Goal: Task Accomplishment & Management: Manage account settings

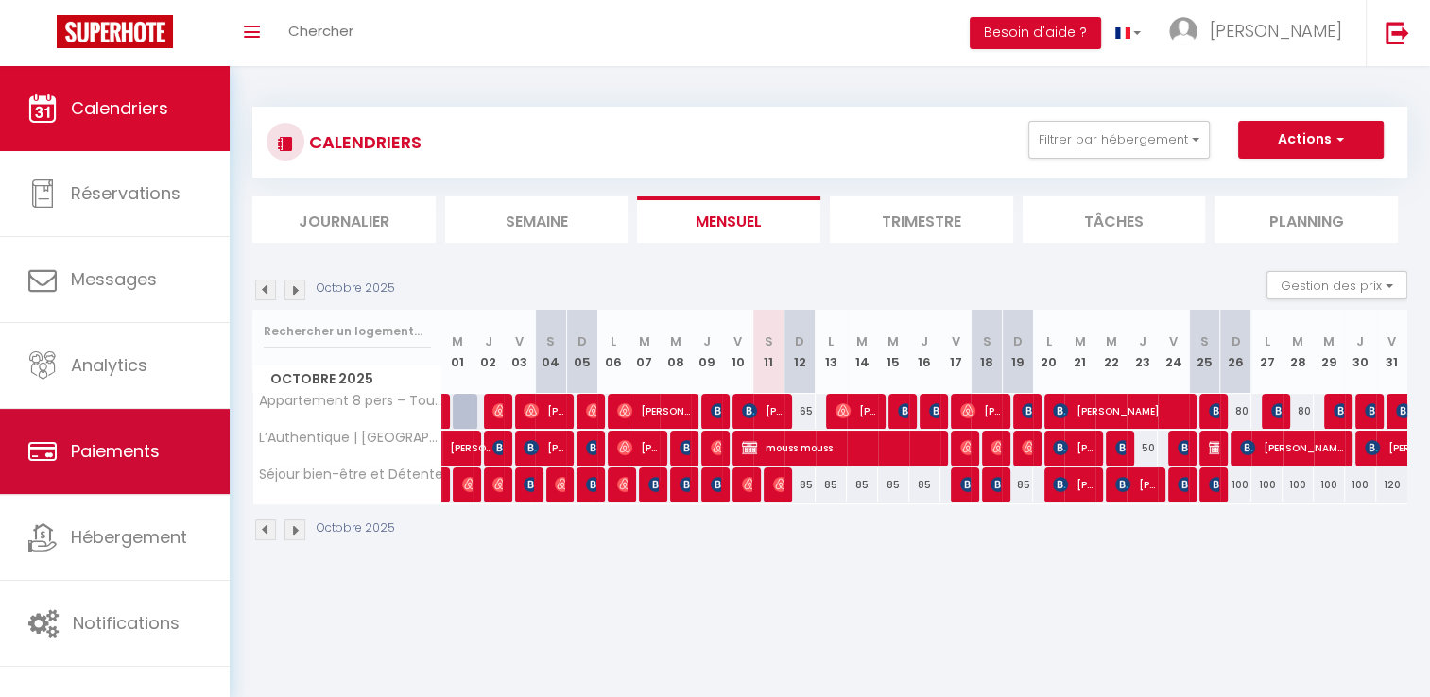
click at [84, 472] on link "Paiements" at bounding box center [115, 451] width 230 height 85
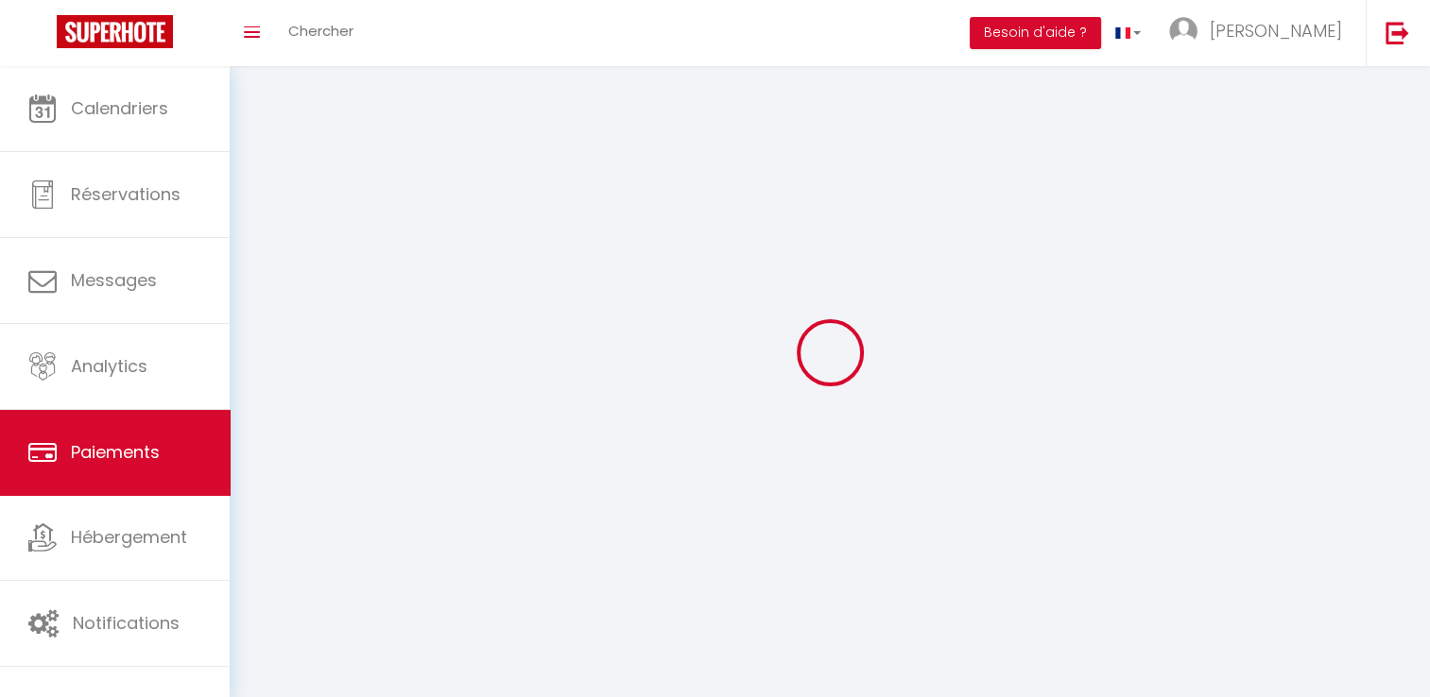
select select "2"
select select "0"
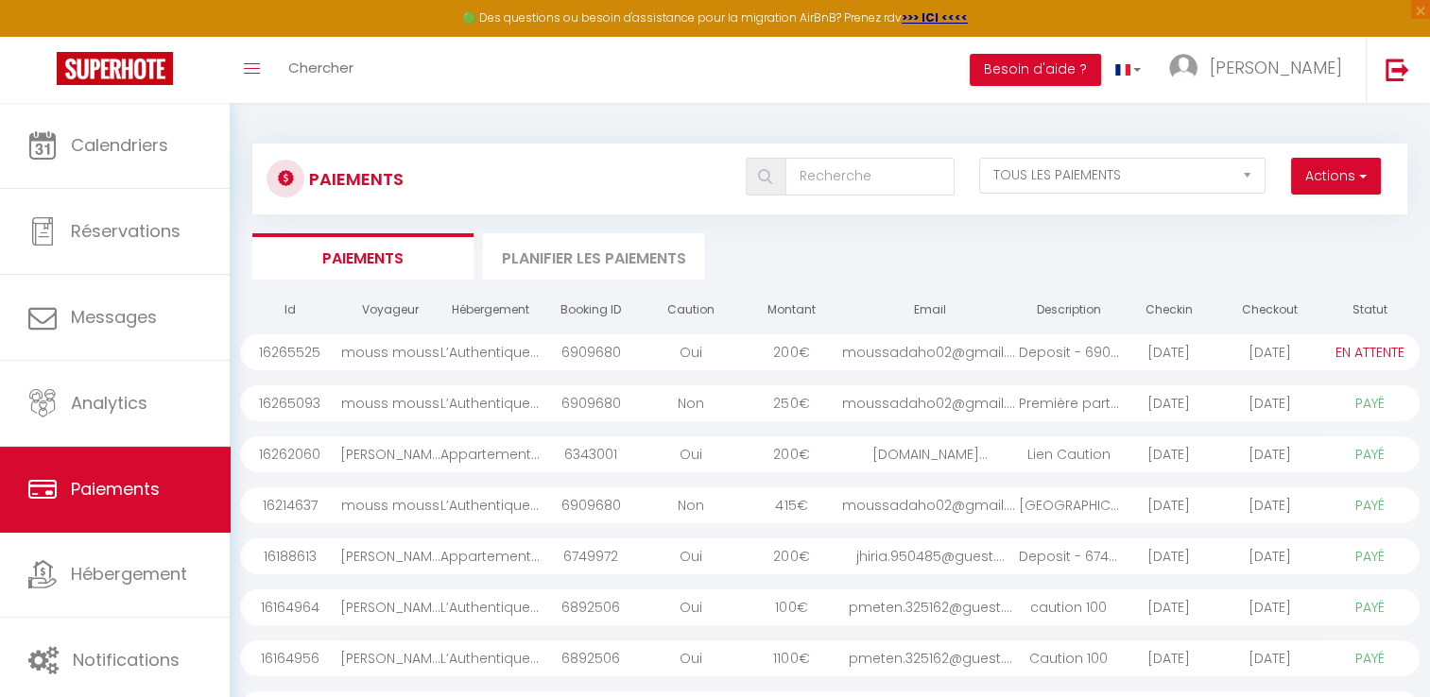
click at [424, 508] on div "mouss mouss" at bounding box center [390, 506] width 100 height 36
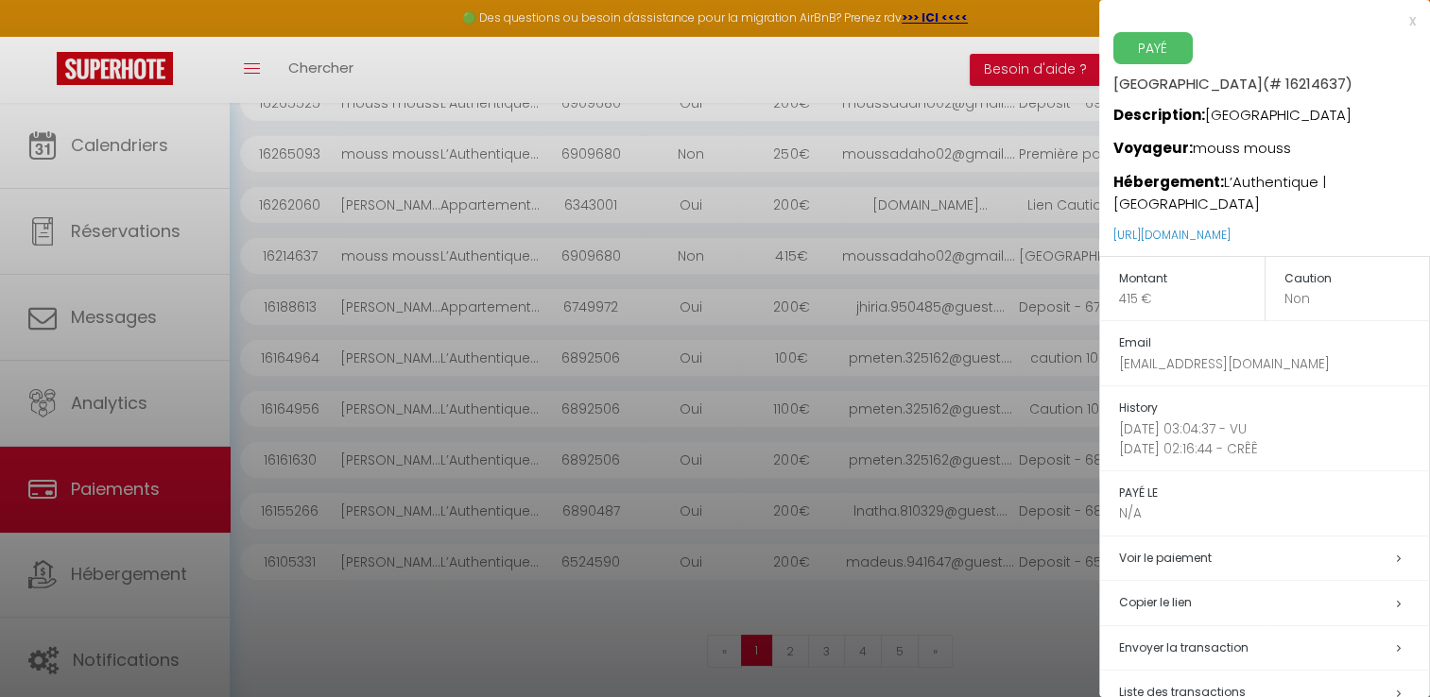
scroll to position [83, 0]
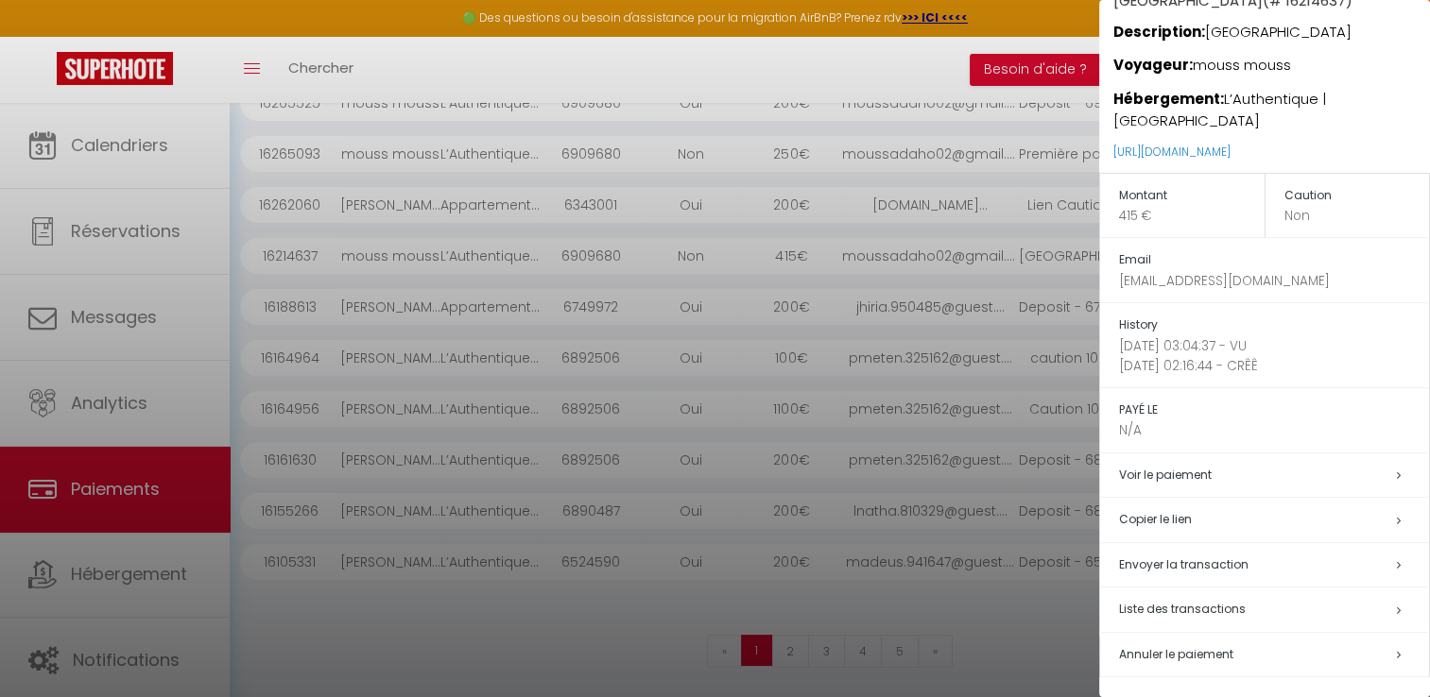
click at [1124, 441] on td "PAYÉ LE N/A" at bounding box center [1265, 419] width 330 height 65
click at [366, 654] on div at bounding box center [715, 348] width 1430 height 697
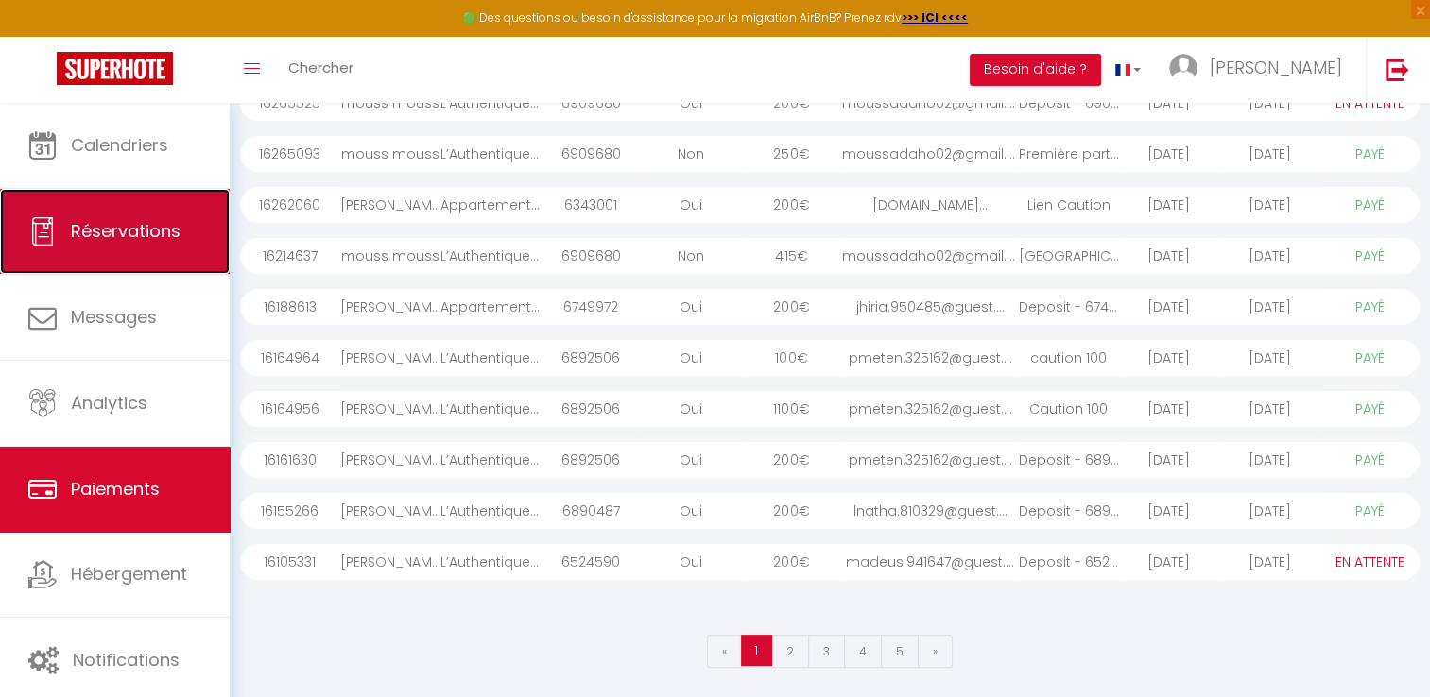
click at [152, 246] on link "Réservations" at bounding box center [115, 231] width 230 height 85
select select "not_cancelled"
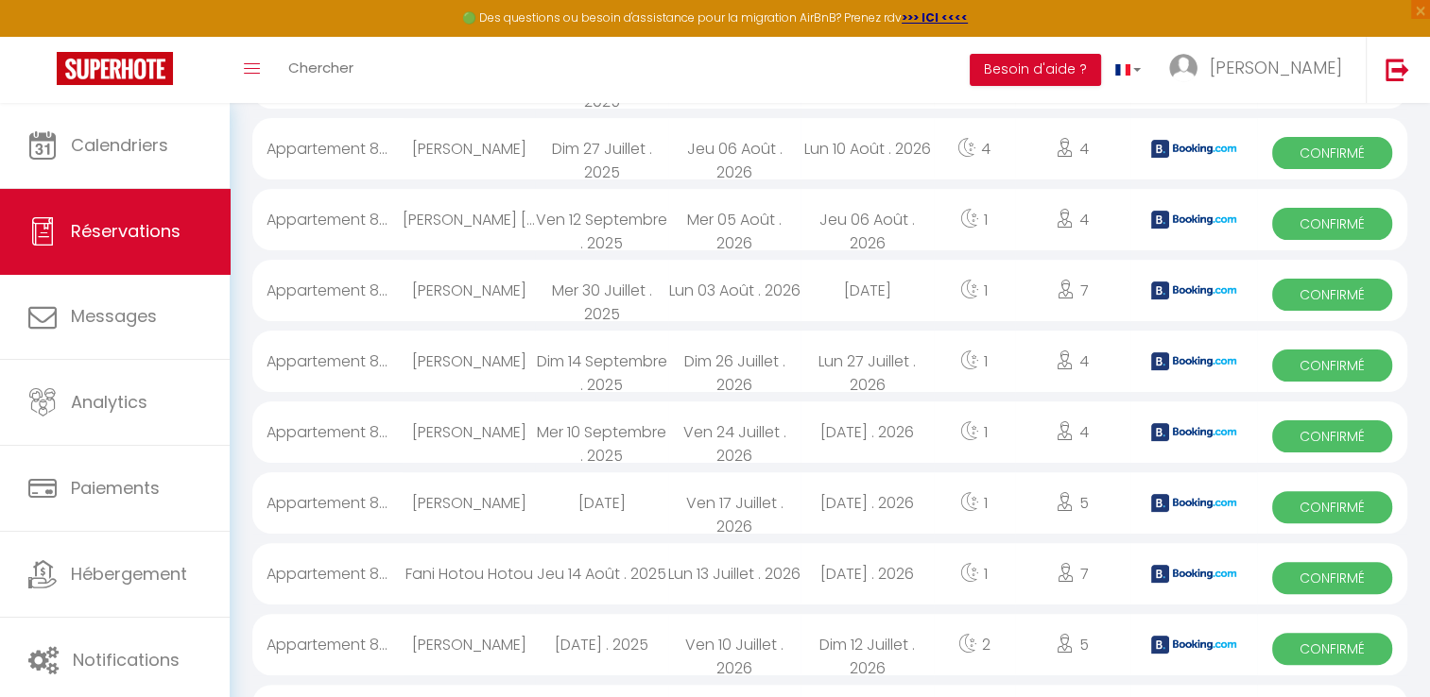
scroll to position [1349, 0]
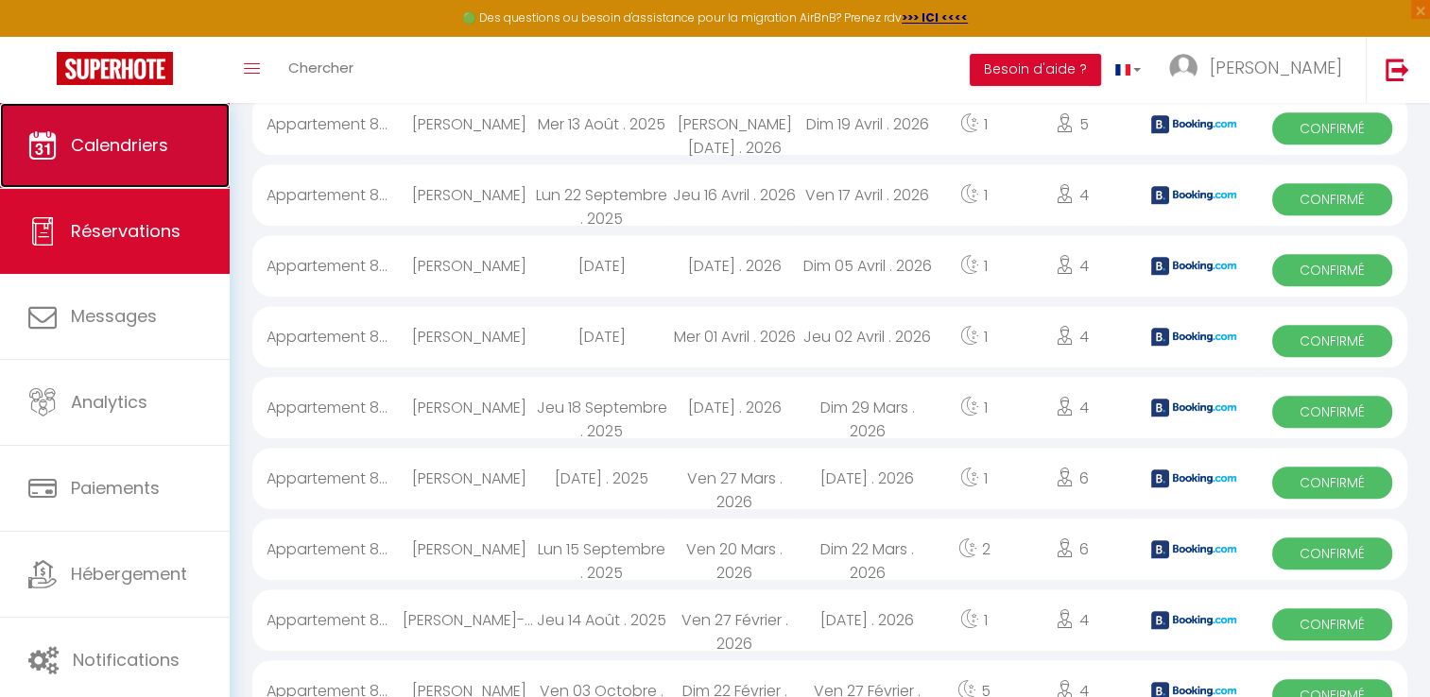
click at [110, 178] on link "Calendriers" at bounding box center [115, 145] width 230 height 85
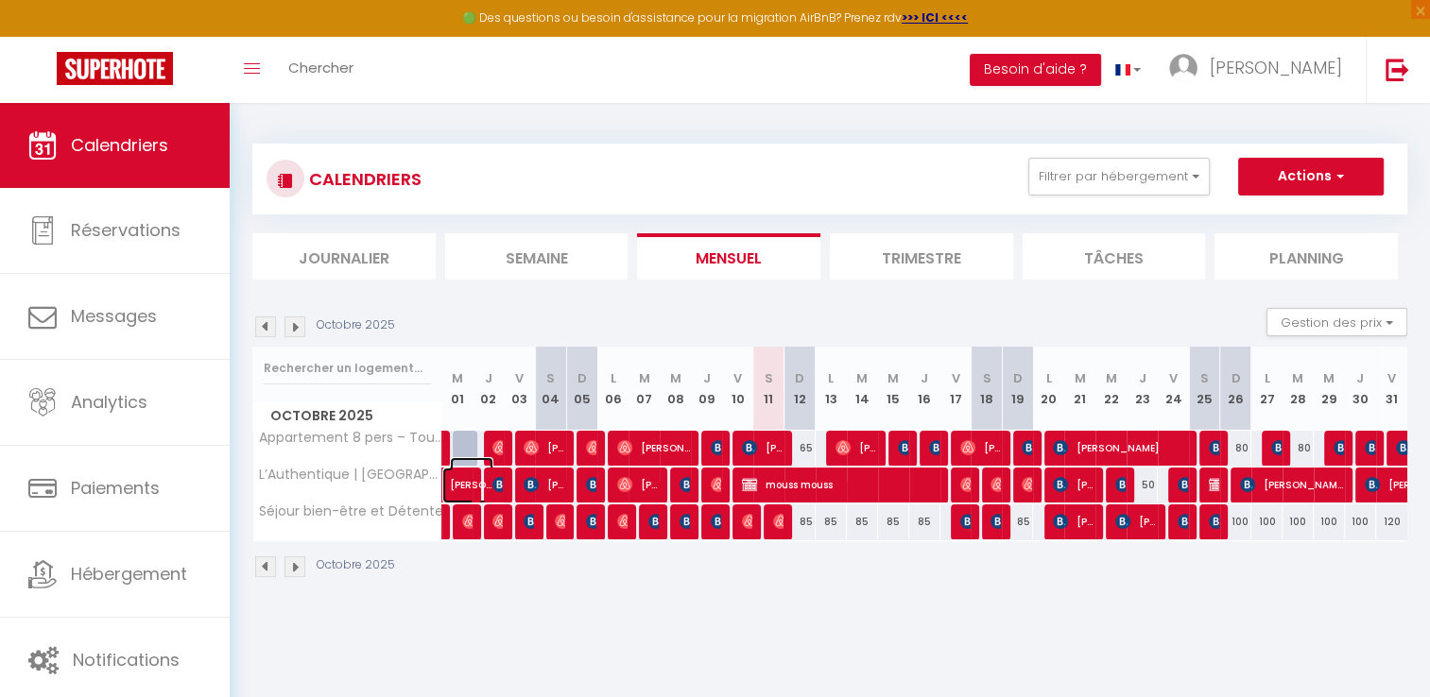
click at [469, 493] on span at bounding box center [483, 486] width 43 height 36
select select "OK"
select select "1"
select select "0"
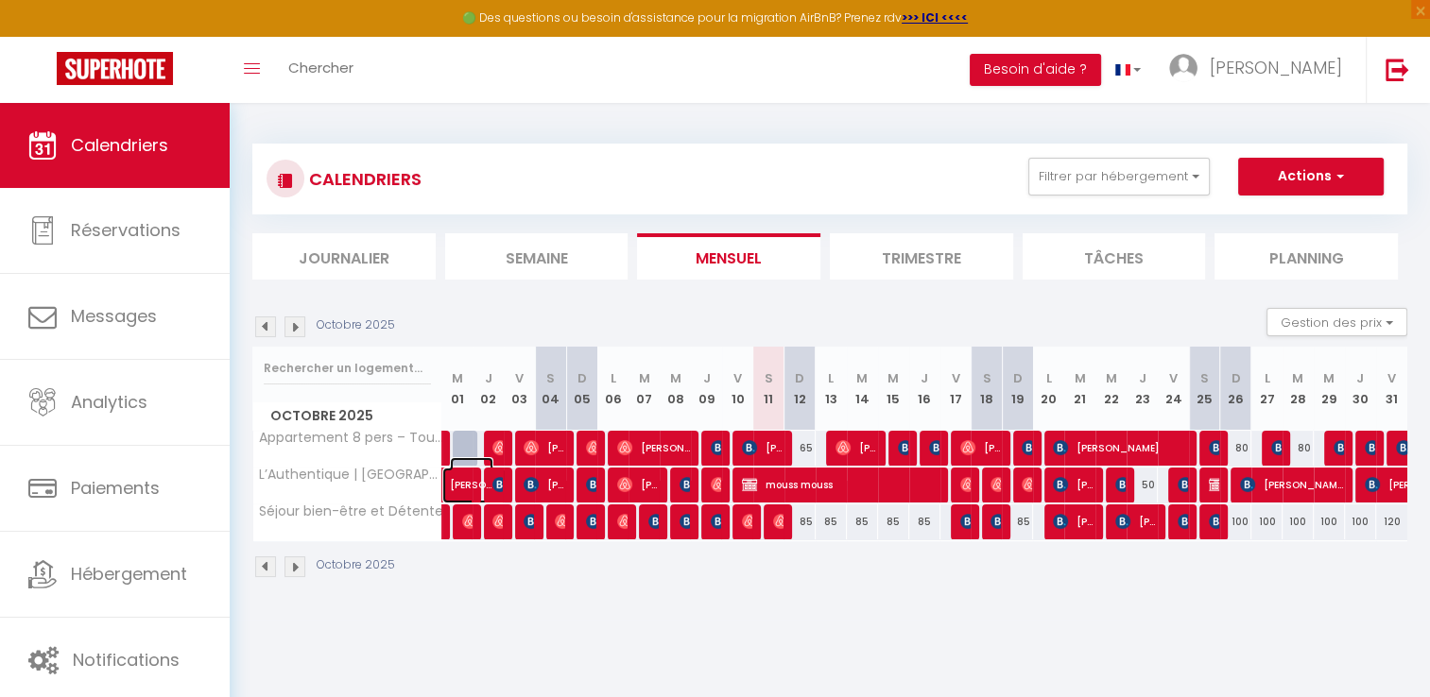
select select "1"
select select
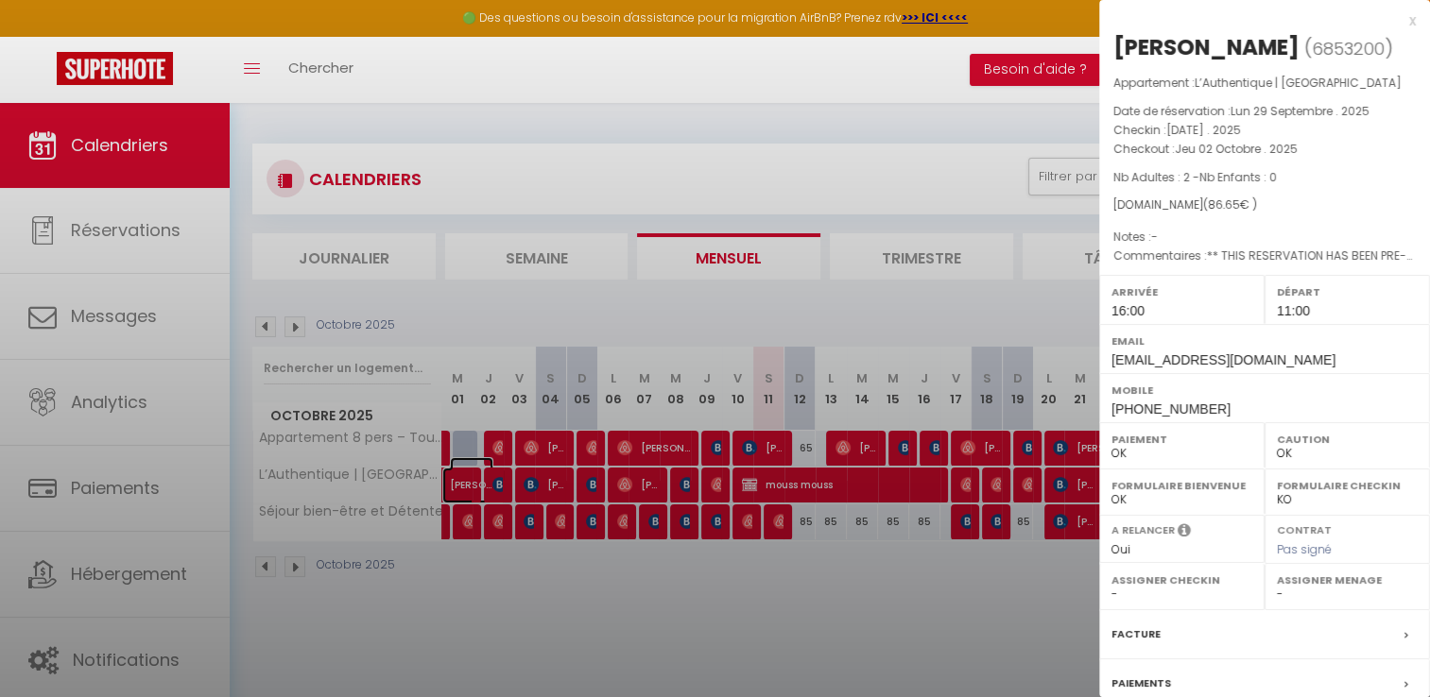
select select "50889"
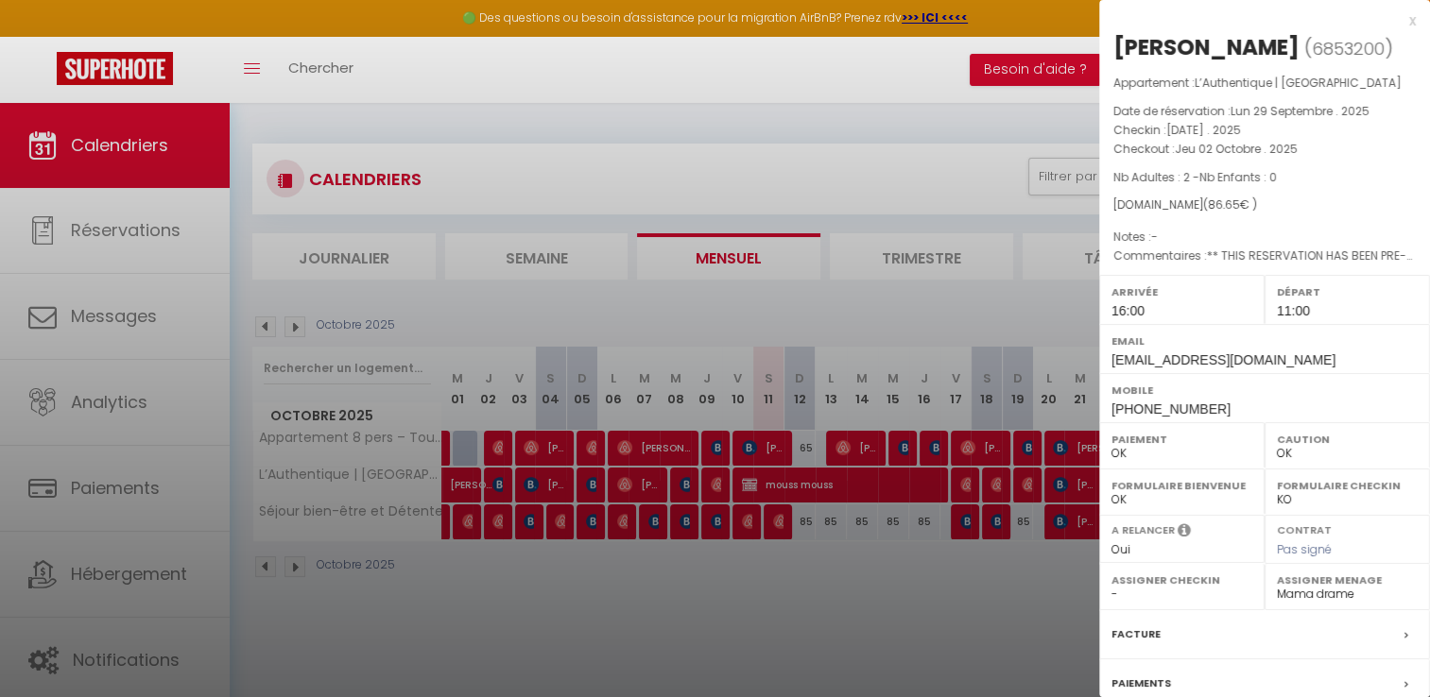
click at [526, 485] on div at bounding box center [715, 348] width 1430 height 697
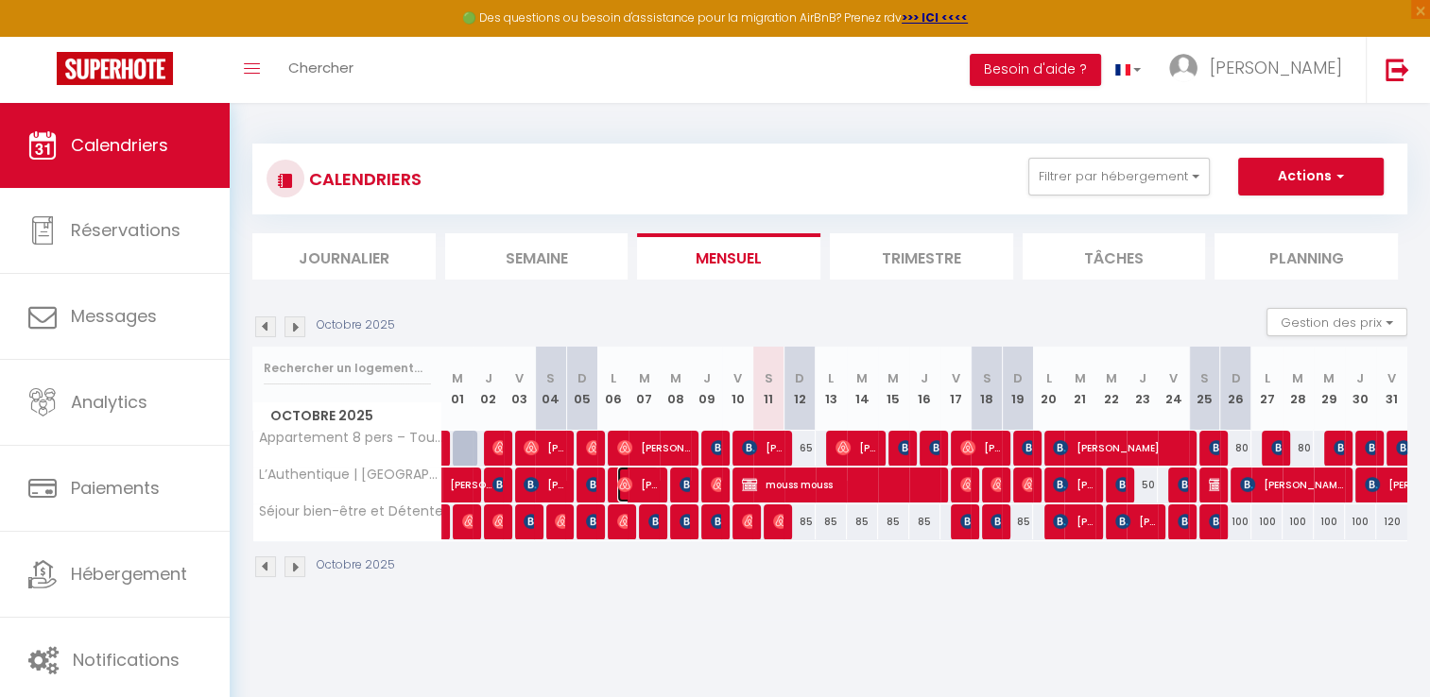
click at [636, 489] on span "[PERSON_NAME]" at bounding box center [638, 485] width 42 height 36
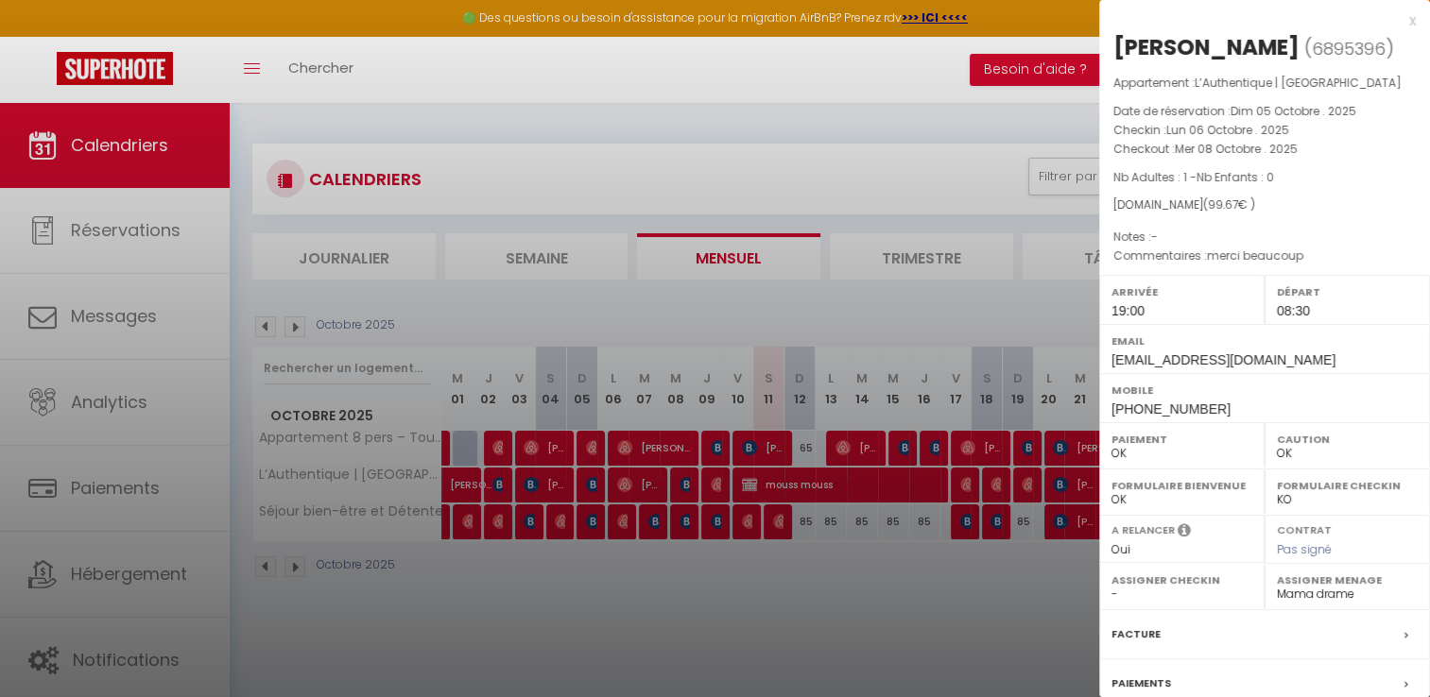
click at [682, 491] on div at bounding box center [715, 348] width 1430 height 697
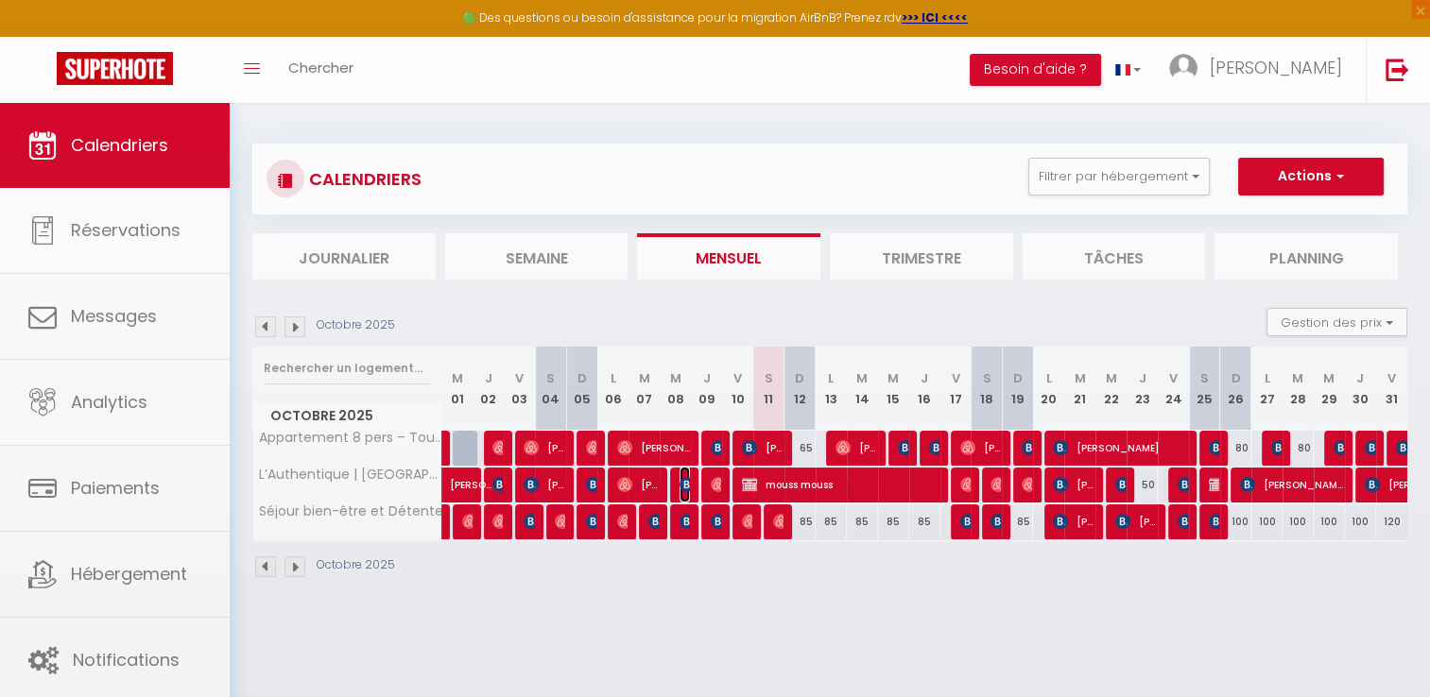
click at [682, 491] on span "[PERSON_NAME]" at bounding box center [684, 485] width 10 height 36
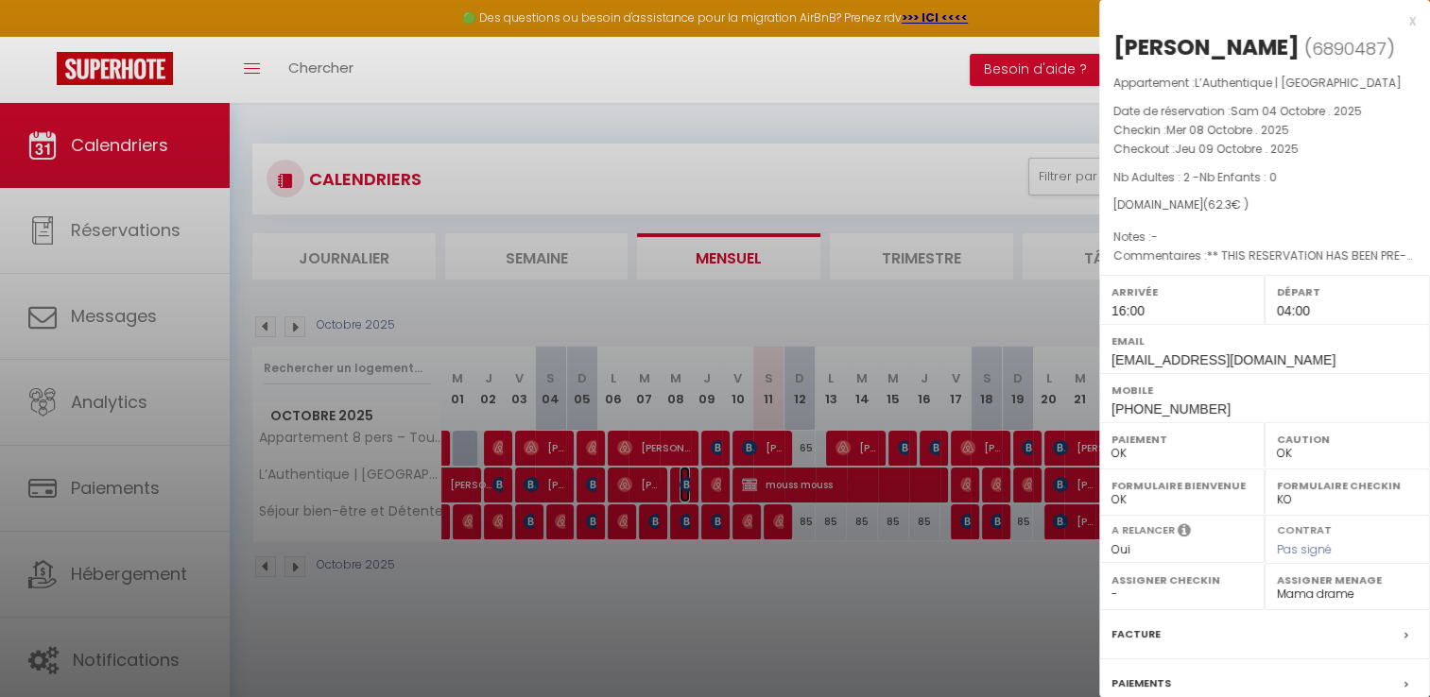
scroll to position [180, 0]
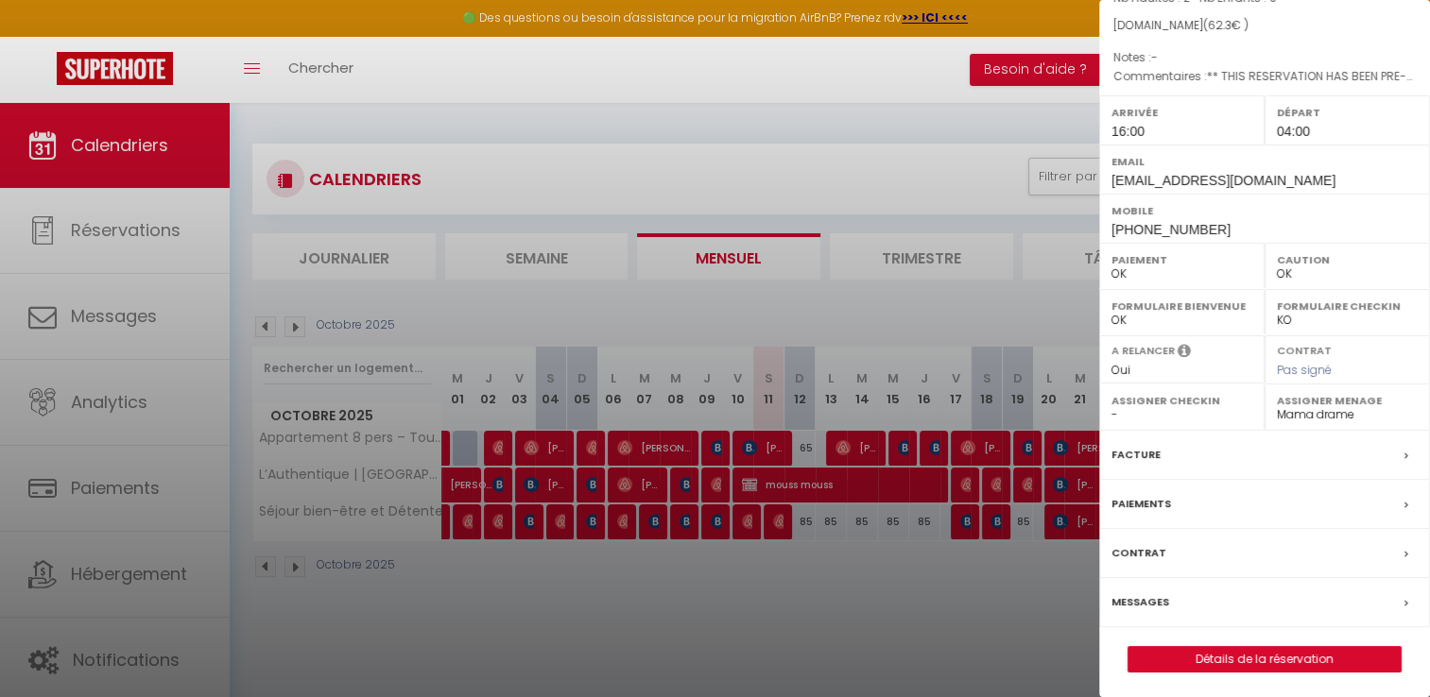
click at [646, 557] on div at bounding box center [715, 348] width 1430 height 697
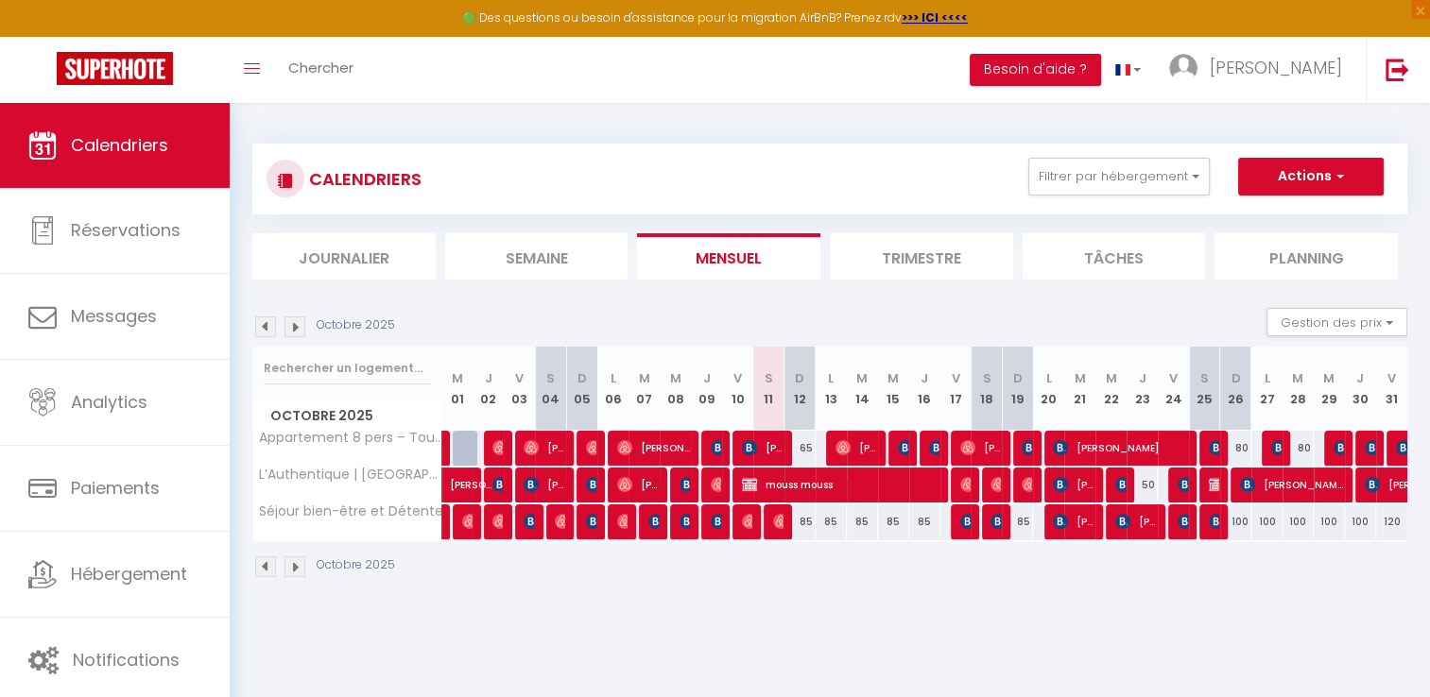
click at [579, 491] on div at bounding box center [591, 486] width 31 height 36
click at [590, 485] on img at bounding box center [593, 484] width 15 height 15
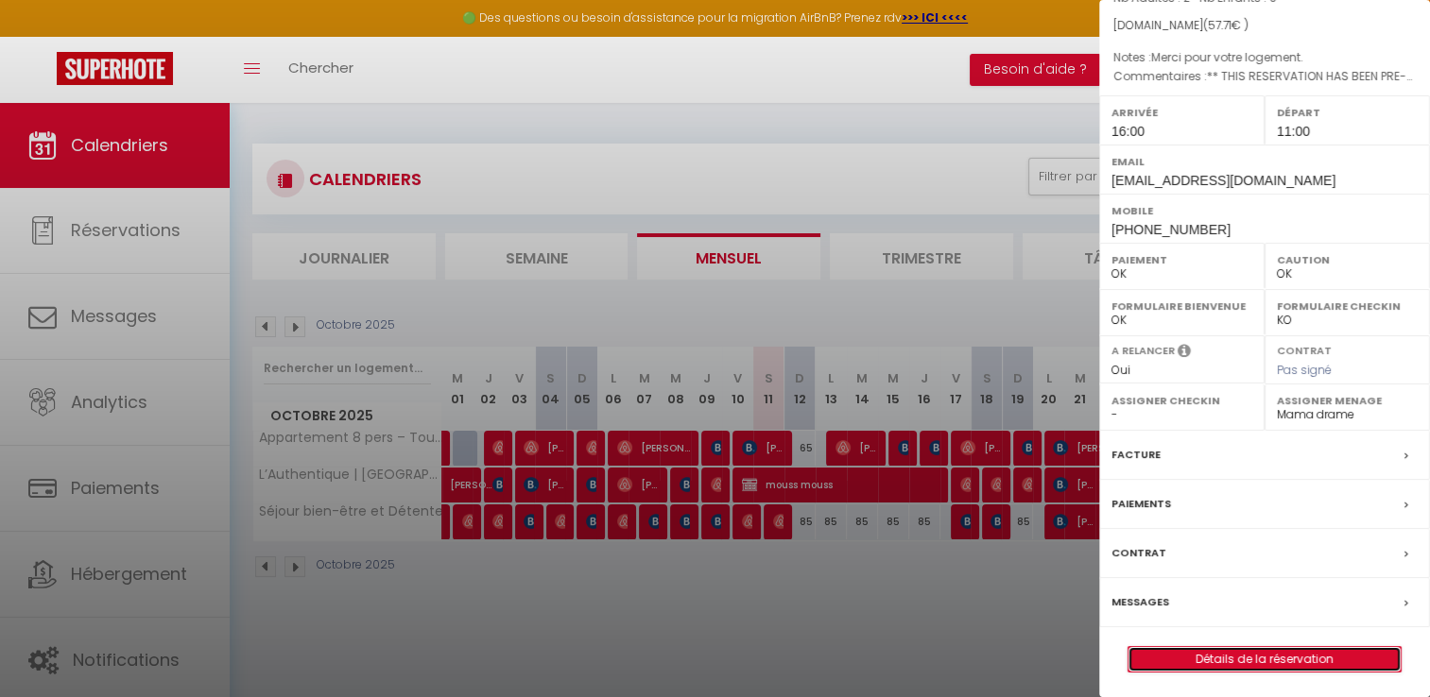
click at [1209, 665] on link "Détails de la réservation" at bounding box center [1264, 659] width 272 height 25
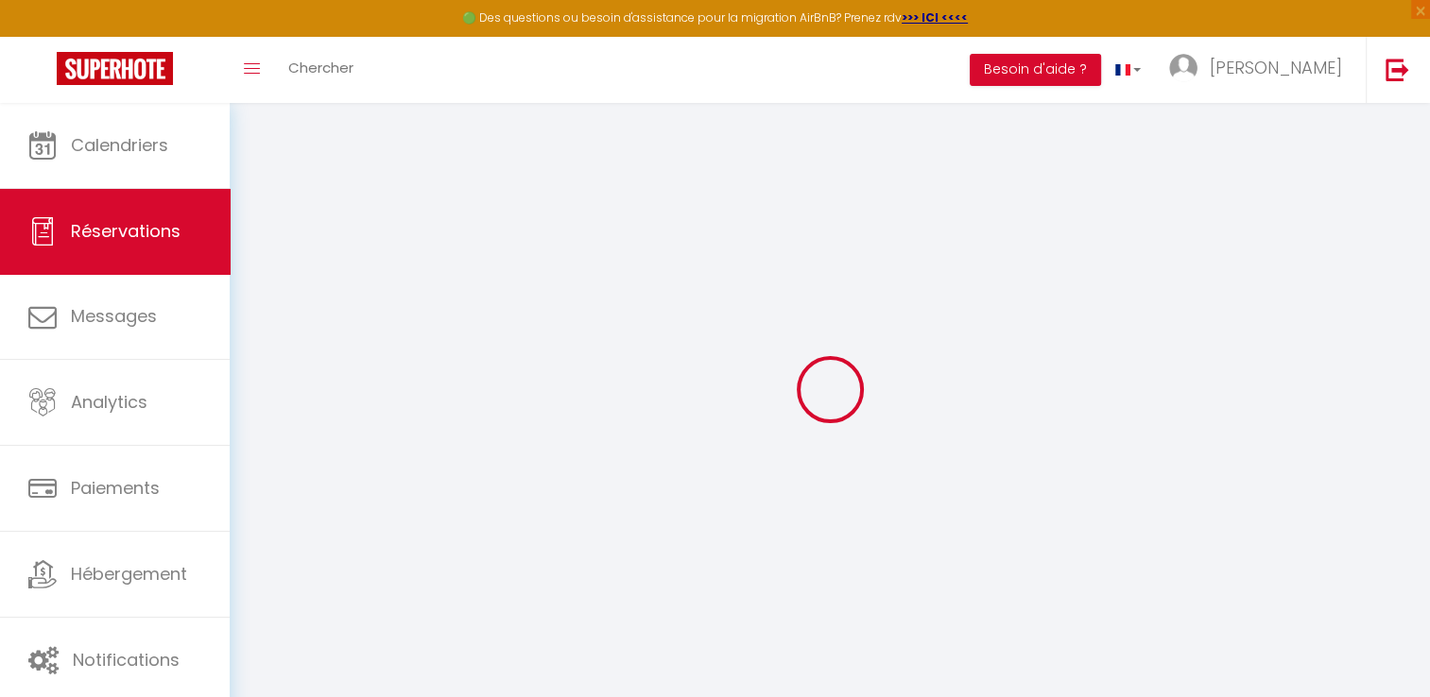
type input "[PERSON_NAME]"
type input "metenier"
type input "[EMAIL_ADDRESS][DOMAIN_NAME]"
type input "[PHONE_NUMBER]"
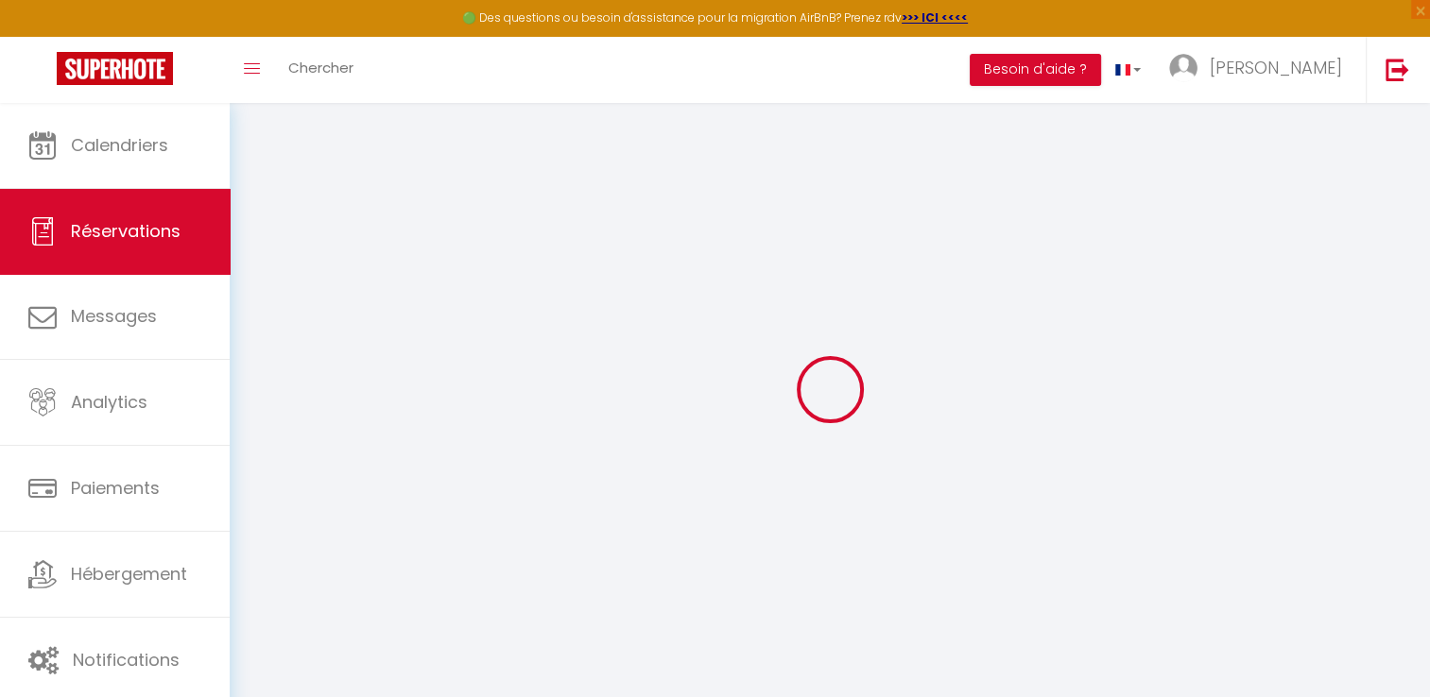
type input "."
select select "FR"
type input "9.57"
type input "0.81"
select select "75721"
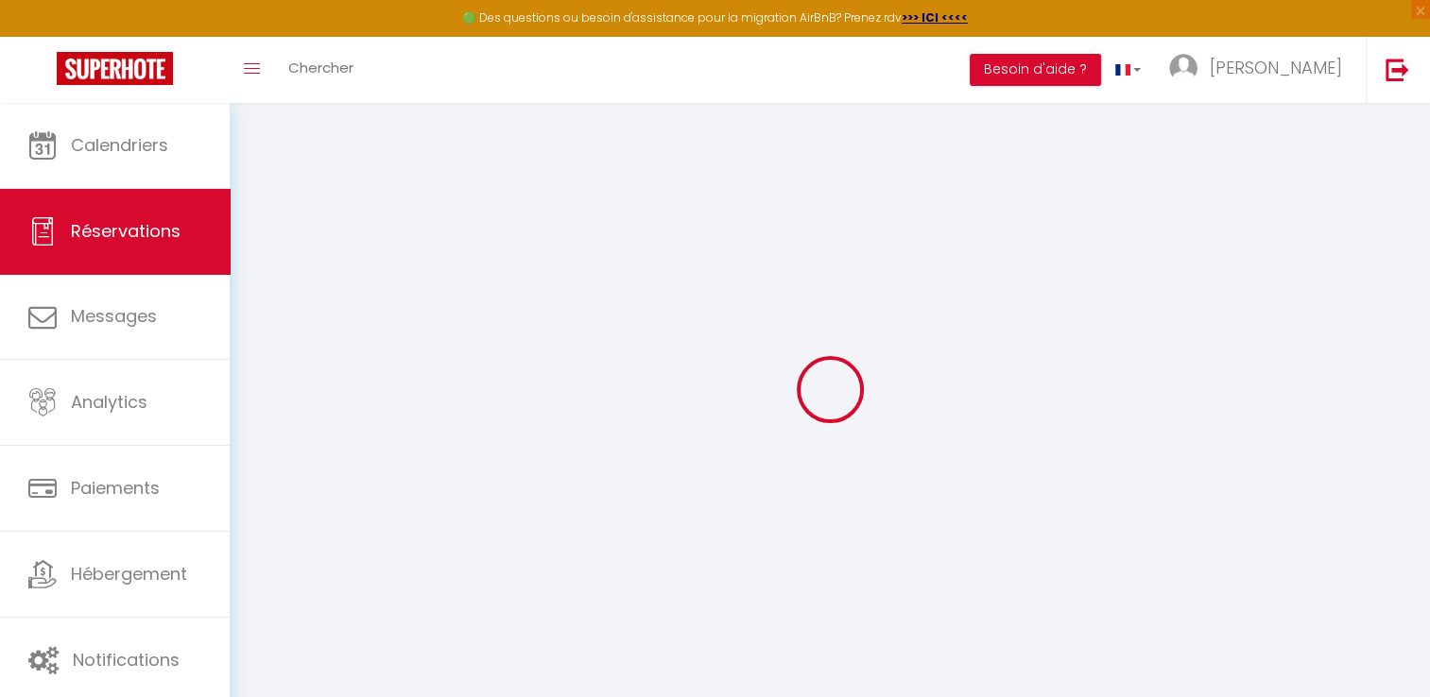
select select "1"
select select
type input "2"
select select "12"
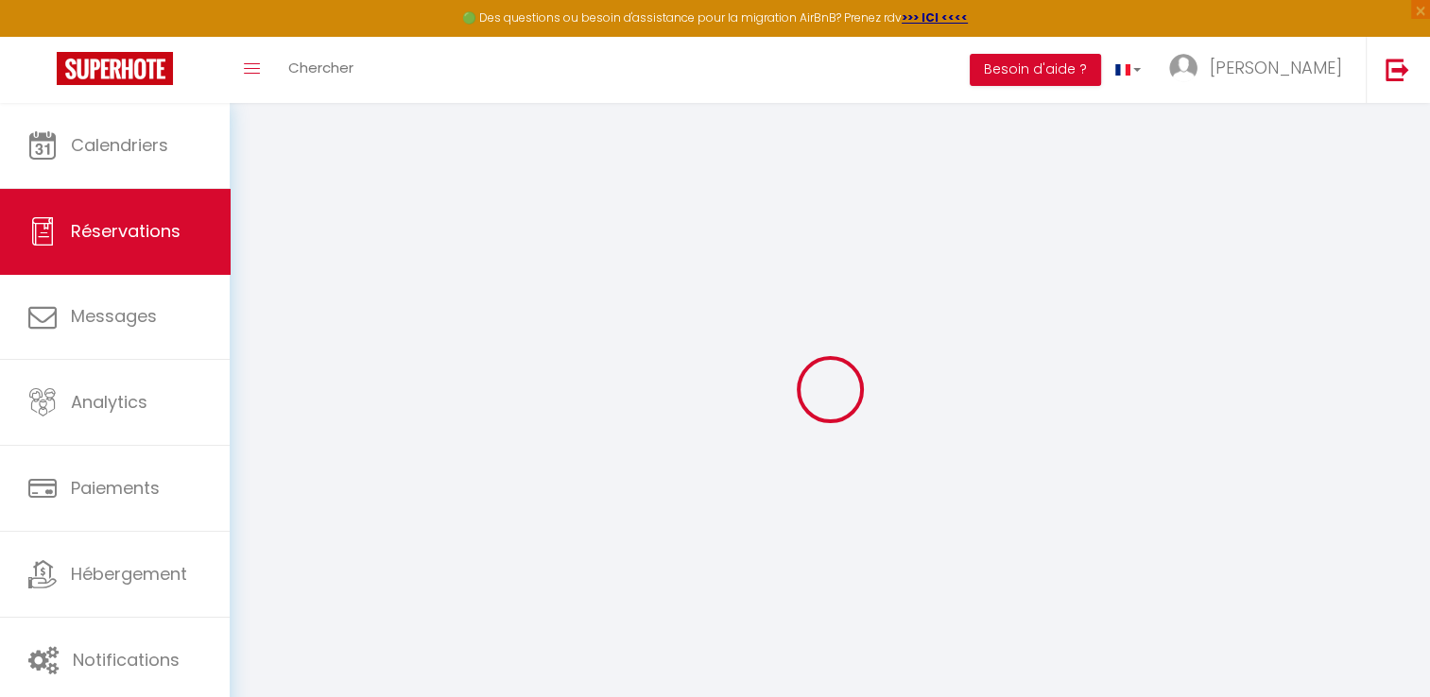
select select "15"
type input "41.31"
checkbox input "false"
type input "0"
select select "2"
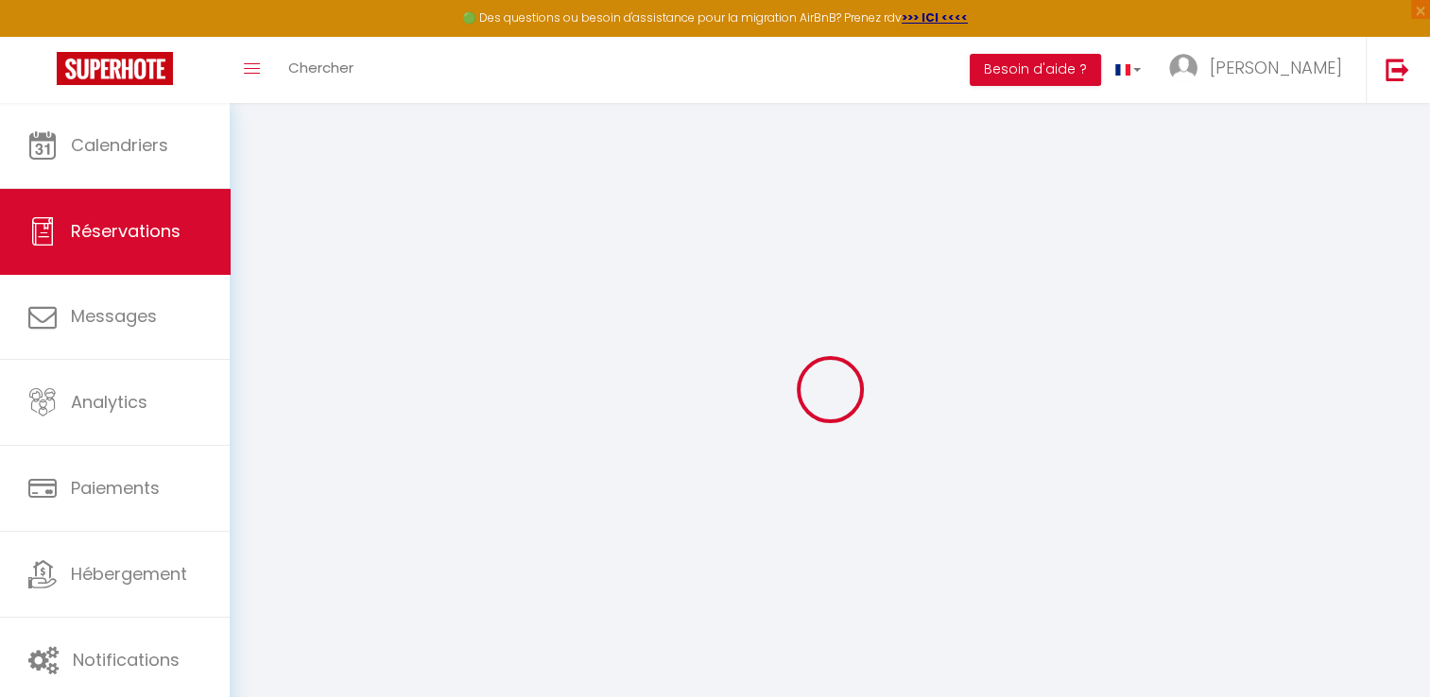
type input "0"
select select
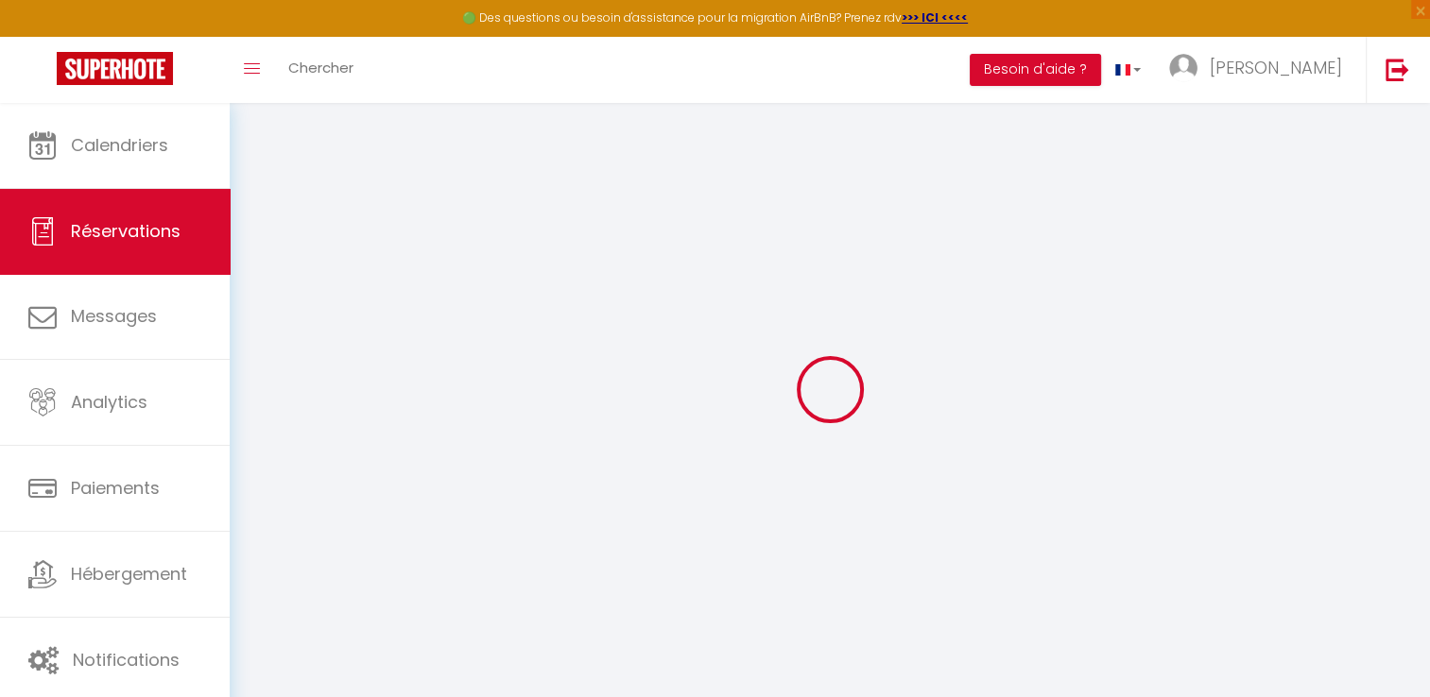
checkbox input "false"
select select
checkbox input "false"
select select
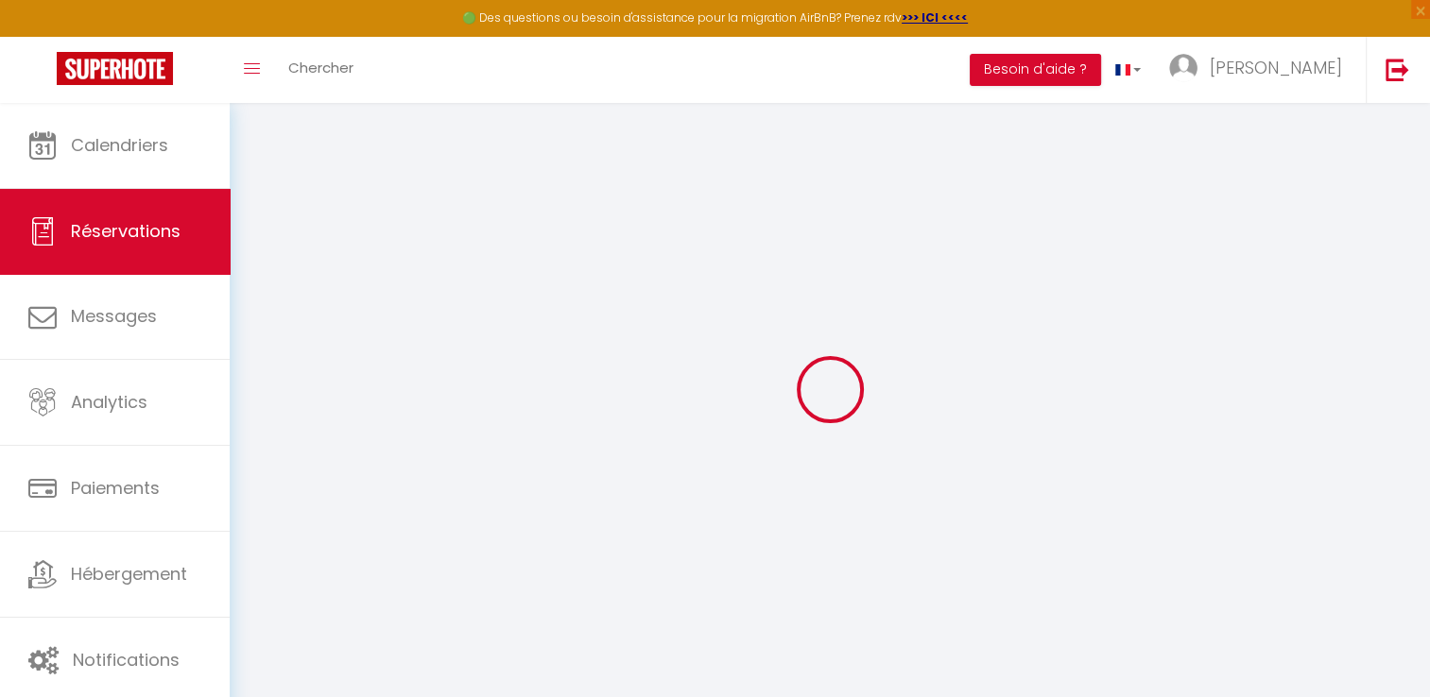
select select
checkbox input "false"
select select
checkbox input "false"
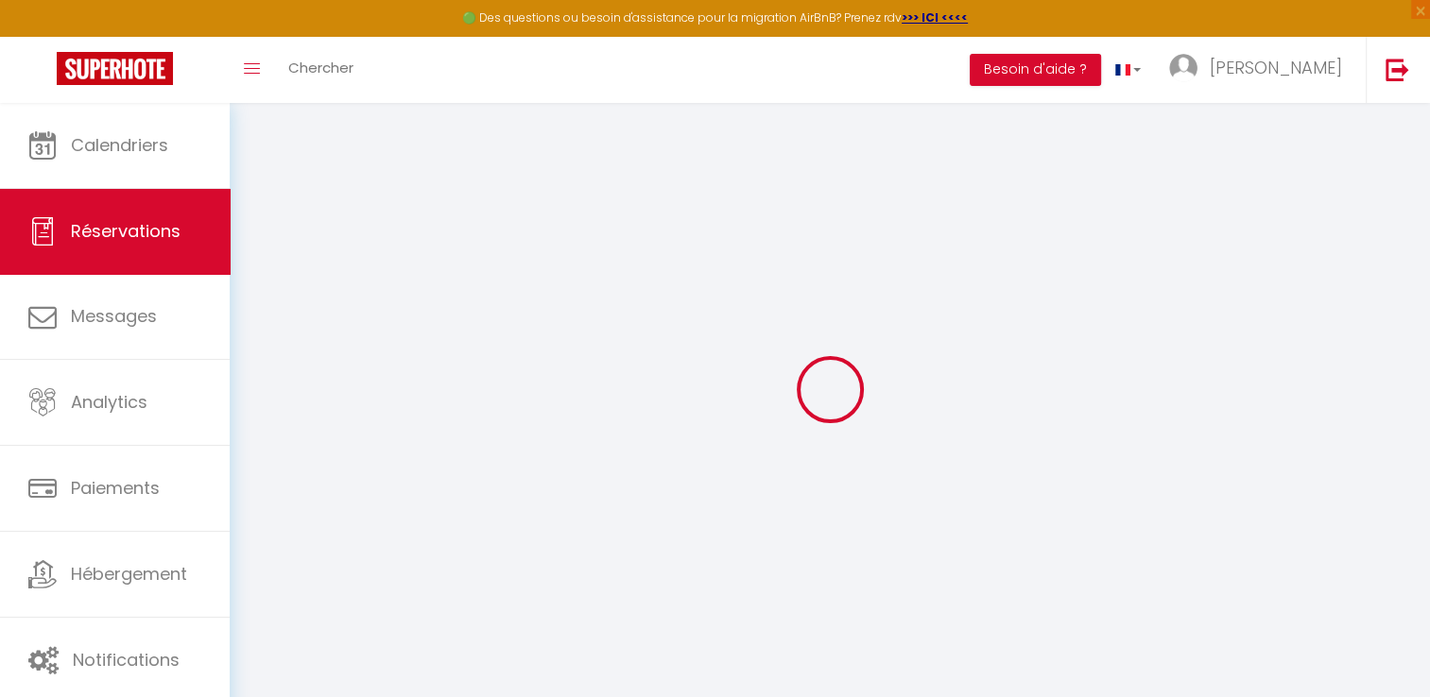
type textarea "** THIS RESERVATION HAS BEEN PRE-PAID ** BOOKING NOTE : Payment charge is EUR 0…"
type textarea "Merci pour votre logement."
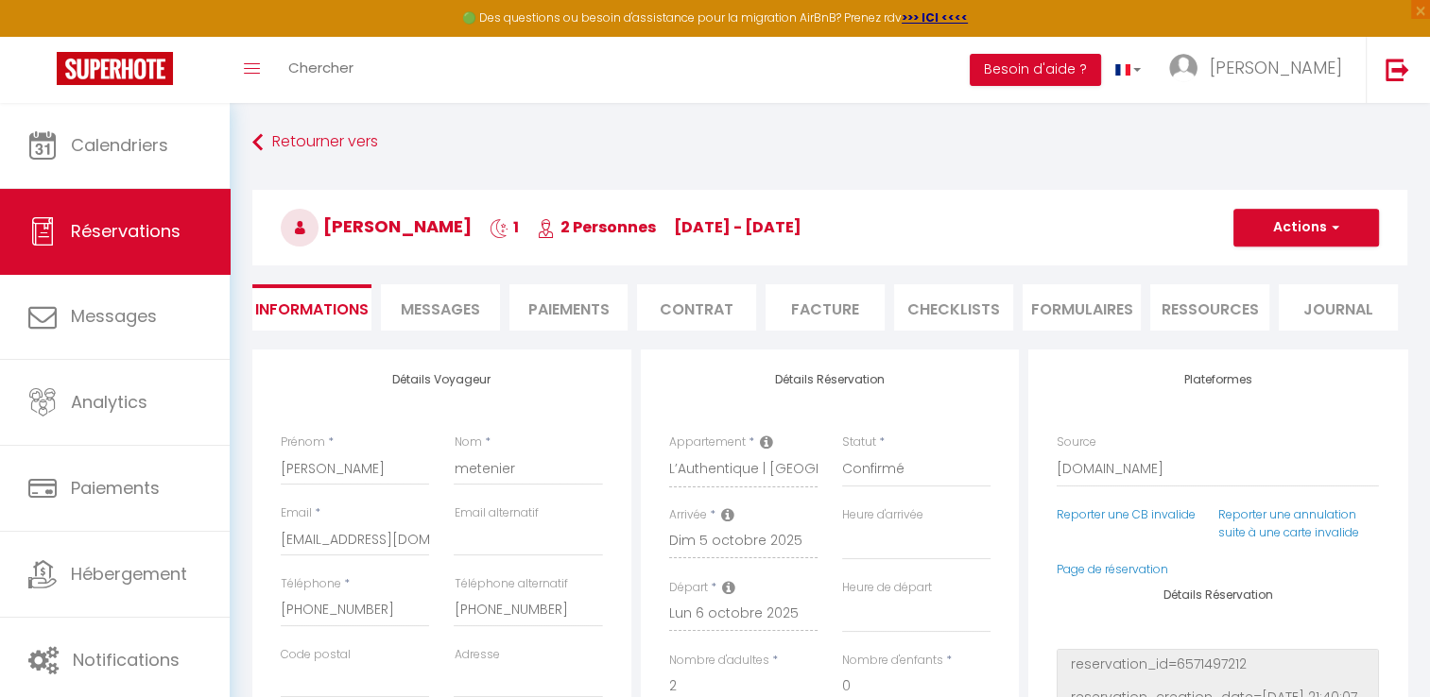
type input "15"
type input "1.4"
select select
checkbox input "false"
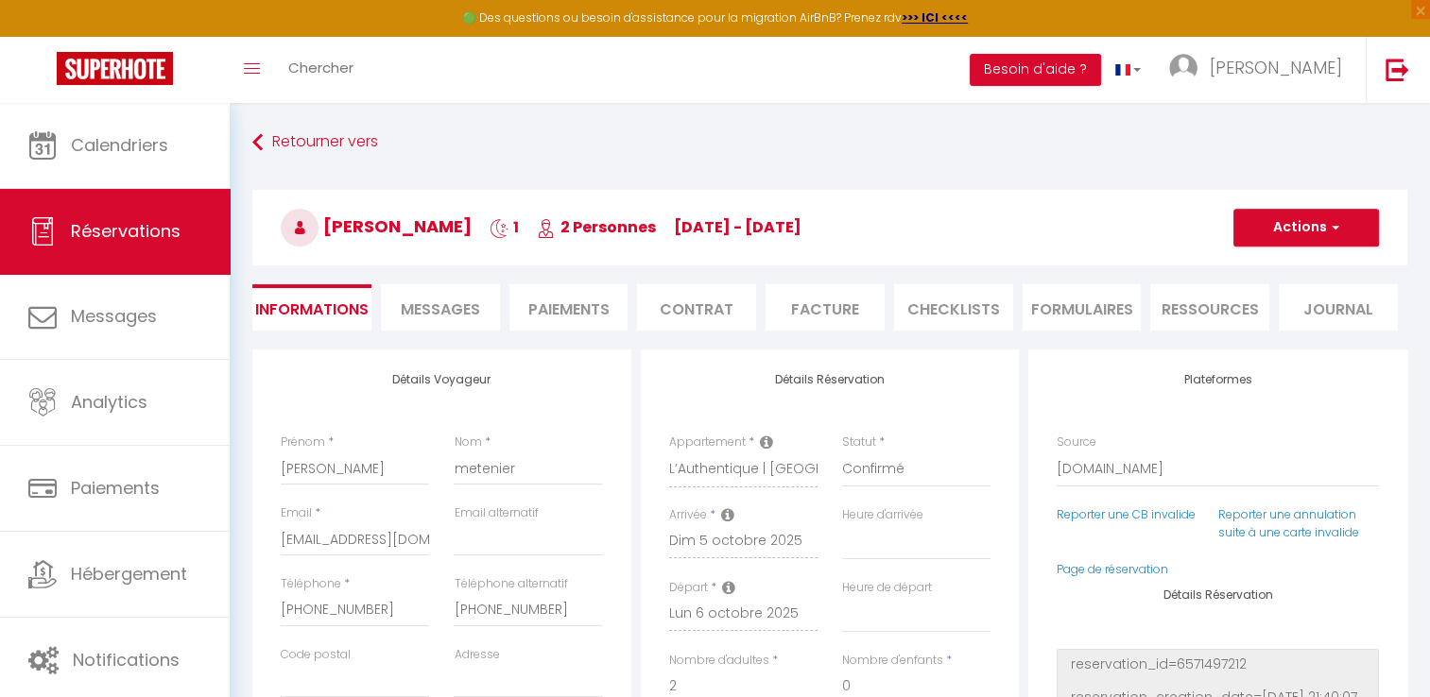
select select "16:00"
select select "11:00"
click at [584, 302] on li "Paiements" at bounding box center [568, 307] width 119 height 46
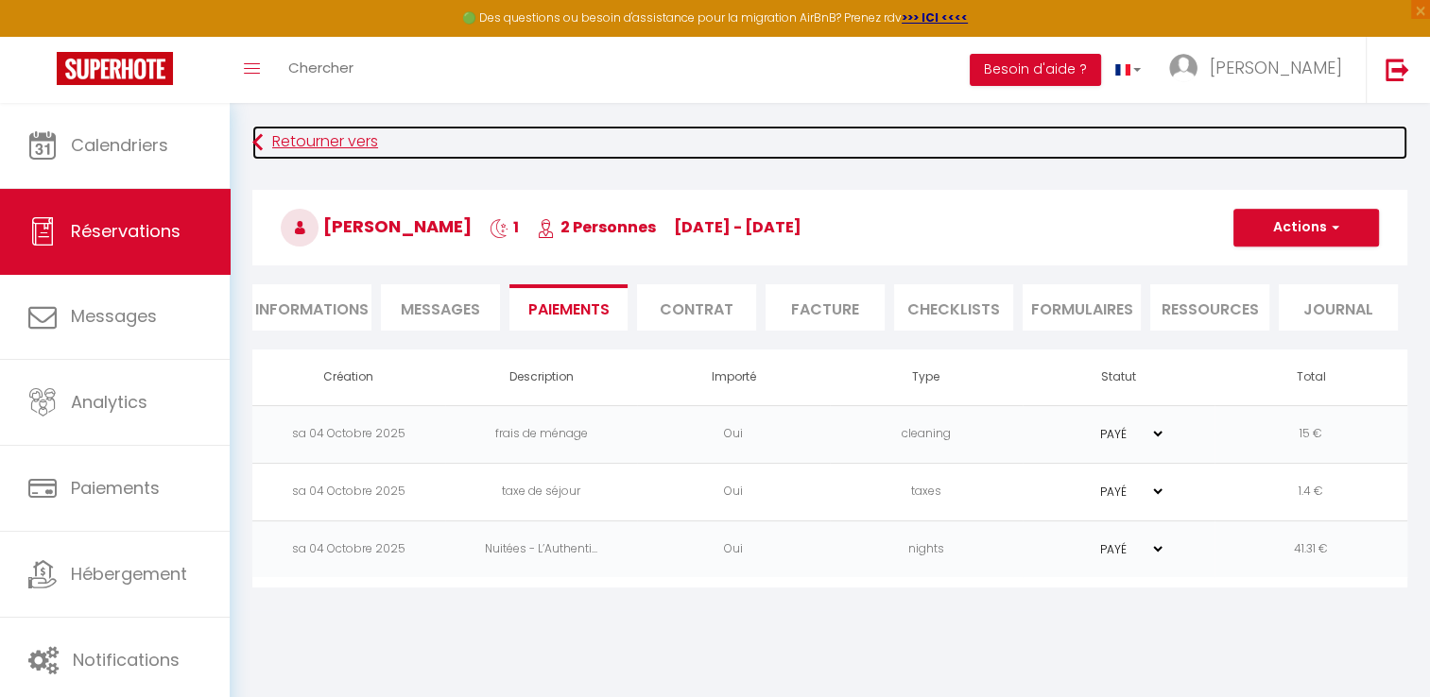
click at [257, 155] on icon at bounding box center [257, 143] width 10 height 34
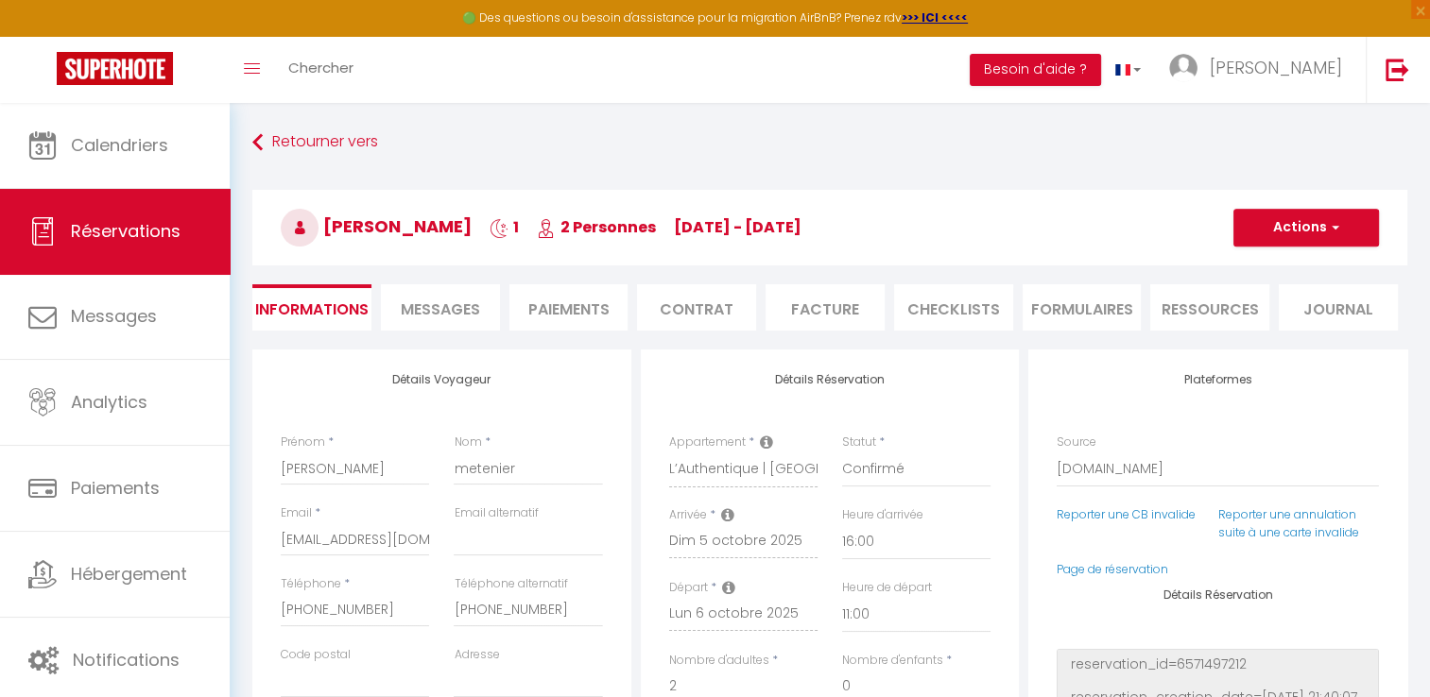
click at [276, 165] on div "Retourner vers [PERSON_NAME] 1 2 Personnes [DATE] - [DATE] Actions Enregistrer …" at bounding box center [829, 238] width 1179 height 224
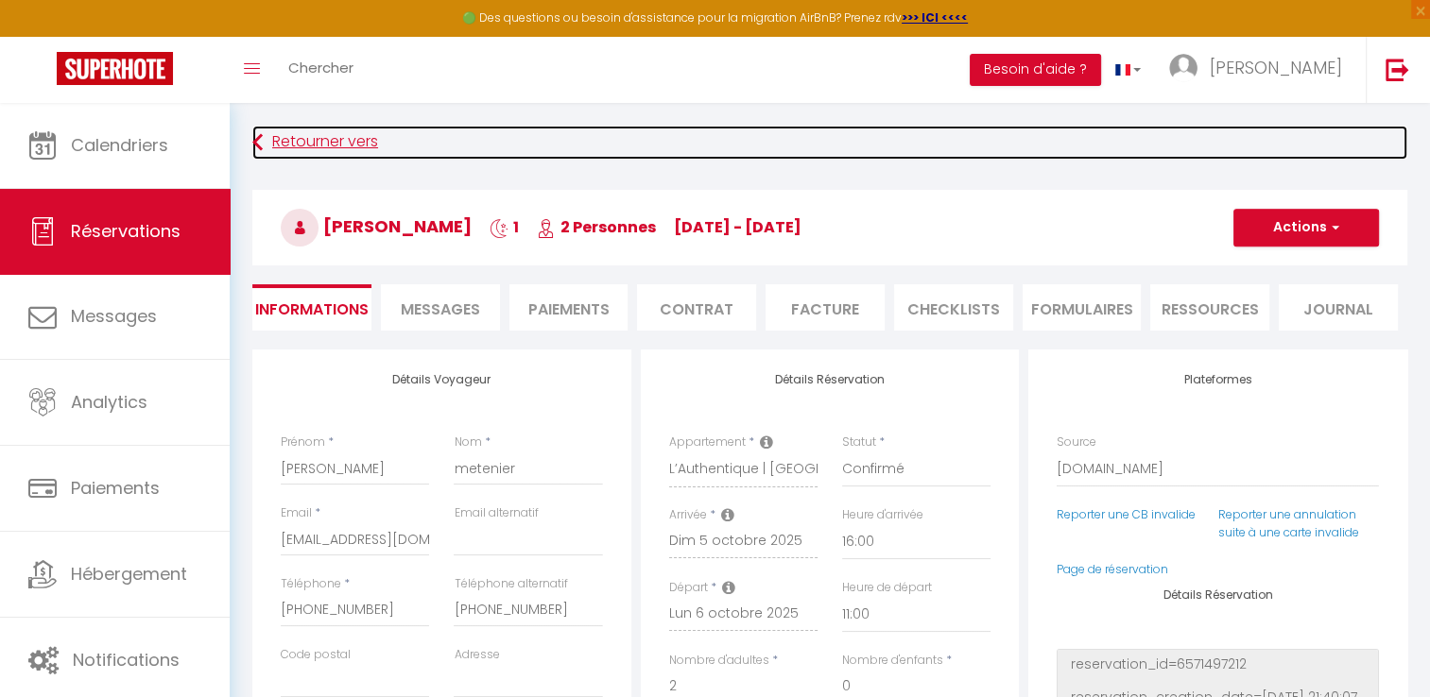
click at [307, 146] on link "Retourner vers" at bounding box center [829, 143] width 1155 height 34
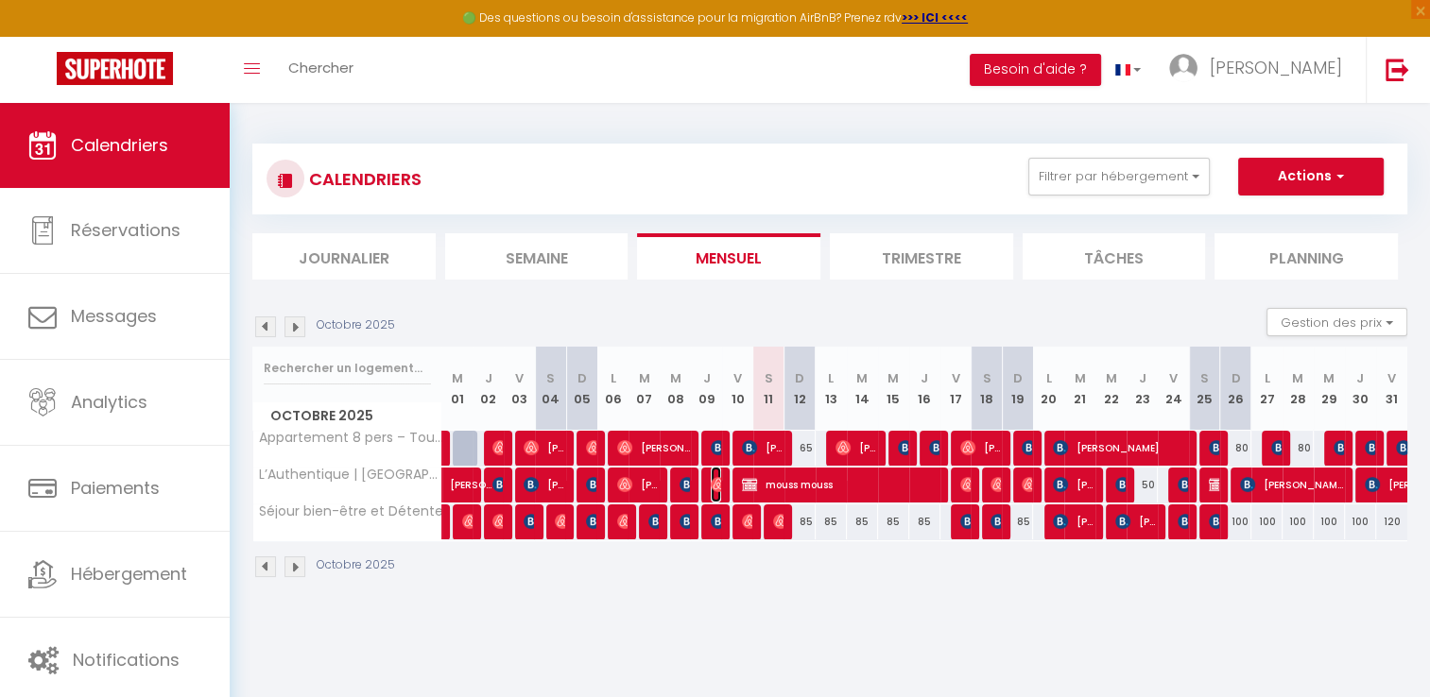
click at [711, 488] on img at bounding box center [718, 484] width 15 height 15
select select "OK"
select select "1"
select select "0"
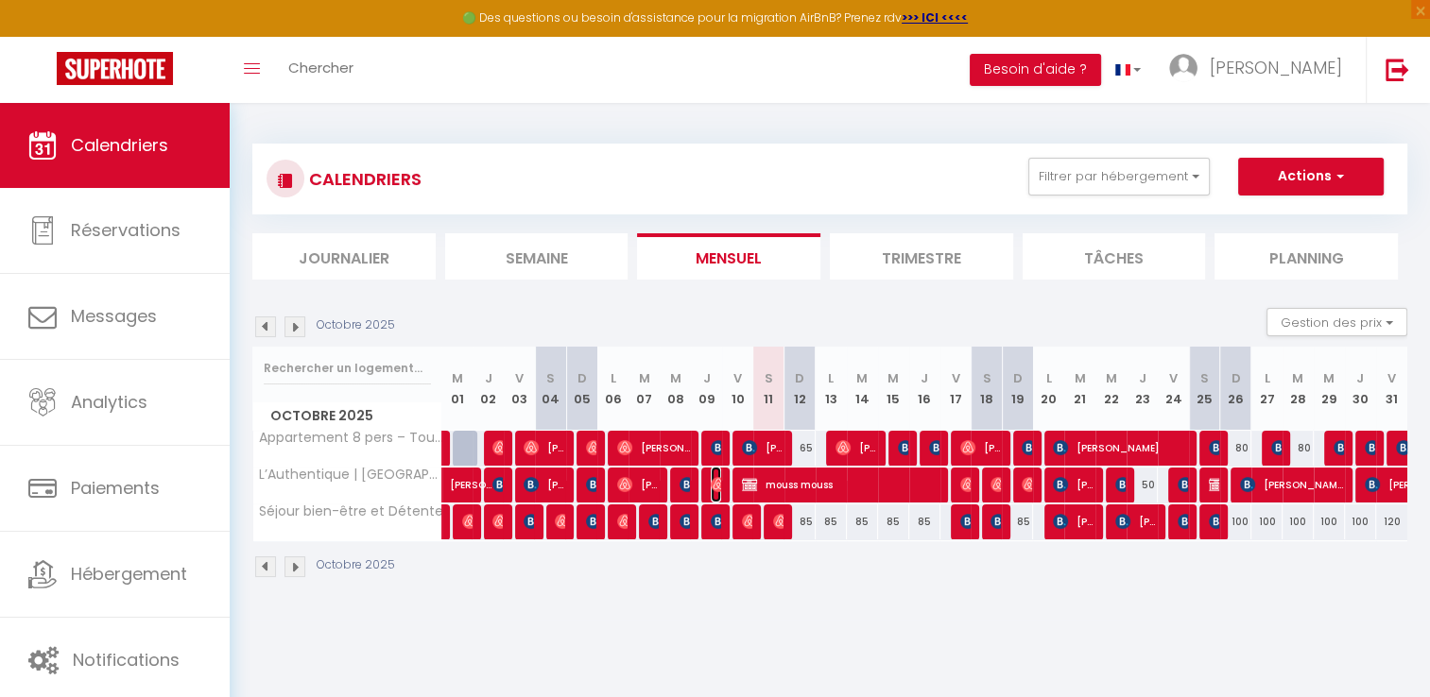
select select "1"
select select
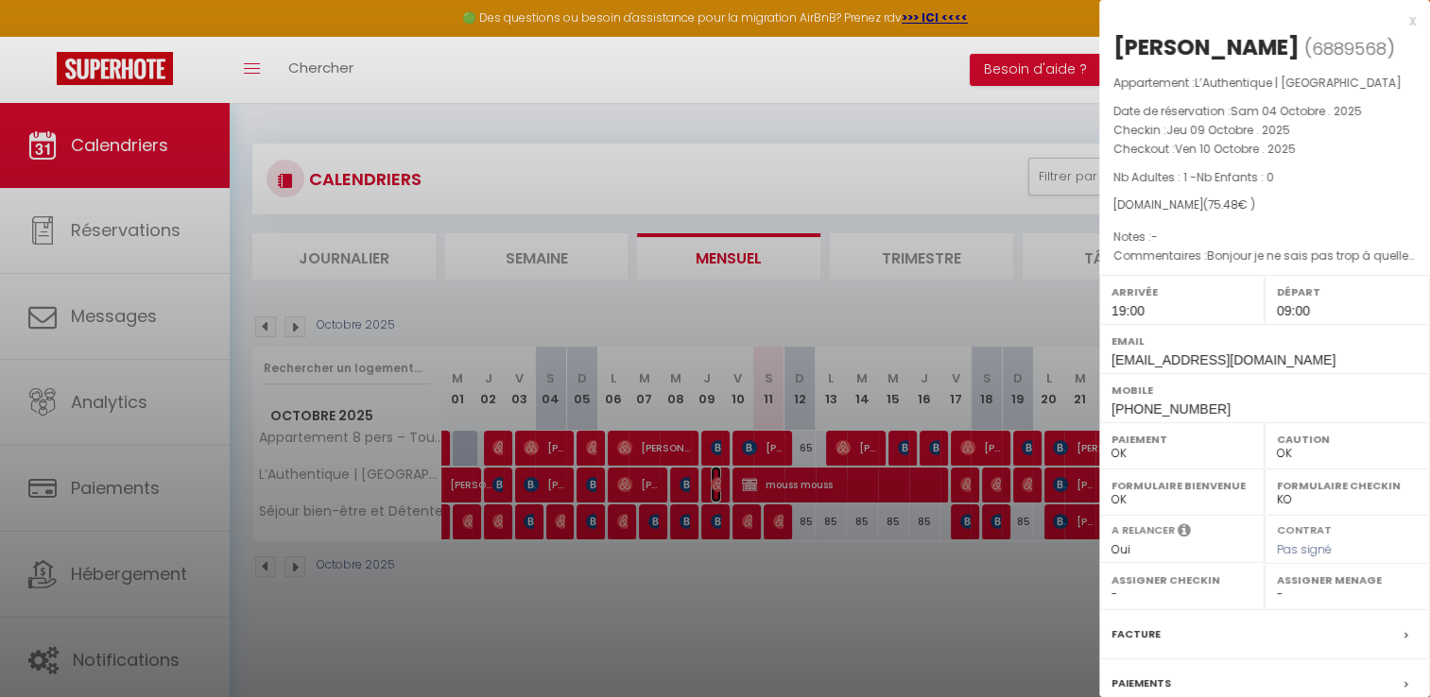
select select "50889"
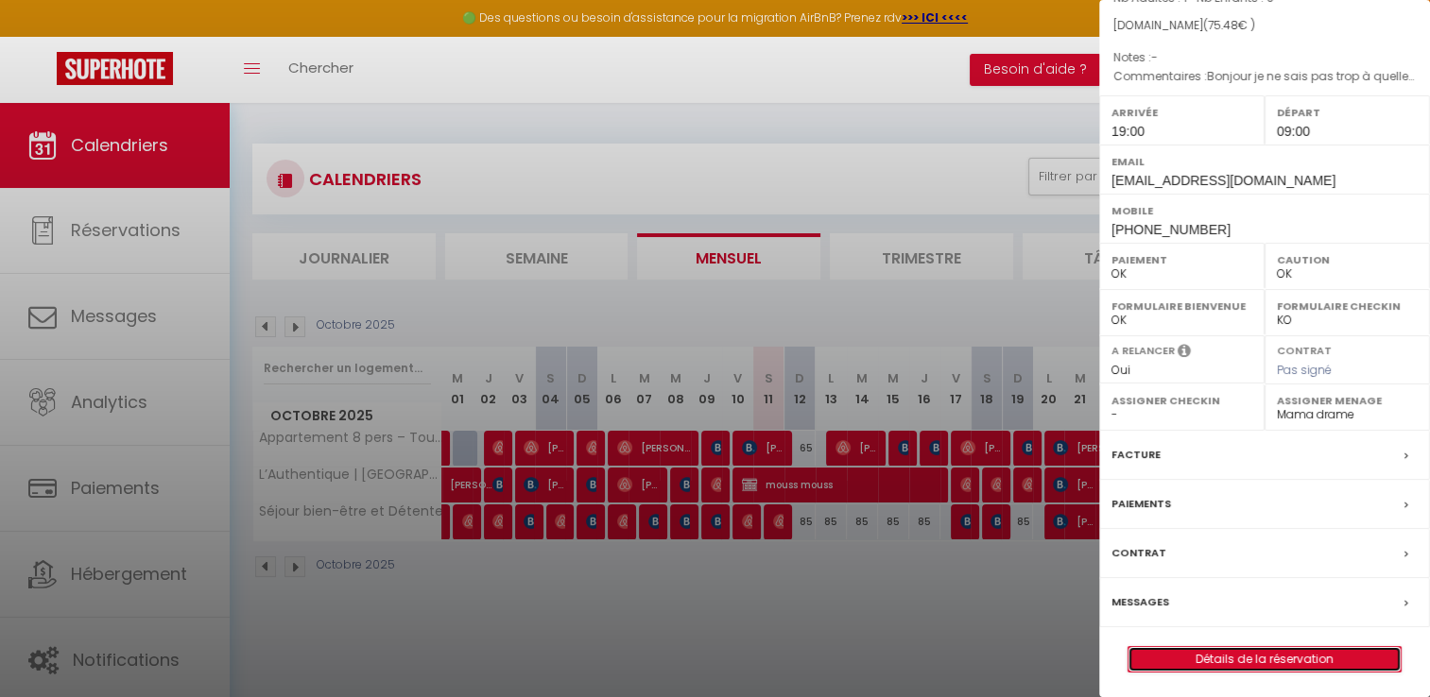
click at [1226, 666] on link "Détails de la réservation" at bounding box center [1264, 659] width 272 height 25
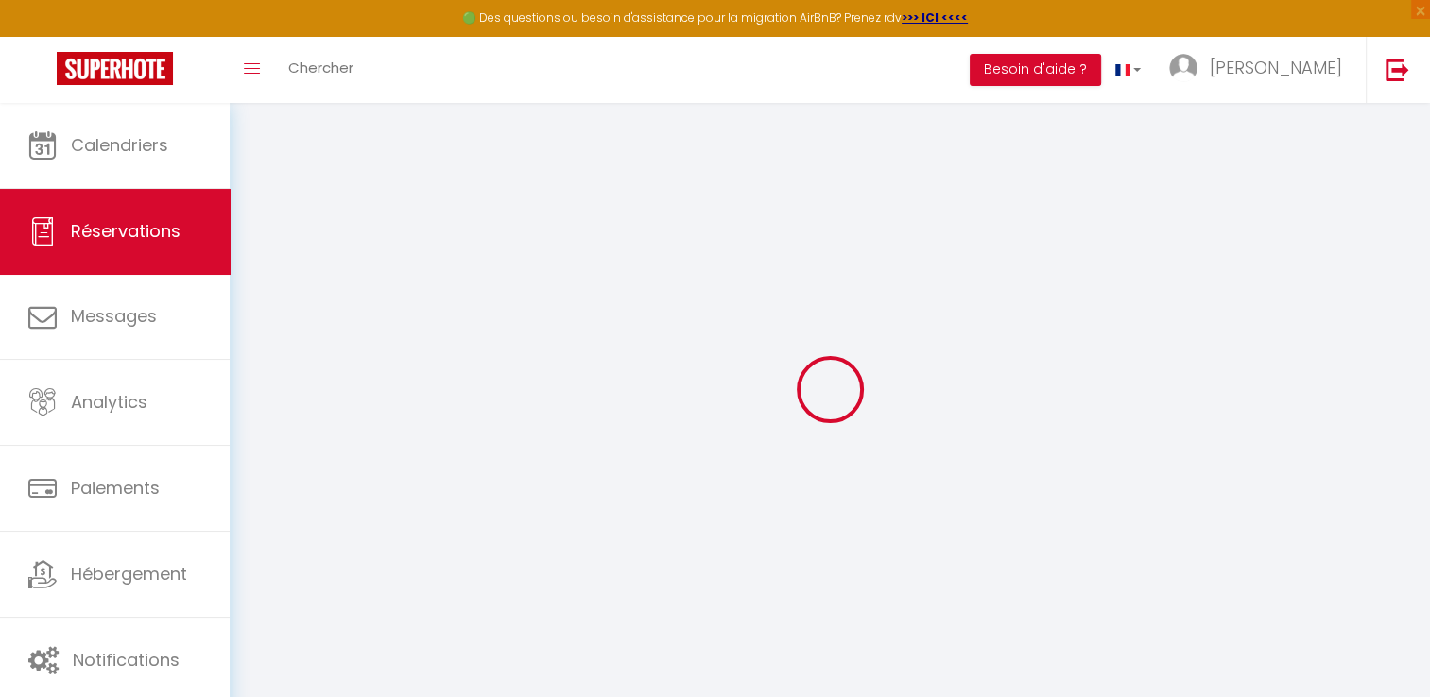
select select
checkbox input "false"
type textarea "Bonjour je ne sais pas trop à quelle heure j’arriverai mais fin de journée Est …"
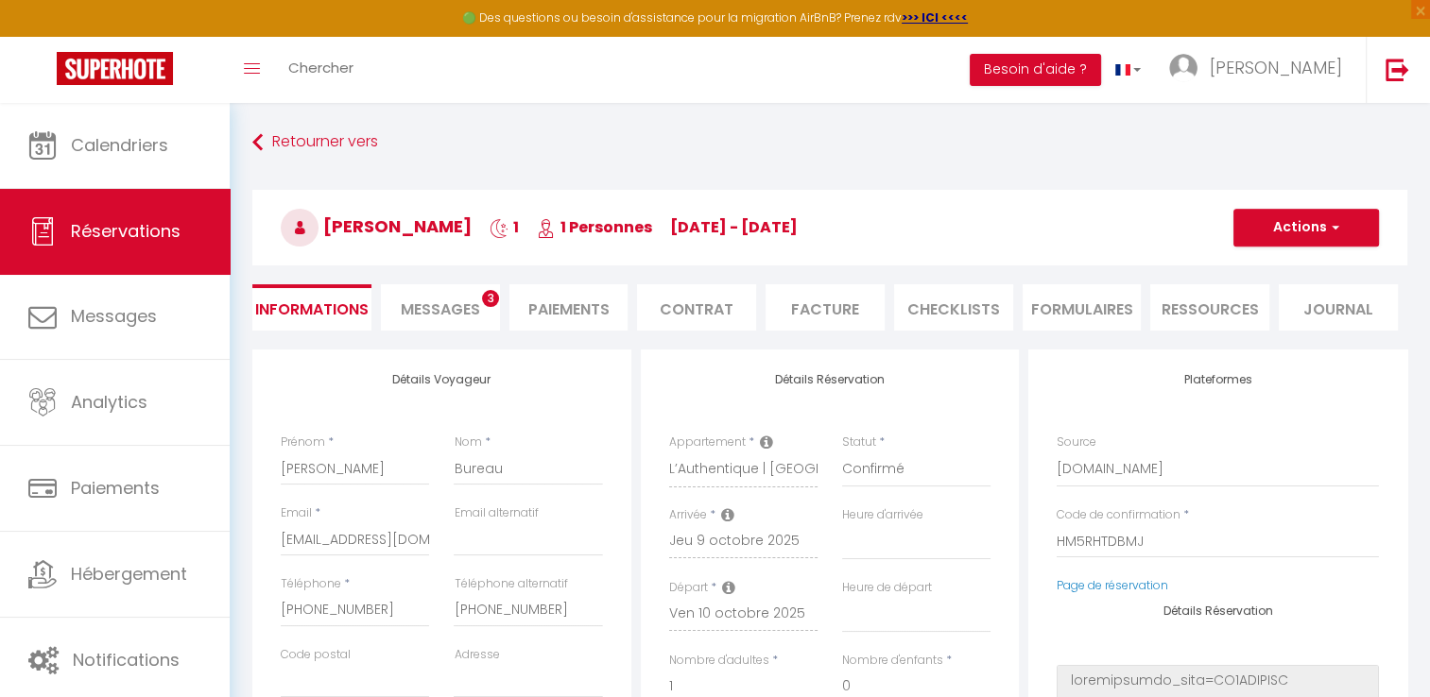
select select
type input "15"
type input "2.88"
select select
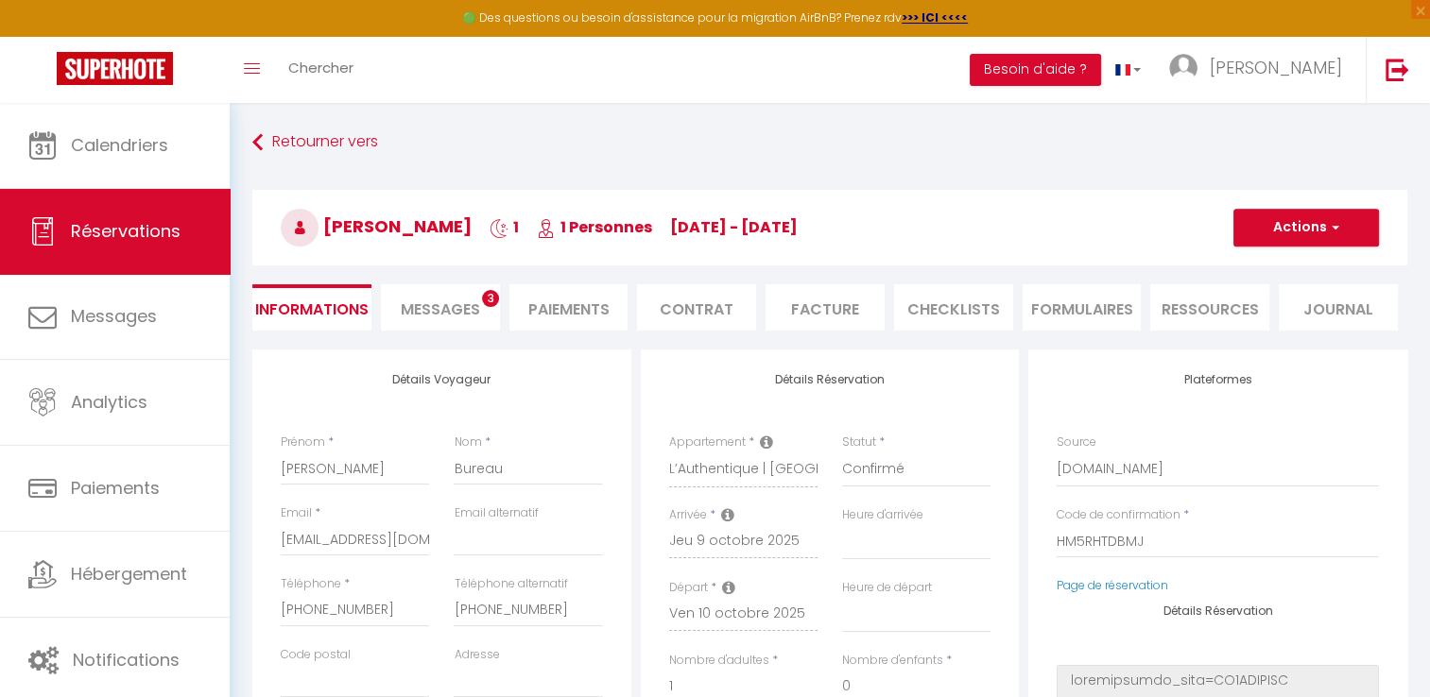
checkbox input "false"
select select
checkbox input "false"
select select "19:00"
select select "09:00"
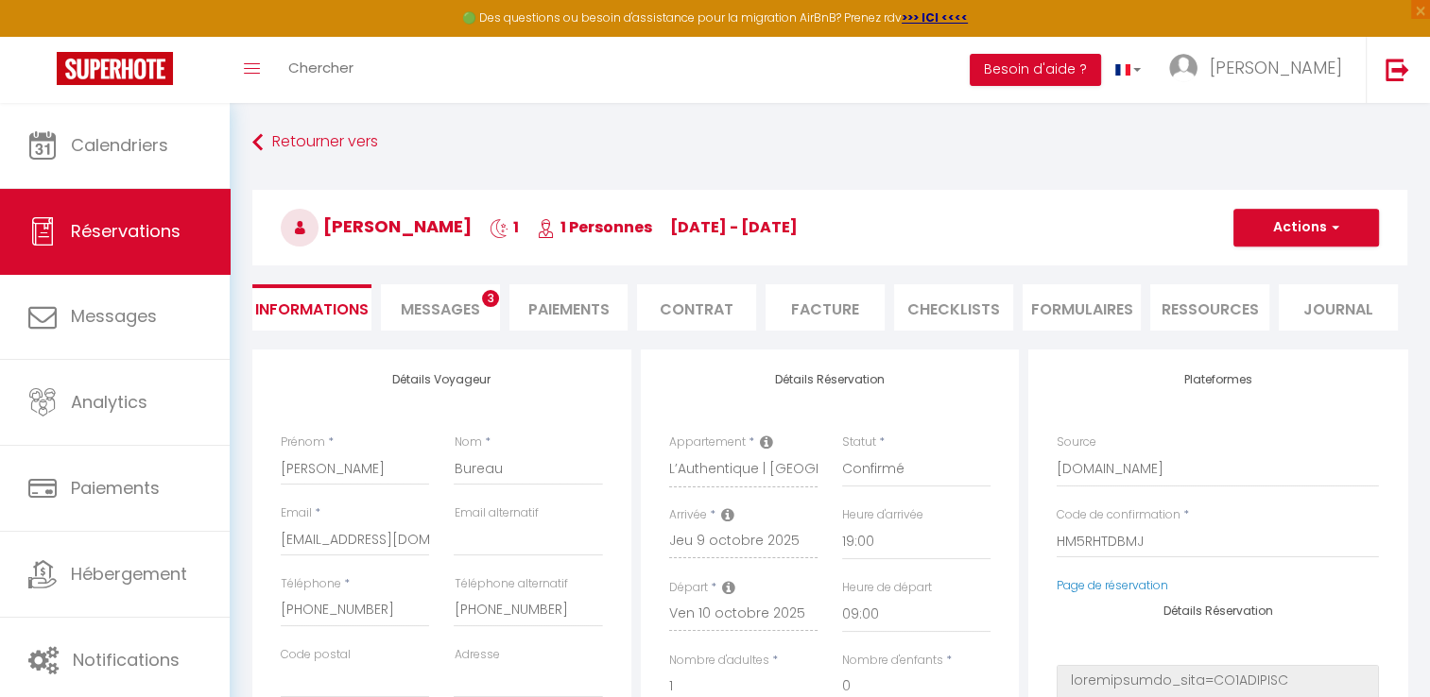
click at [574, 301] on li "Paiements" at bounding box center [568, 307] width 119 height 46
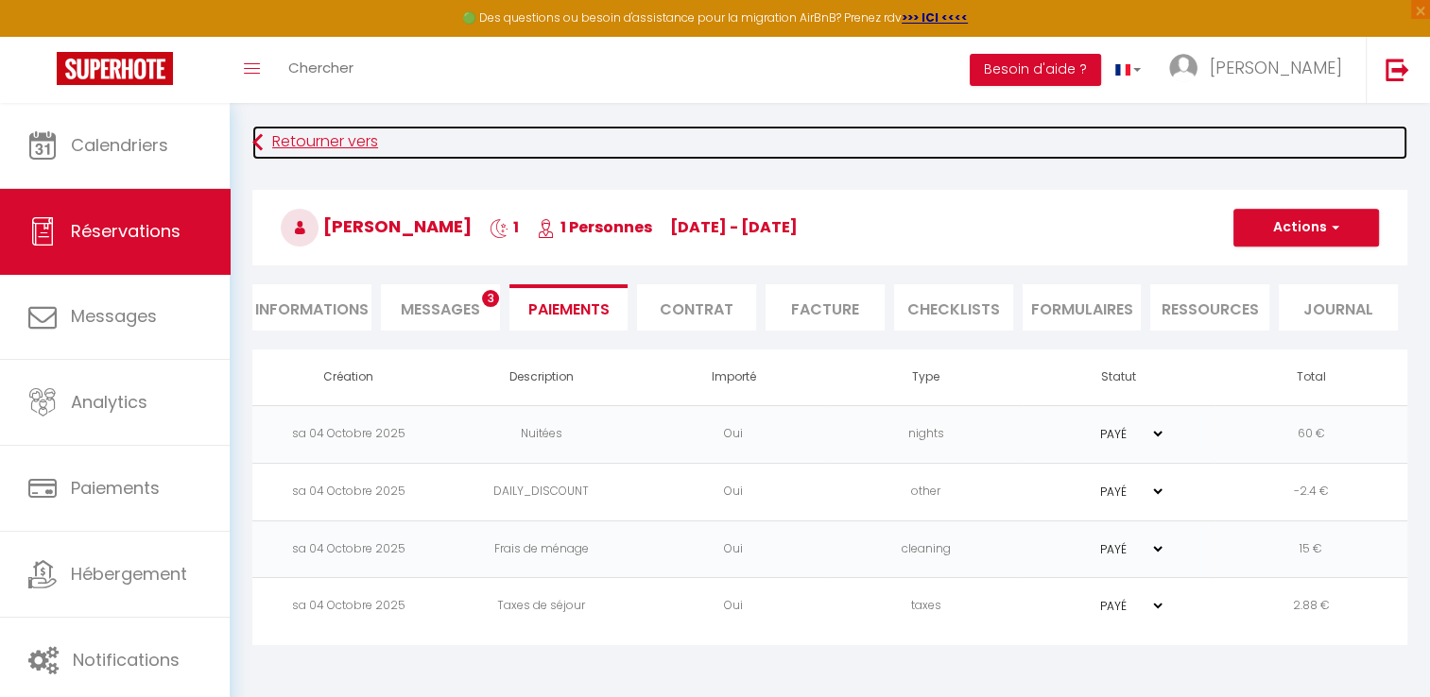
click at [268, 151] on link "Retourner vers" at bounding box center [829, 143] width 1155 height 34
select select
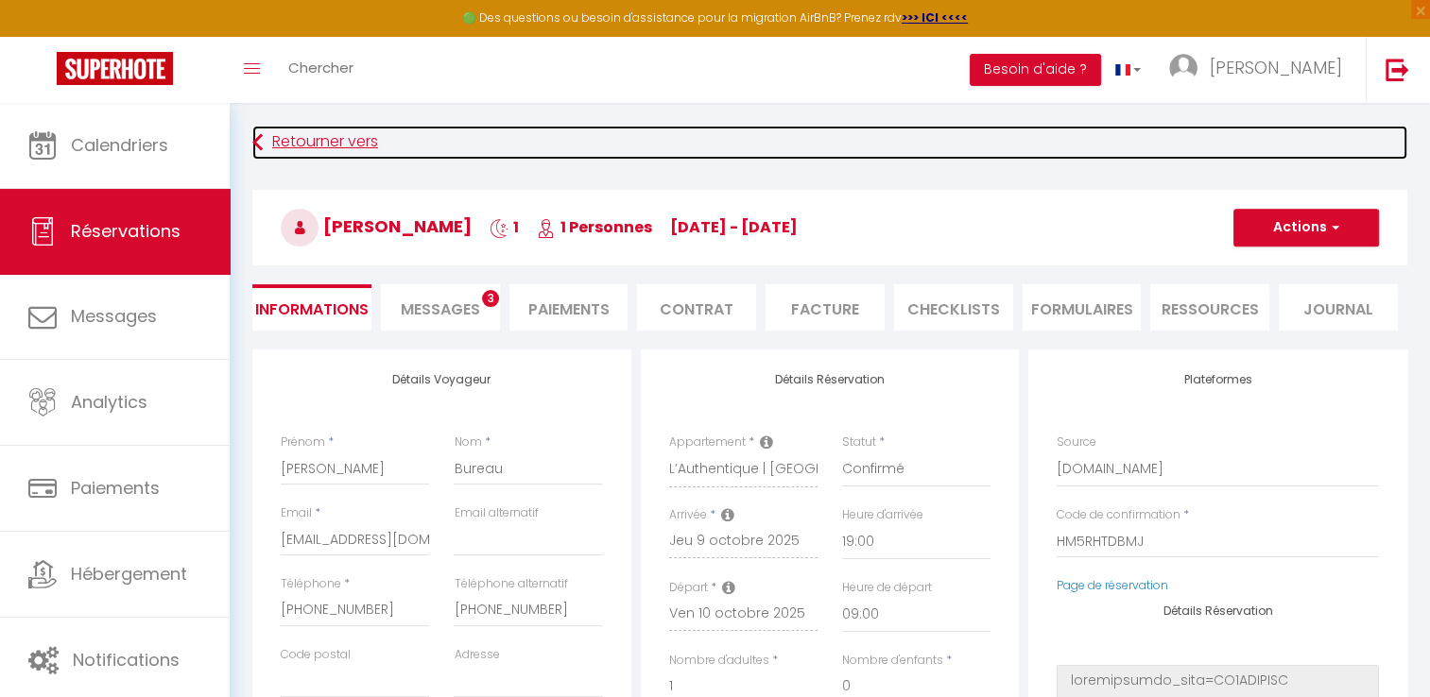
click at [268, 151] on link "Retourner vers" at bounding box center [829, 143] width 1155 height 34
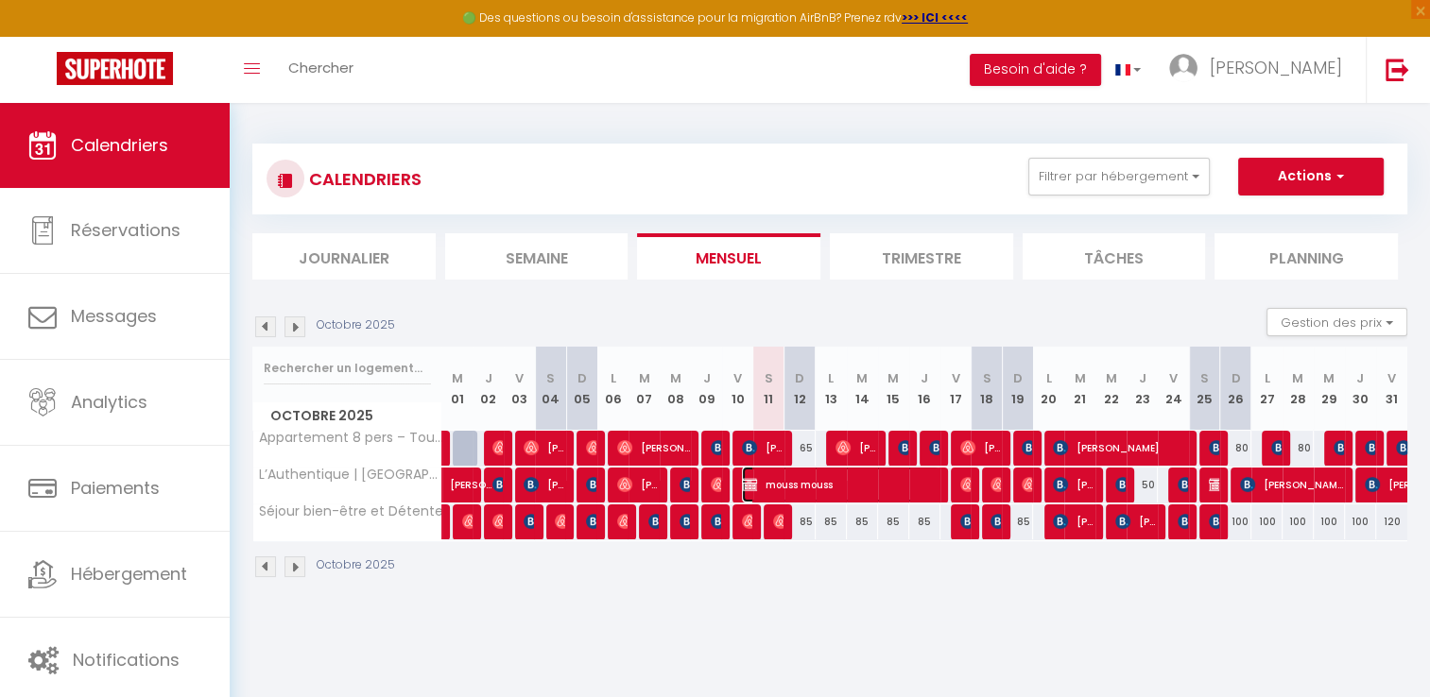
click at [762, 486] on span "mouss mouss" at bounding box center [840, 485] width 197 height 36
select select "OK"
select select "KO"
select select "1"
select select "0"
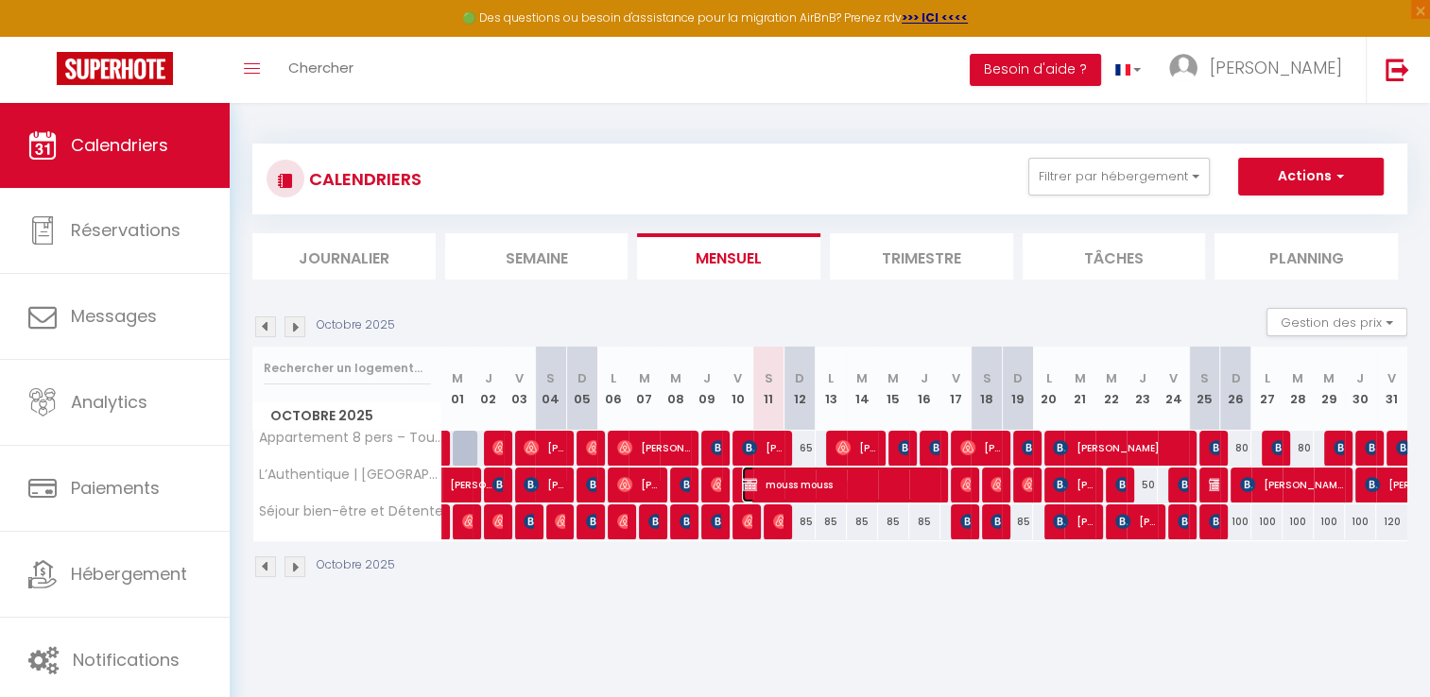
select select "1"
select select
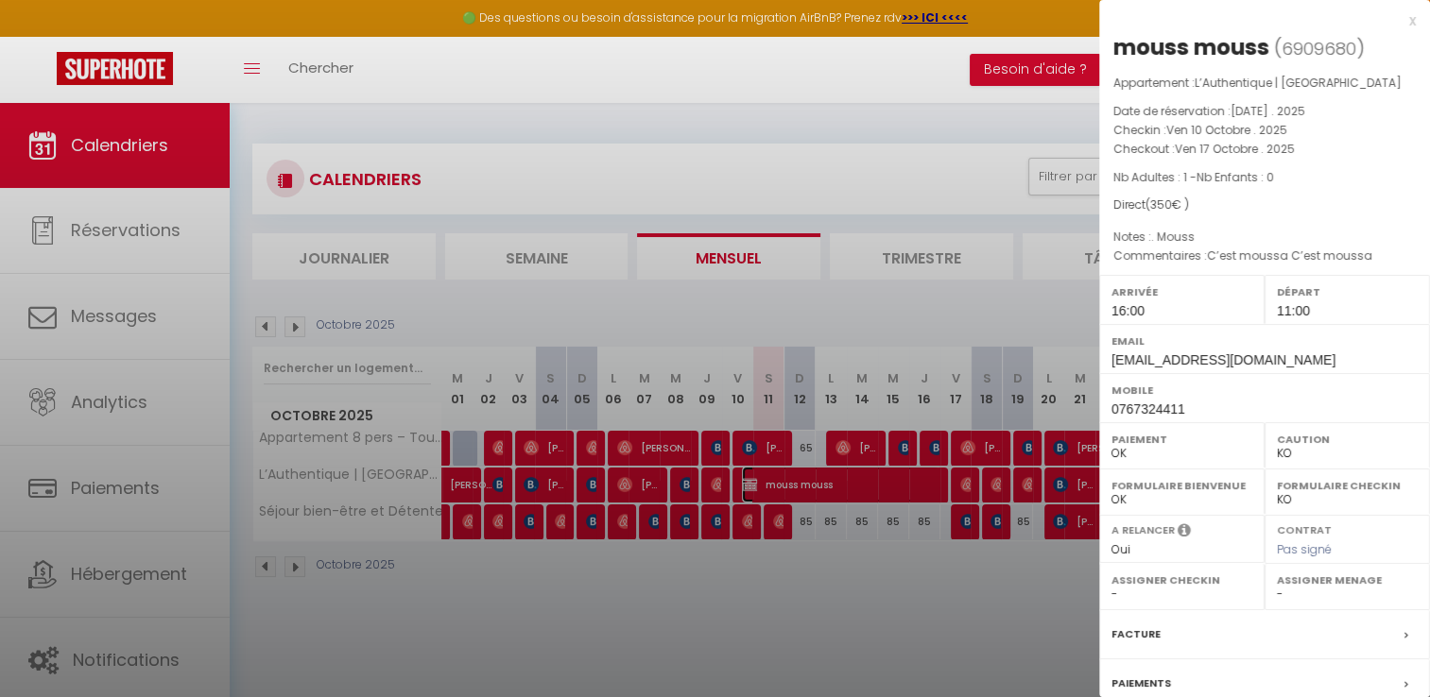
select select "50889"
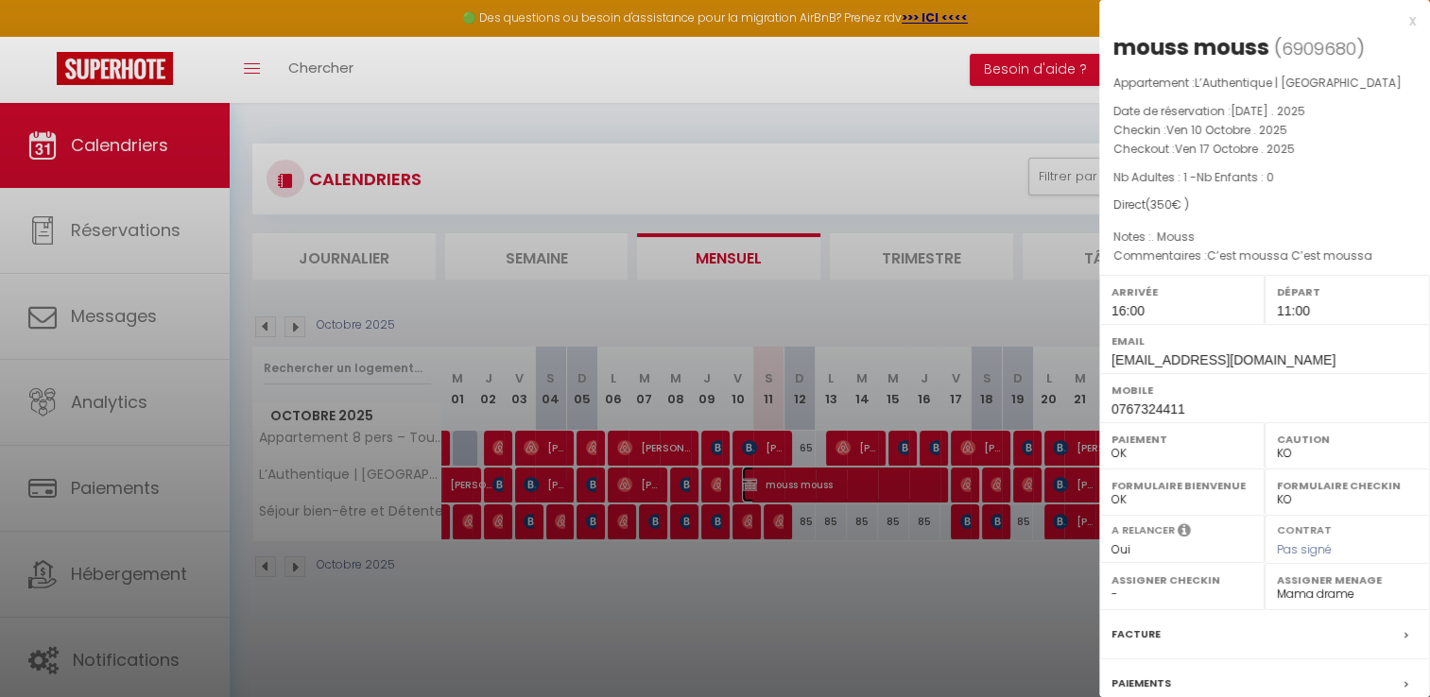
scroll to position [180, 0]
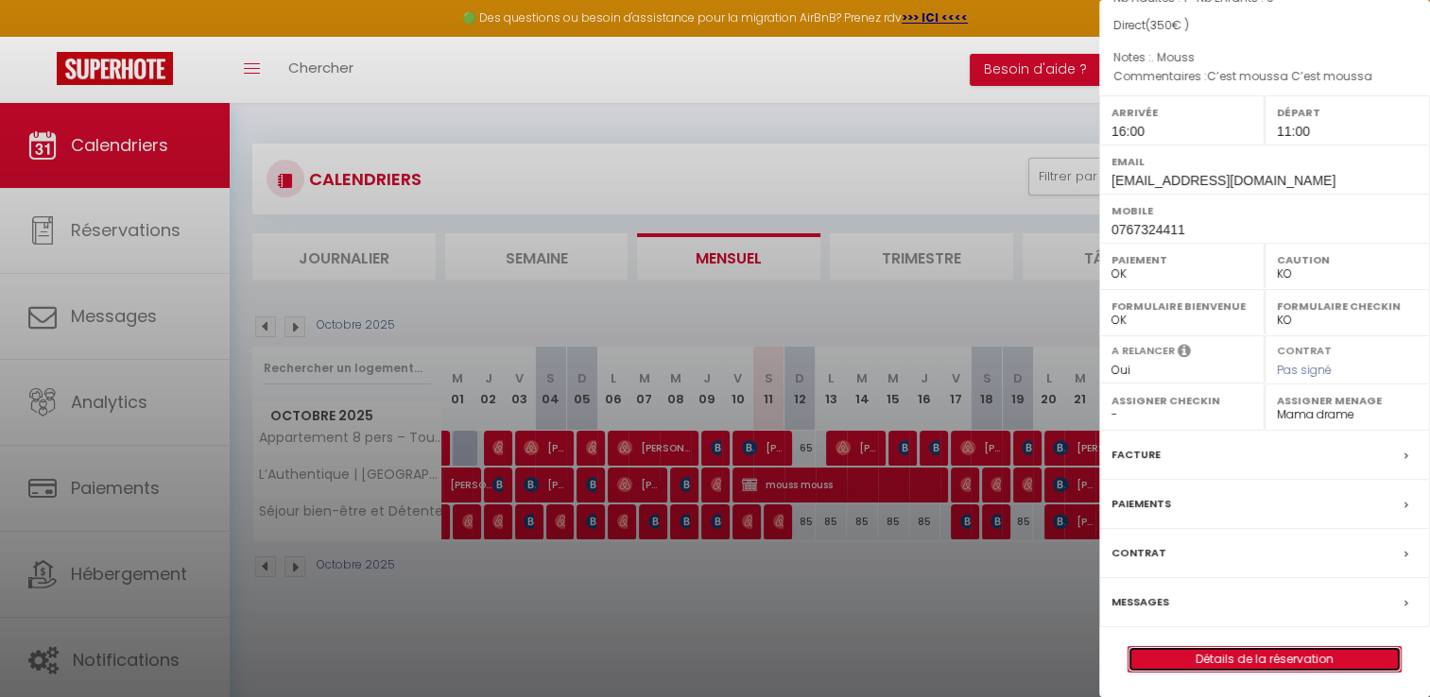
click at [1164, 651] on link "Détails de la réservation" at bounding box center [1264, 659] width 272 height 25
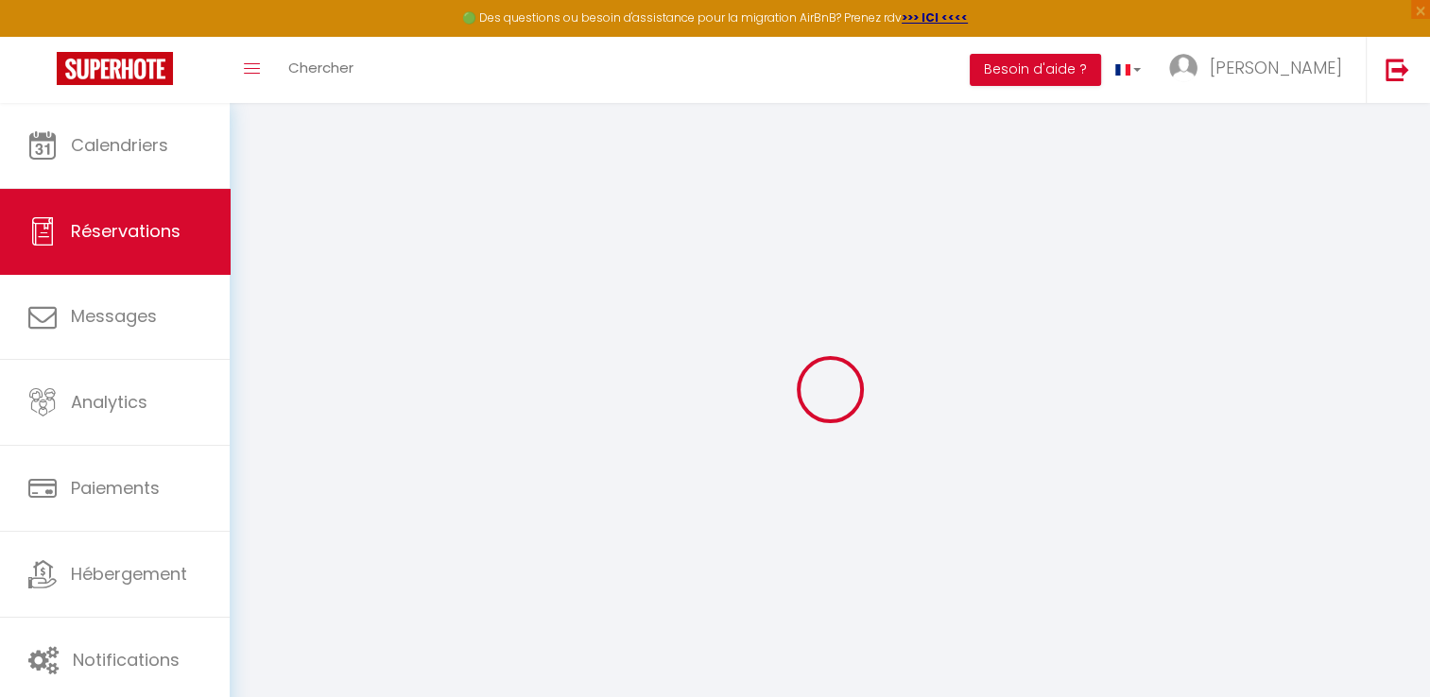
type input "mouss"
type input "[EMAIL_ADDRESS][DOMAIN_NAME]"
type input "0767324411"
type input "0767314411"
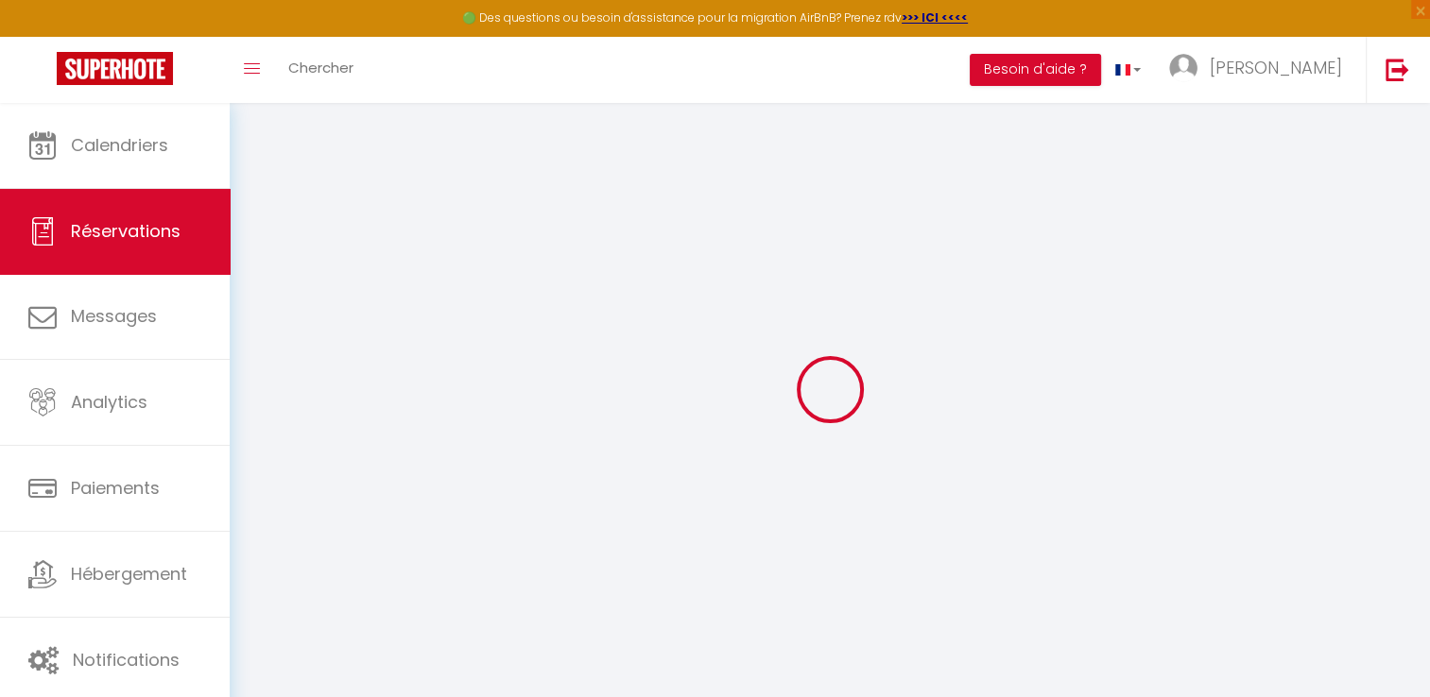
select select "FR"
select select "75721"
select select "1"
type input "Ven 10 Octobre 2025"
select select
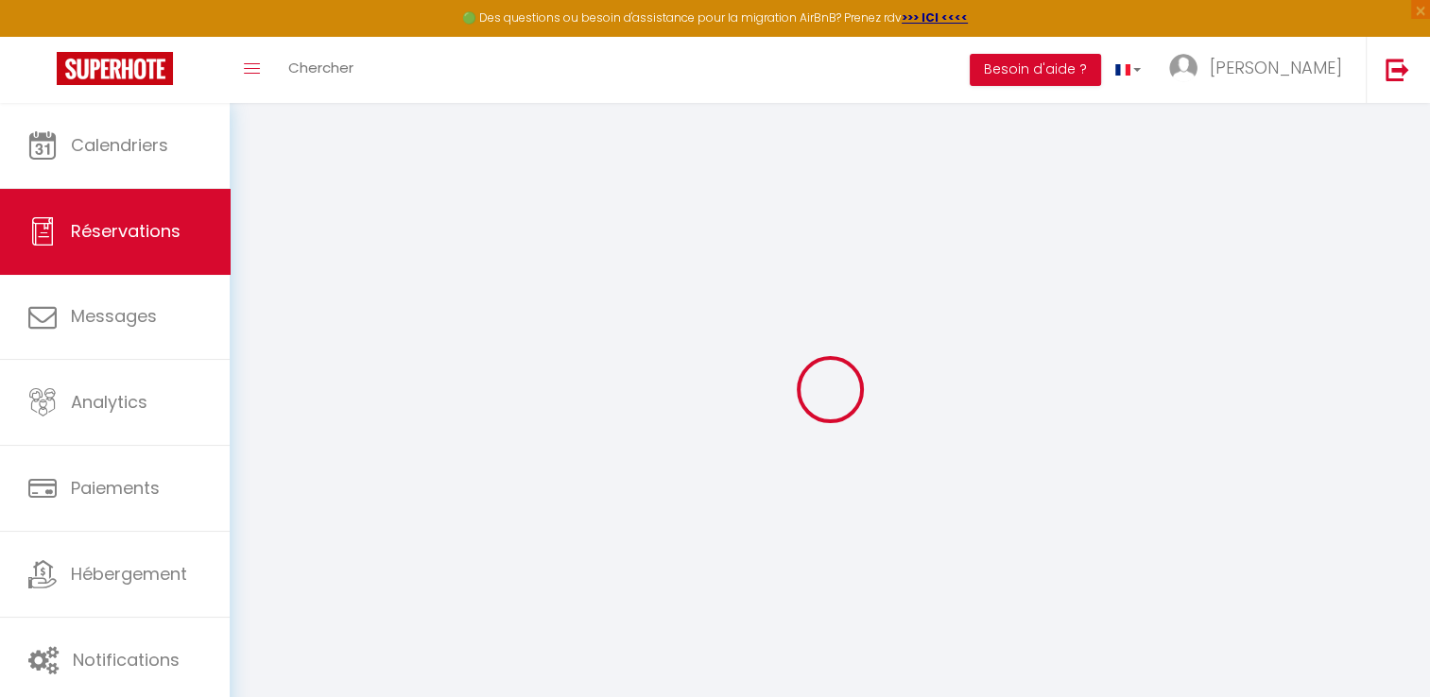
type input "Ven 17 Octobre 2025"
select select
type input "1"
select select "12"
select select
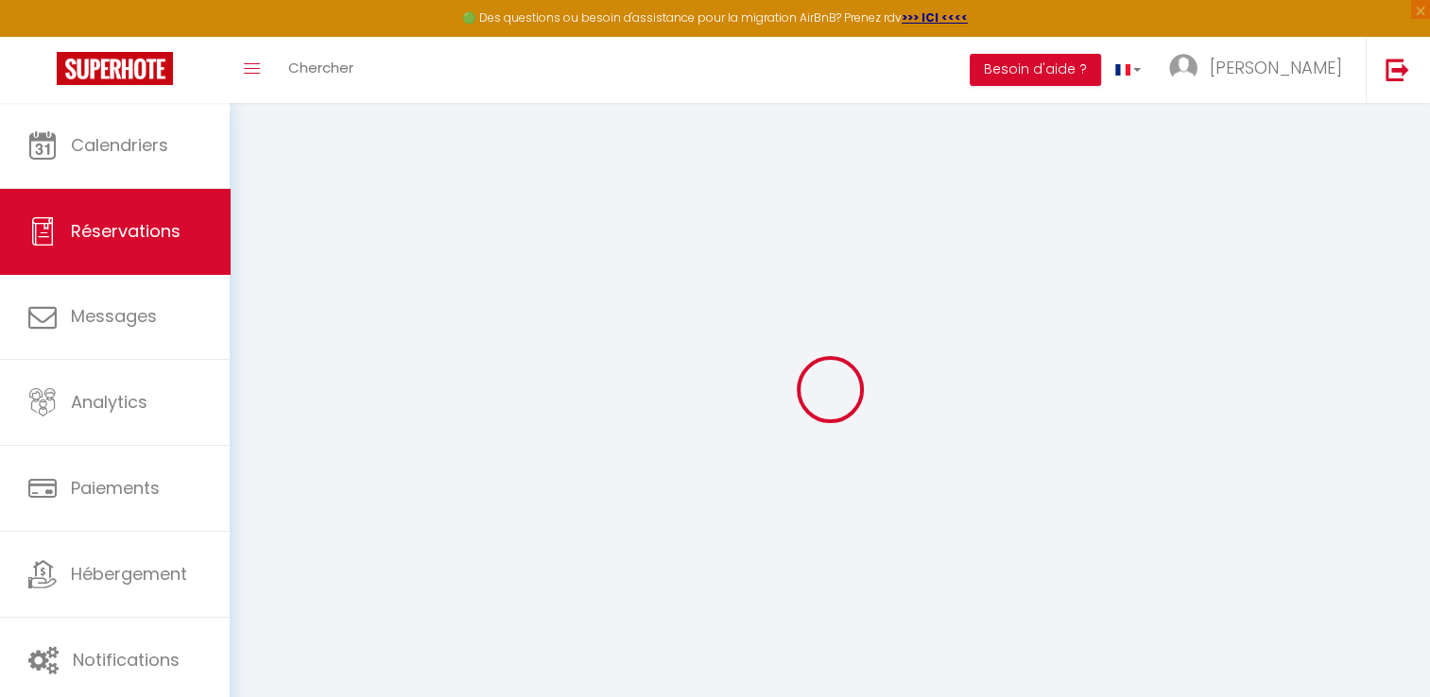
type input "350"
checkbox input "false"
type input "0"
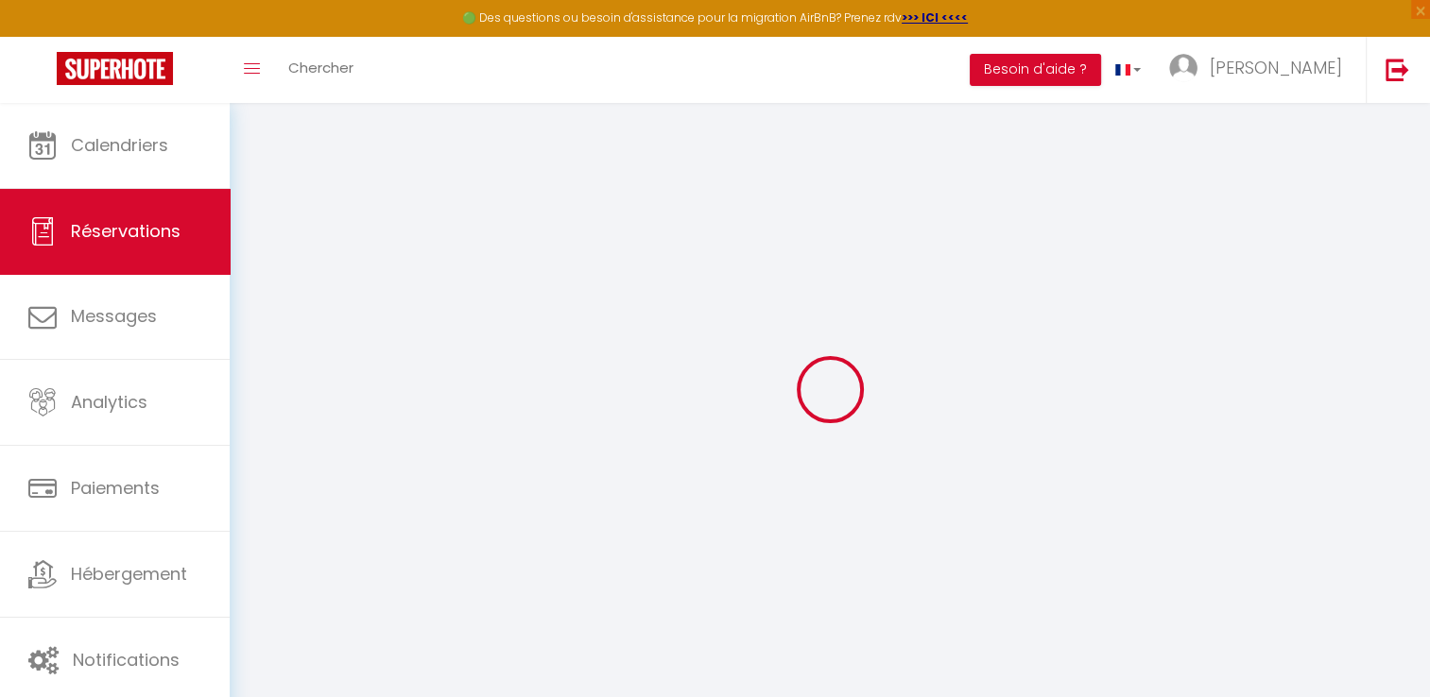
type input "0"
select select
select select "14"
checkbox input "false"
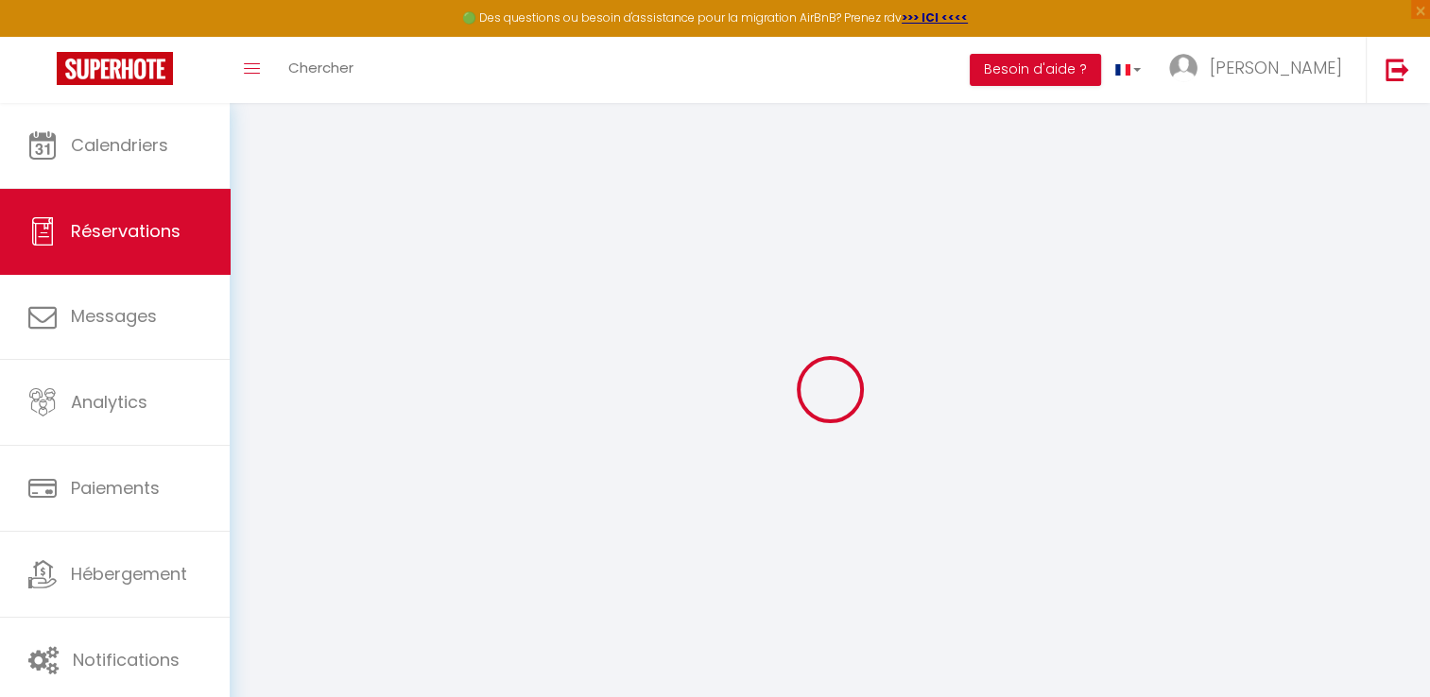
select select
checkbox input "false"
select select
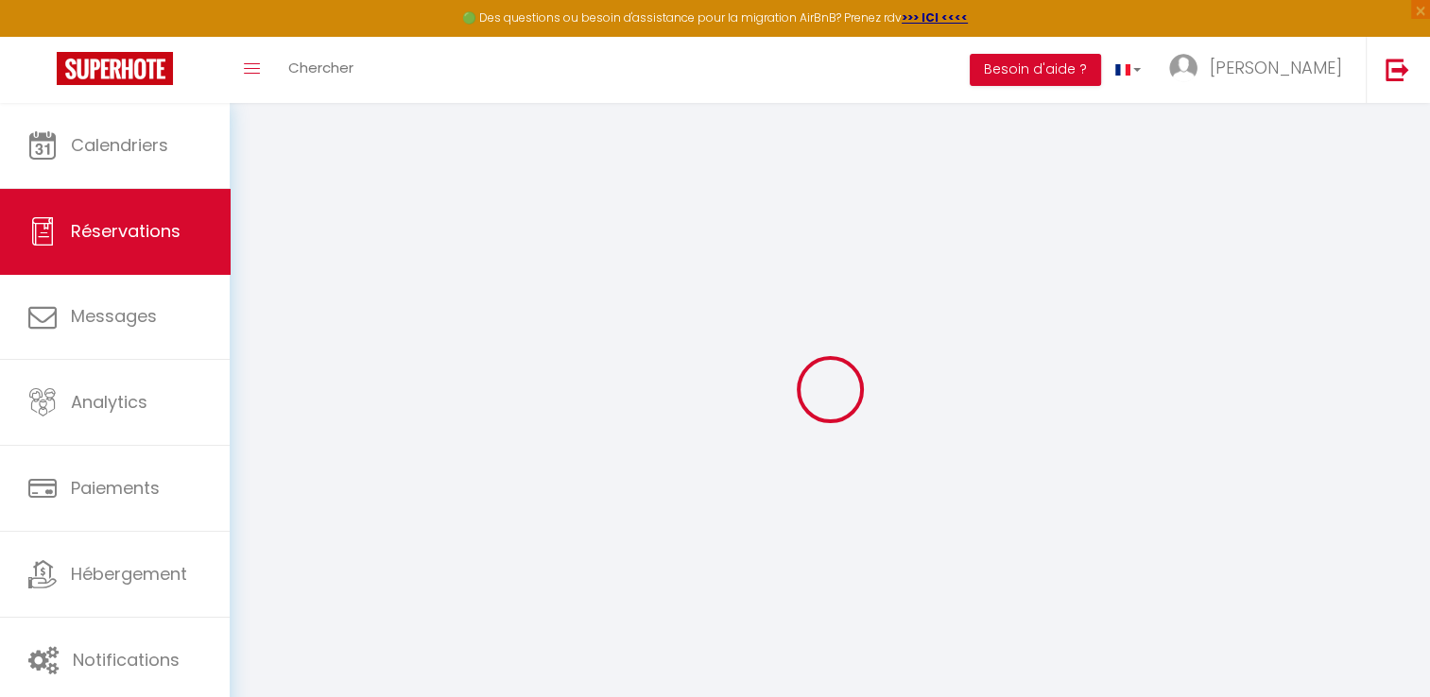
checkbox input "false"
type textarea "C’est moussa C’est moussa"
type textarea ". Mouss"
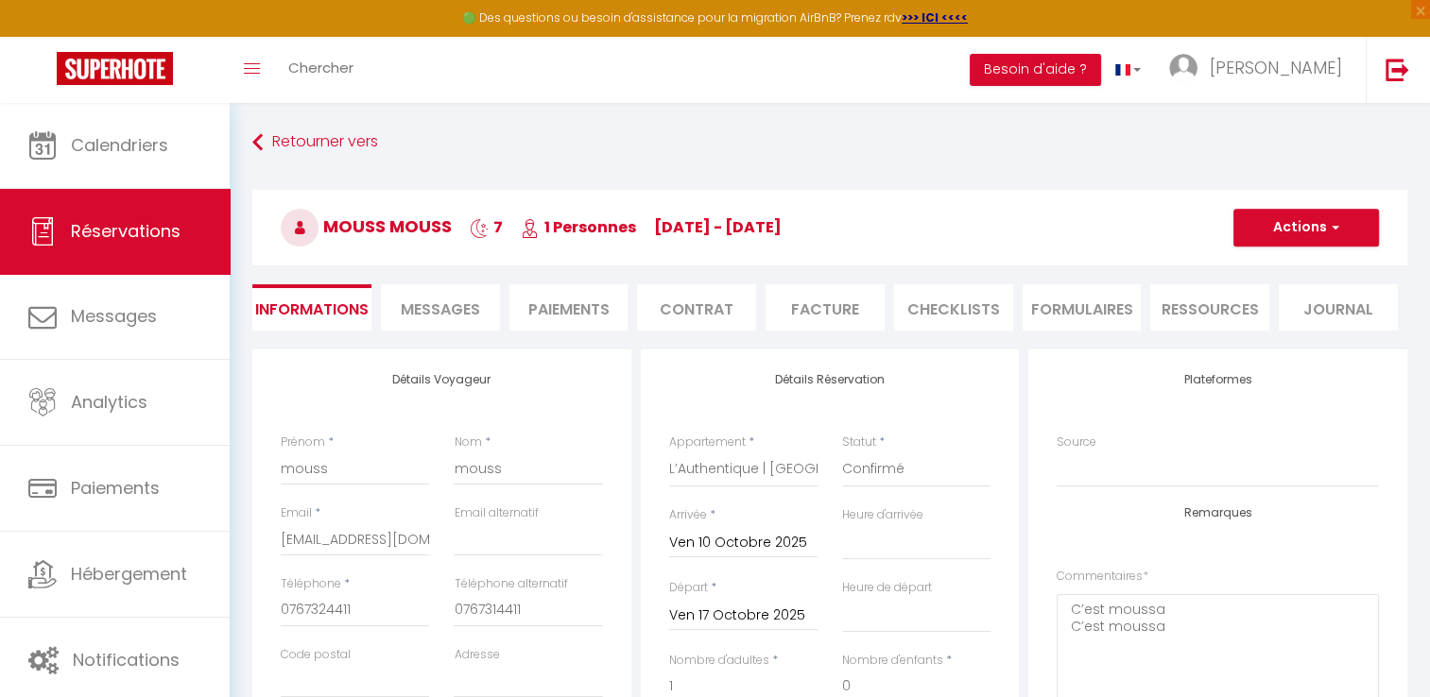
select select
checkbox input "false"
select select "16:00"
select select "11:00"
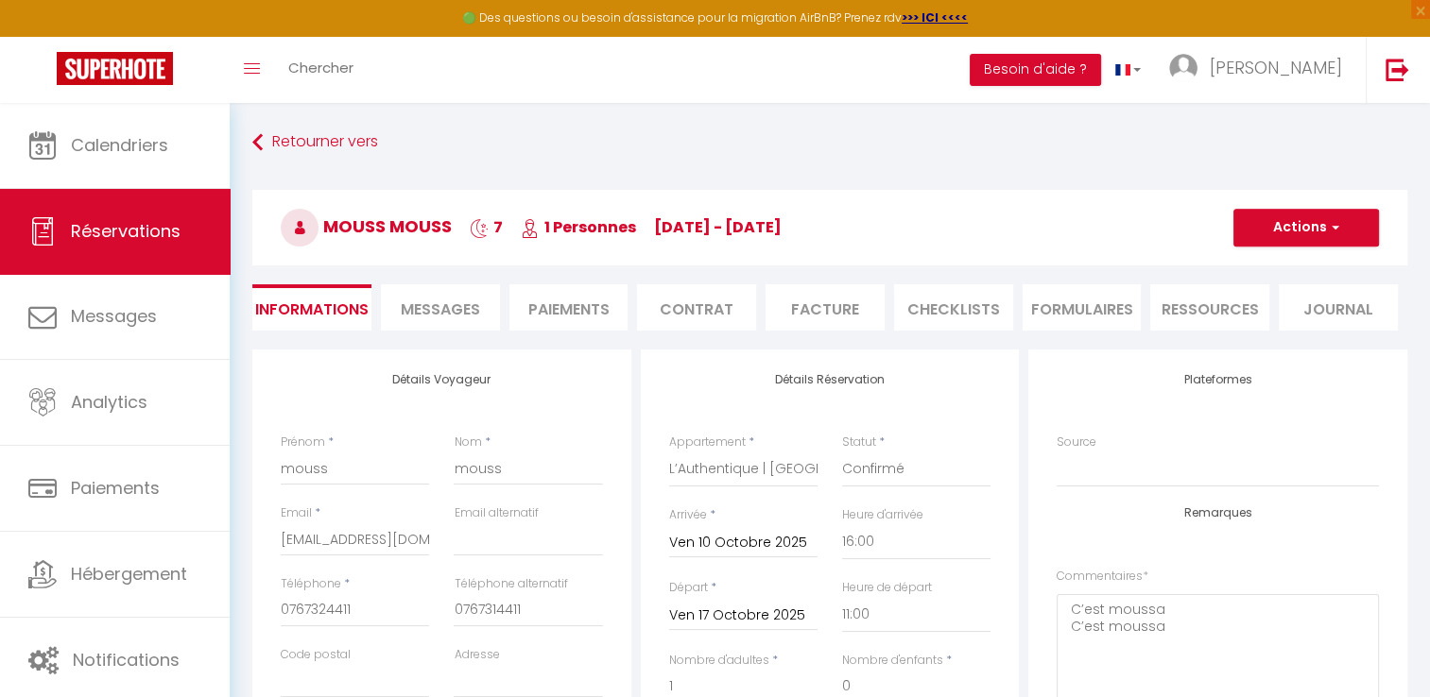
click at [557, 301] on li "Paiements" at bounding box center [568, 307] width 119 height 46
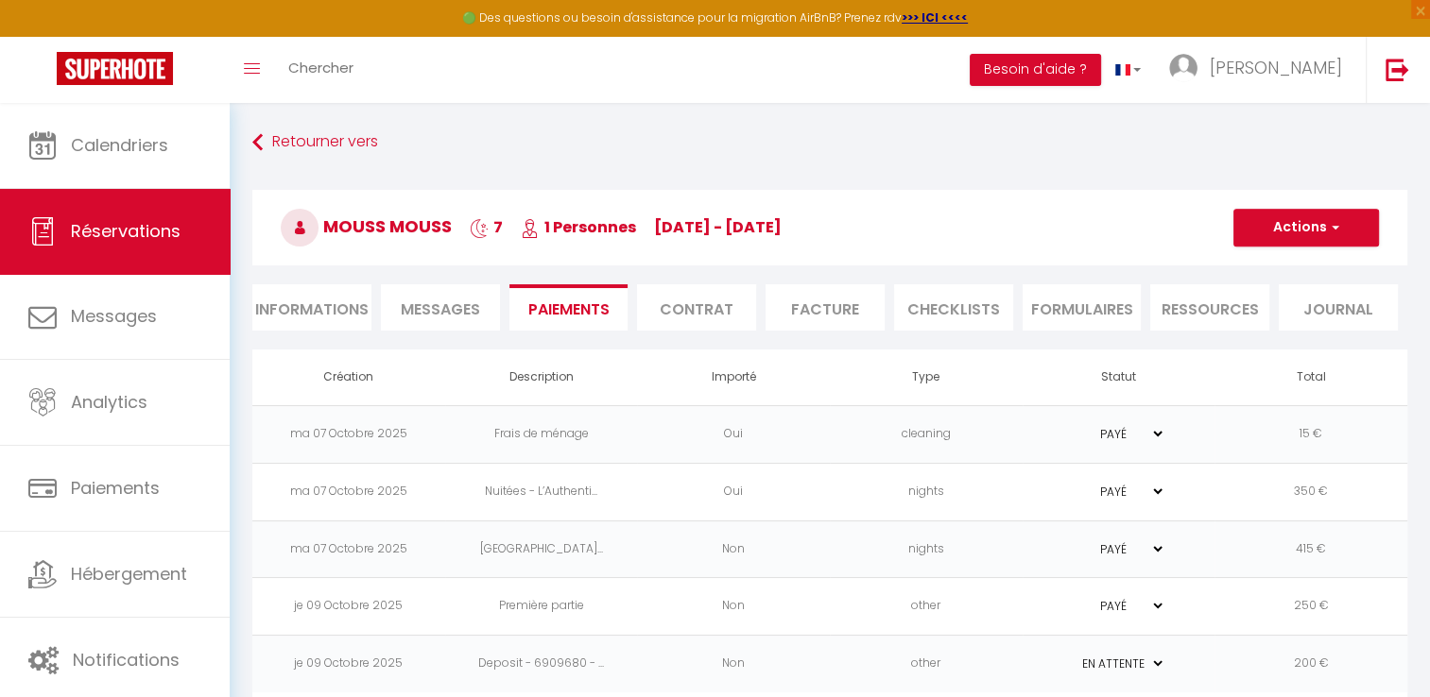
scroll to position [102, 0]
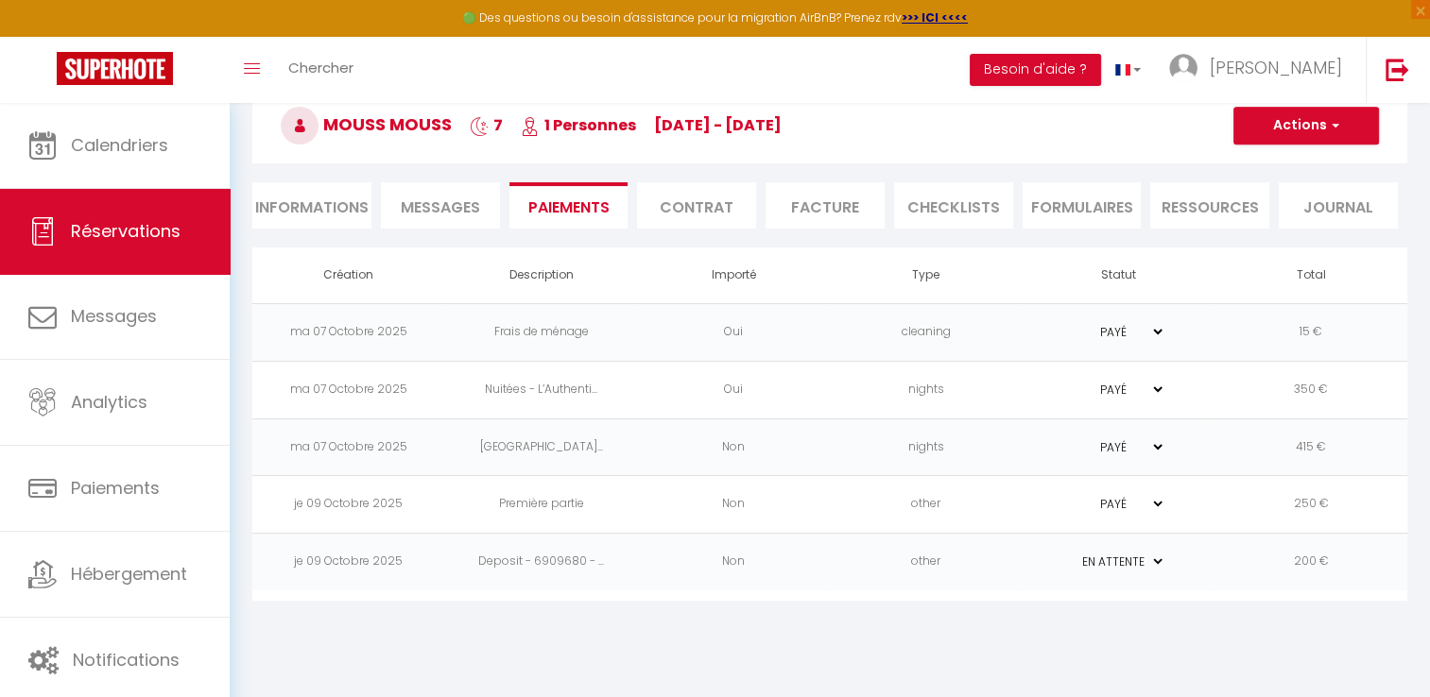
click at [741, 331] on td "Oui" at bounding box center [733, 332] width 193 height 58
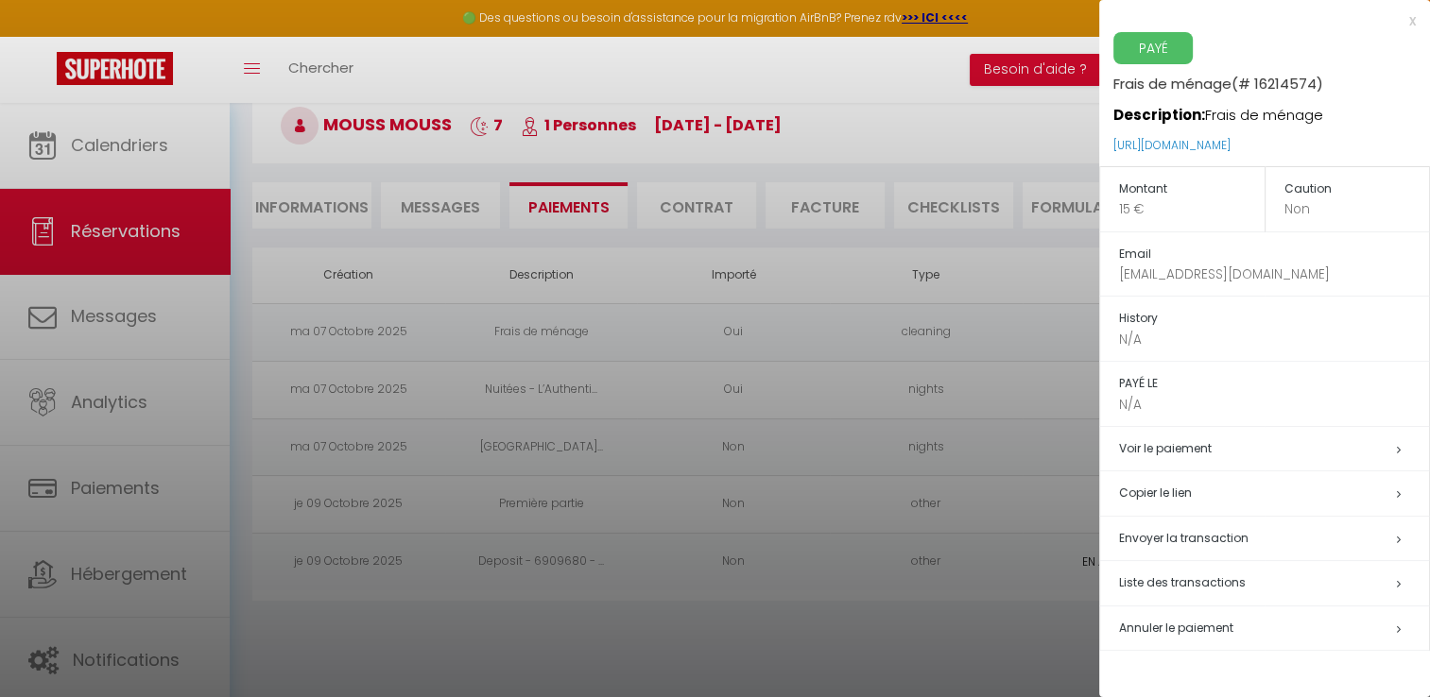
click at [820, 364] on div at bounding box center [715, 348] width 1430 height 697
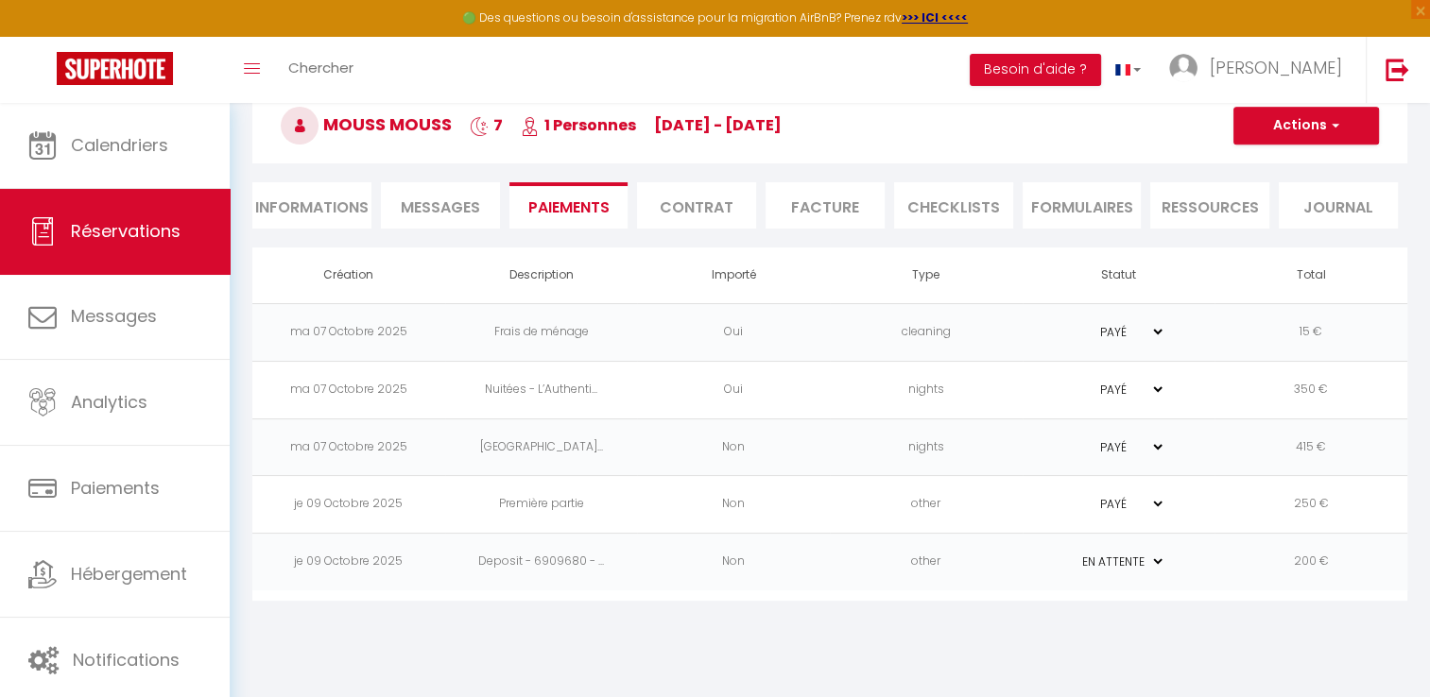
click at [1147, 327] on select "PAYÉ EN ATTENTE" at bounding box center [1118, 332] width 94 height 18
select select "0"
click at [1071, 323] on select "PAYÉ EN ATTENTE" at bounding box center [1118, 332] width 94 height 18
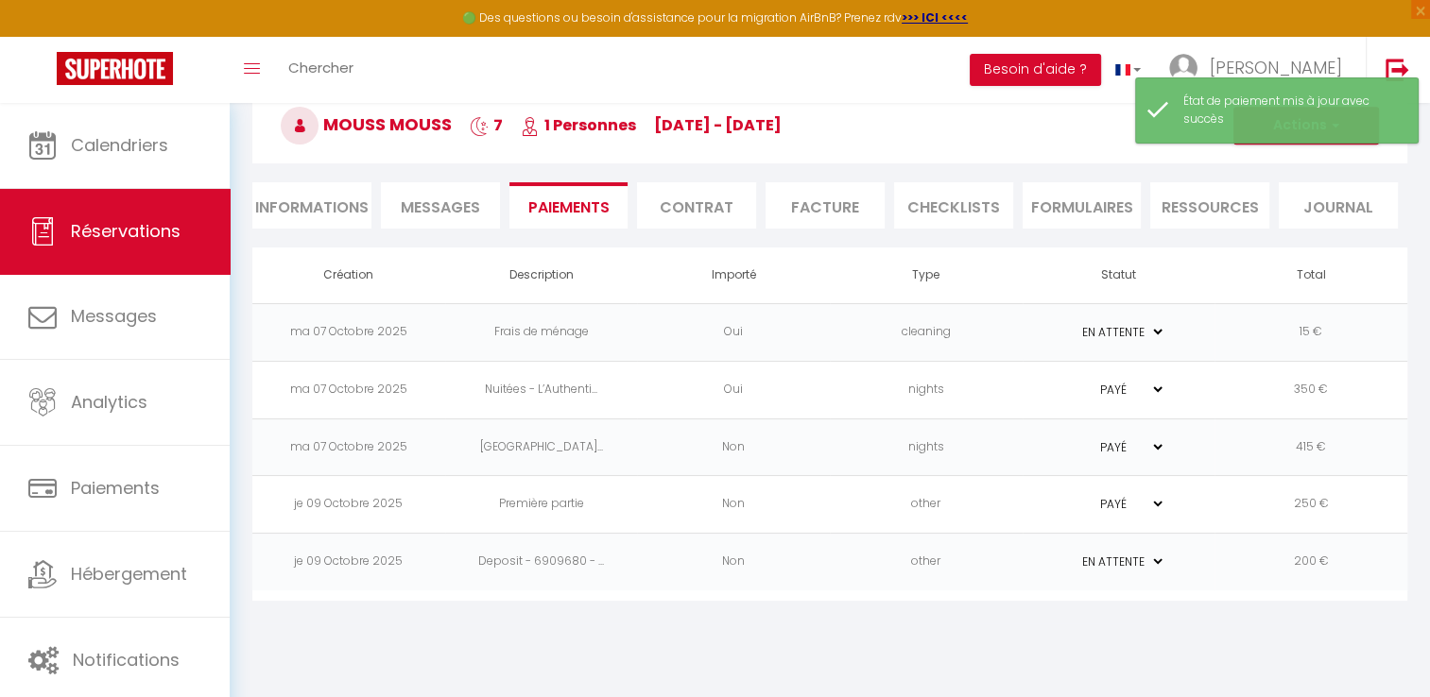
click at [1135, 386] on select "PAYÉ EN ATTENTE" at bounding box center [1118, 390] width 94 height 18
select select "0"
click at [1071, 381] on select "PAYÉ EN ATTENTE" at bounding box center [1118, 390] width 94 height 18
click at [1152, 557] on select "PAYÉ EN ATTENTE" at bounding box center [1118, 562] width 94 height 18
click at [1213, 549] on td "PAYÉ EN ATTENTE" at bounding box center [1118, 563] width 193 height 58
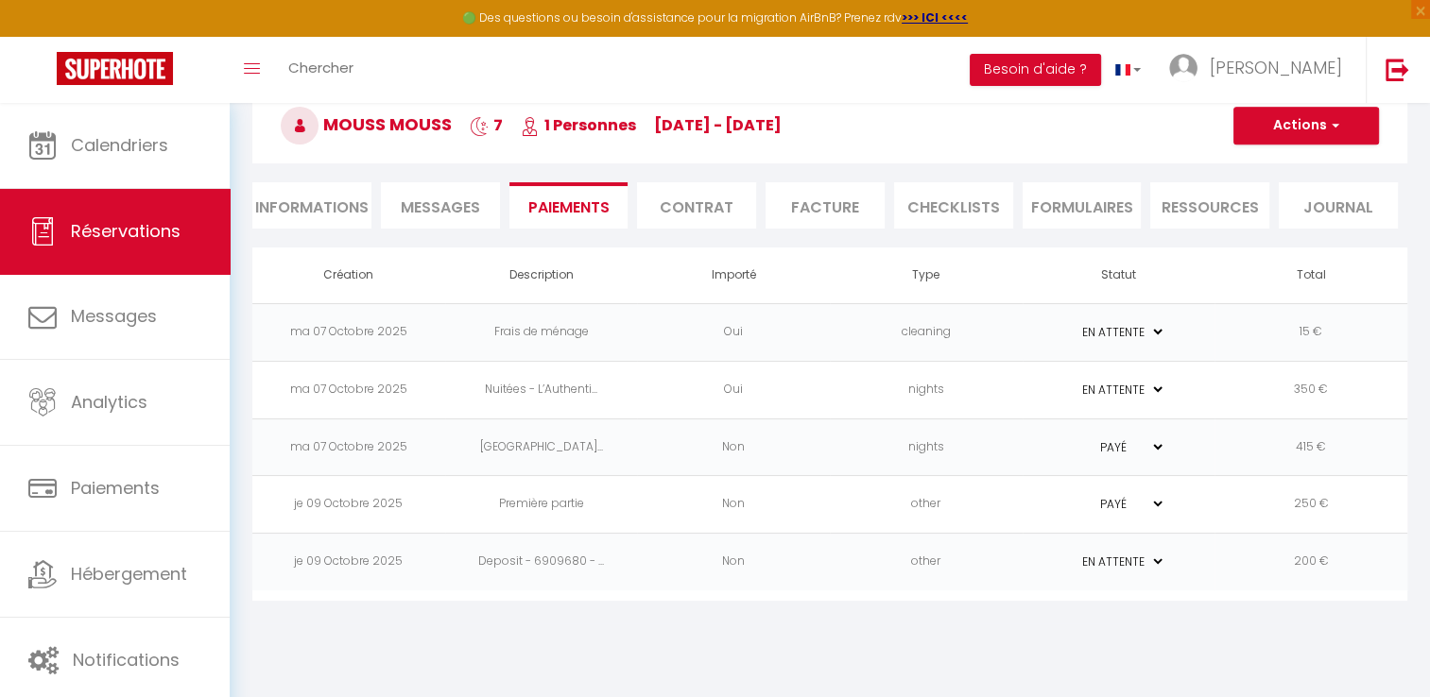
click at [1150, 440] on select "PAYÉ EN ATTENTE" at bounding box center [1118, 447] width 94 height 18
select select "0"
click at [1071, 438] on select "PAYÉ EN ATTENTE" at bounding box center [1118, 447] width 94 height 18
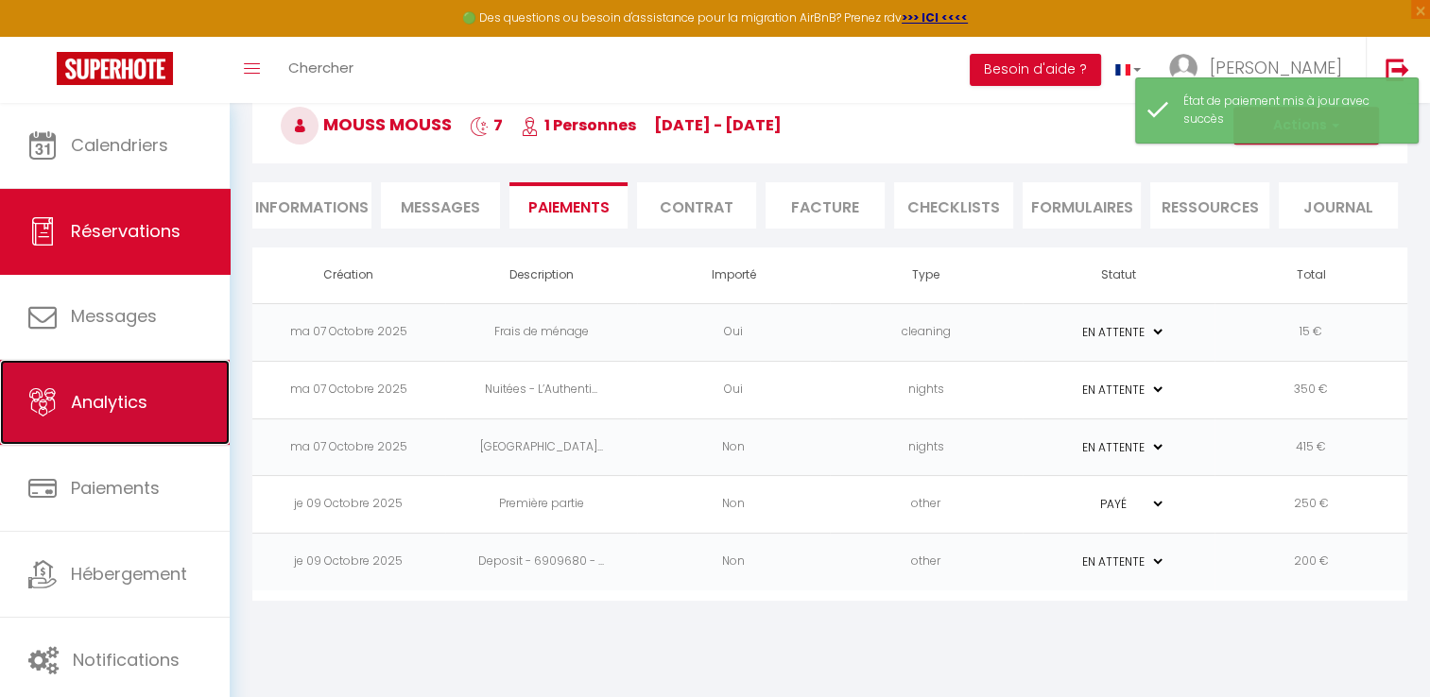
click at [103, 375] on link "Analytics" at bounding box center [115, 402] width 230 height 85
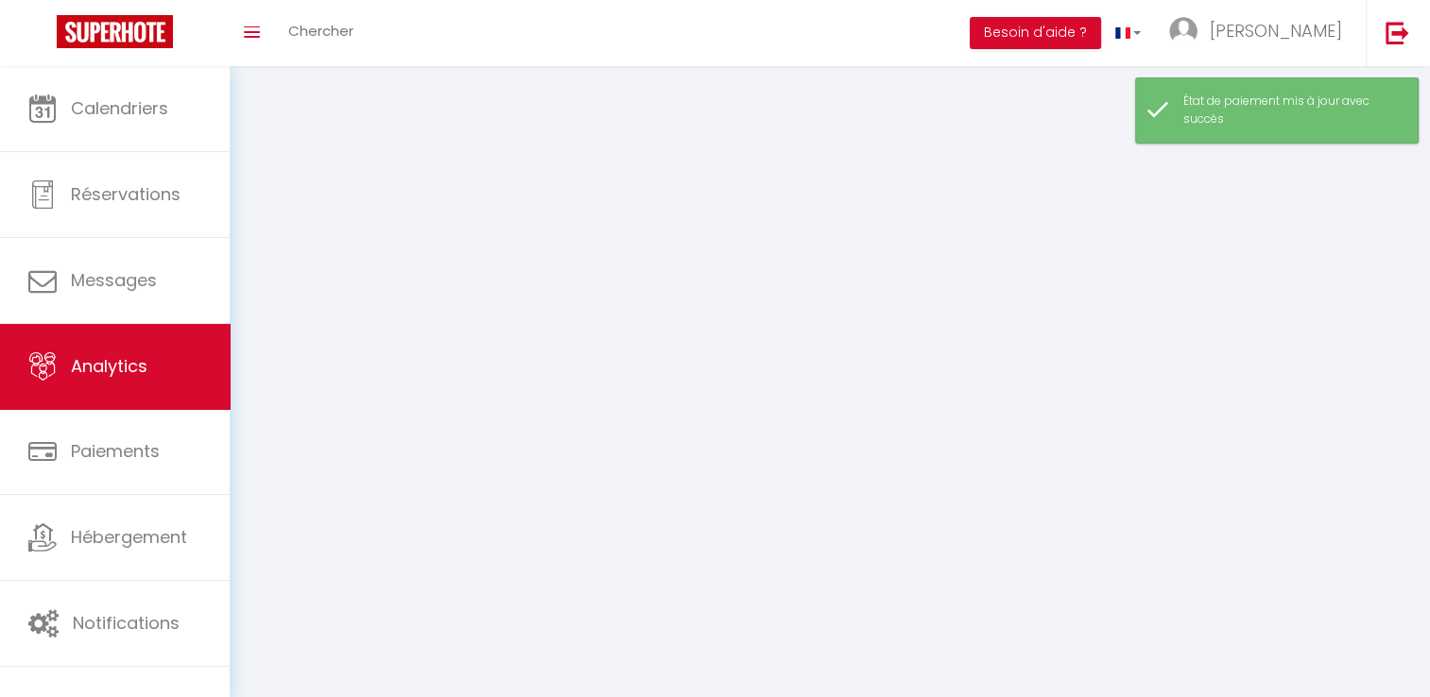
select select "2025"
select select "10"
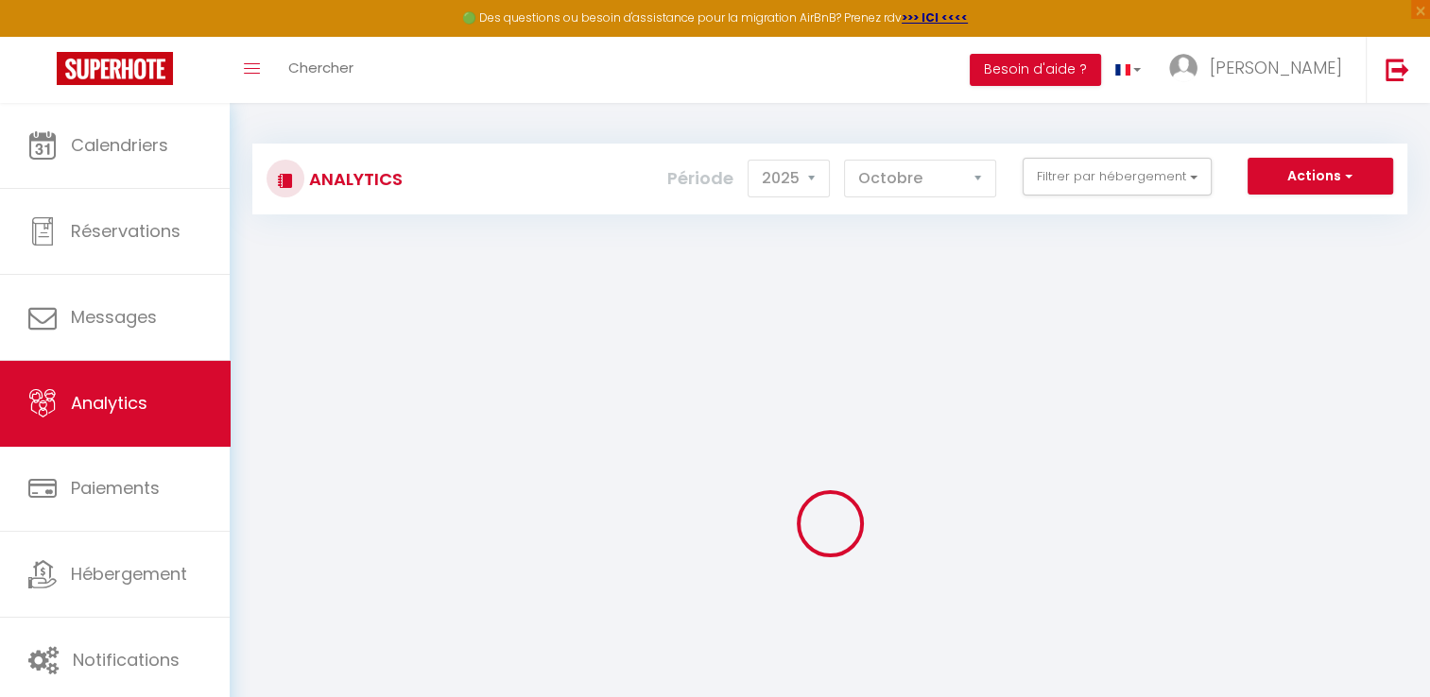
checkbox input "false"
checkbox équipé "false"
checkbox Centre "false"
checkbox Détente "false"
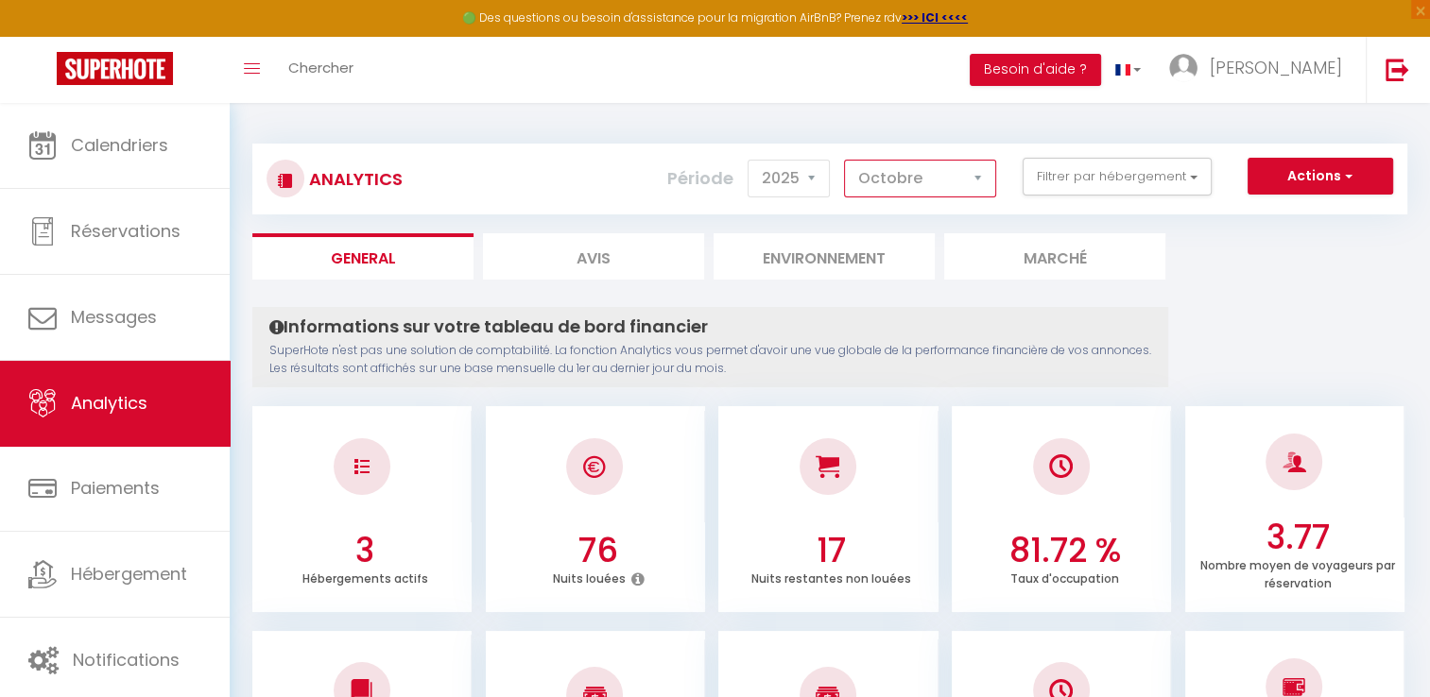
click at [924, 163] on select "[PERSON_NAME] Mars Avril Mai Juin Juillet Août Septembre Octobre Novembre Décem…" at bounding box center [920, 179] width 152 height 38
click at [1044, 193] on button "Filtrer par hébergement" at bounding box center [1116, 177] width 189 height 38
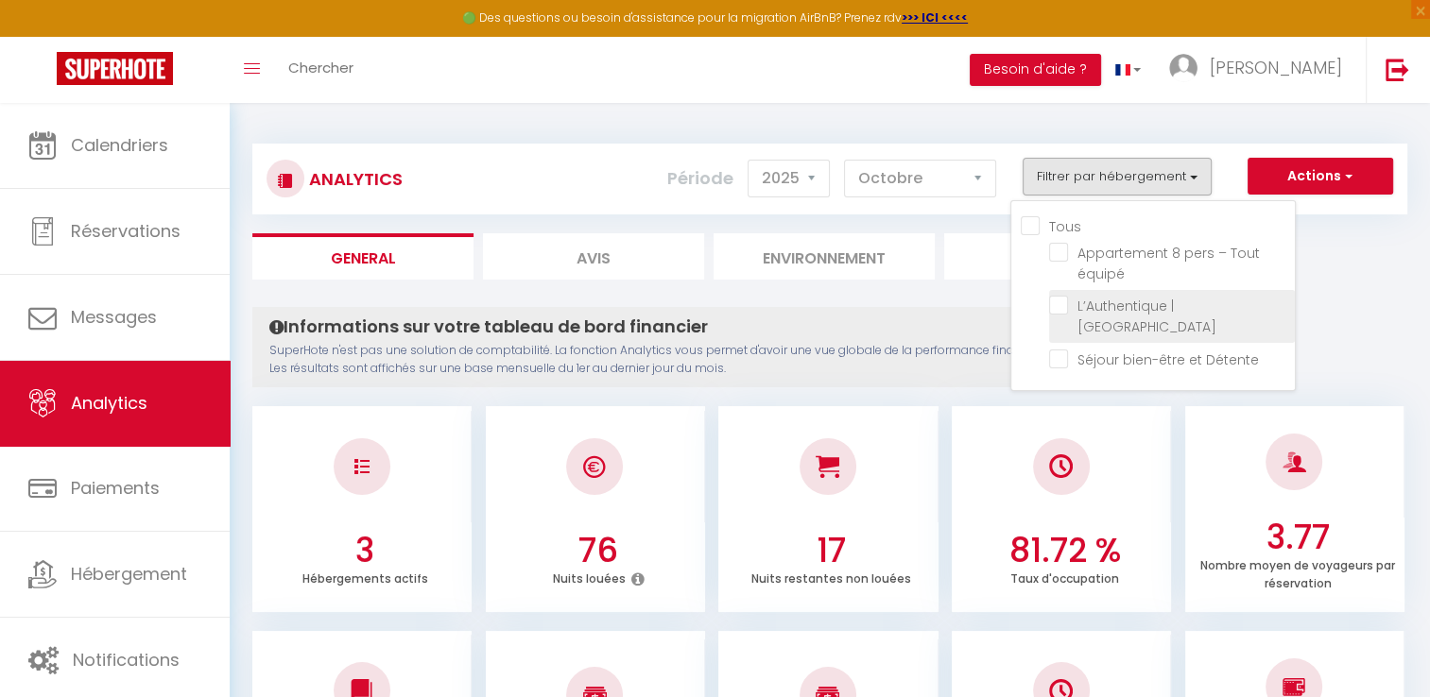
click at [1062, 308] on Centre "checkbox" at bounding box center [1172, 305] width 246 height 19
checkbox Centre "true"
checkbox équipé "false"
checkbox Détente "false"
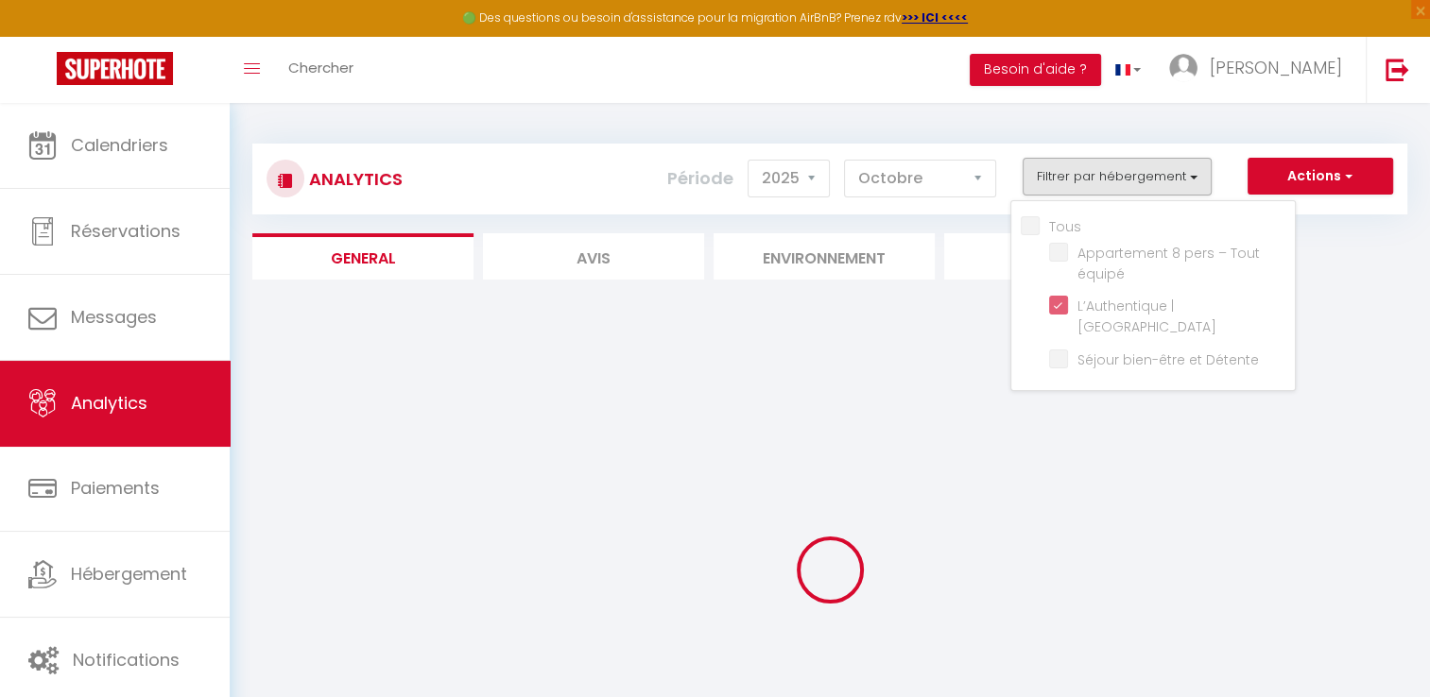
checkbox équipé "false"
checkbox Détente "false"
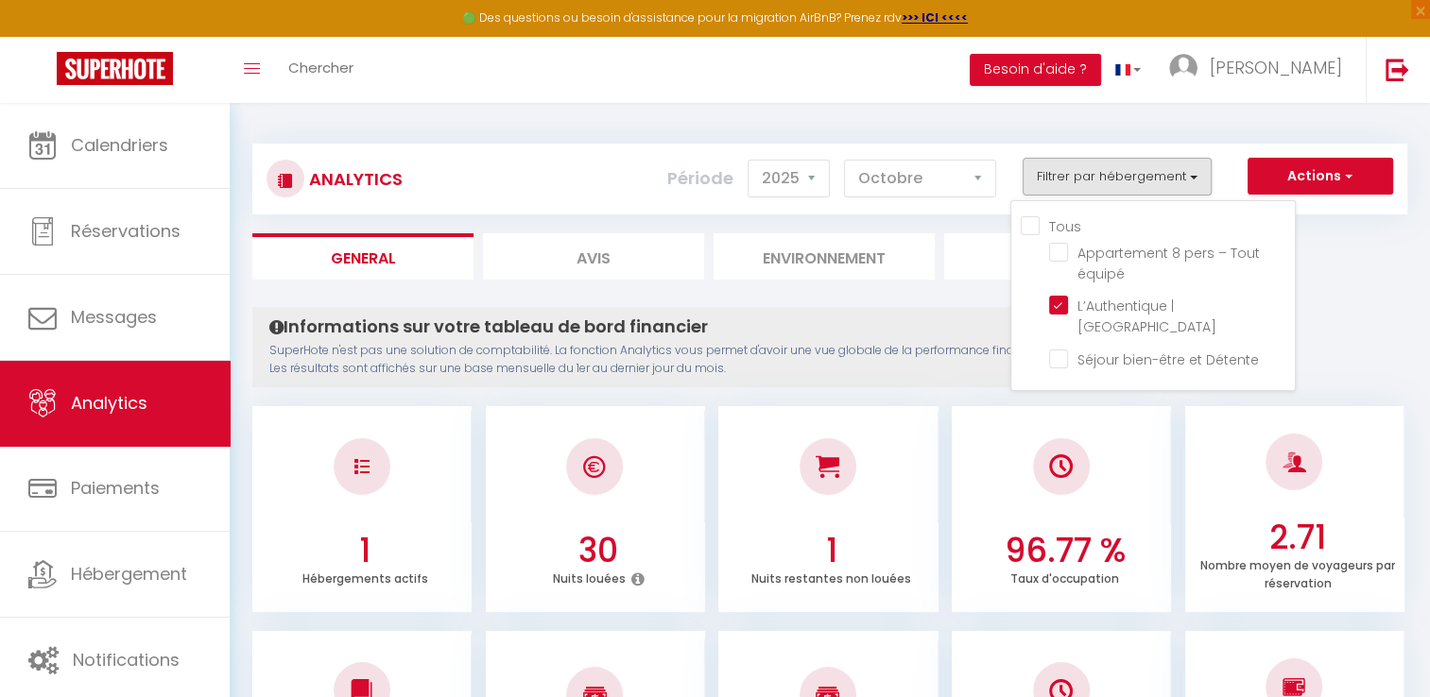
click at [936, 330] on h4 "Informations sur votre tableau de bord financier" at bounding box center [710, 327] width 882 height 21
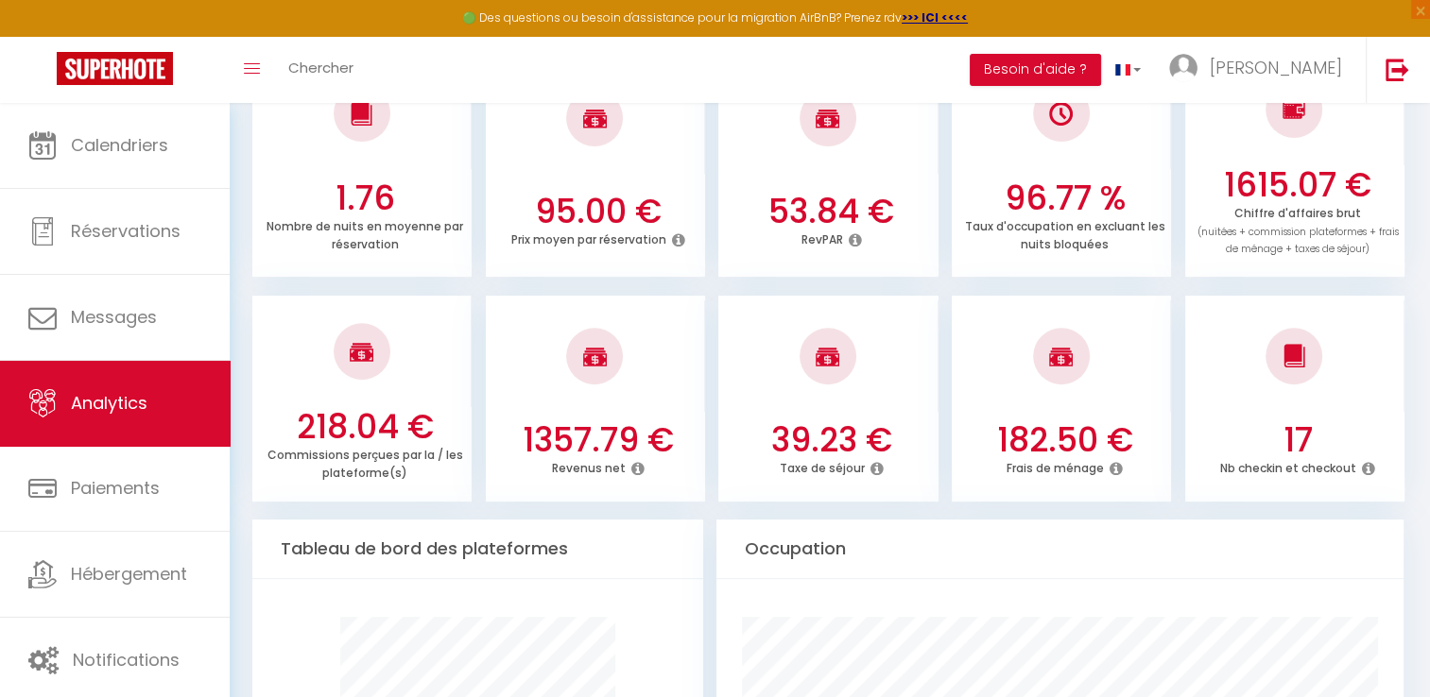
scroll to position [582, 0]
